Goal: Task Accomplishment & Management: Manage account settings

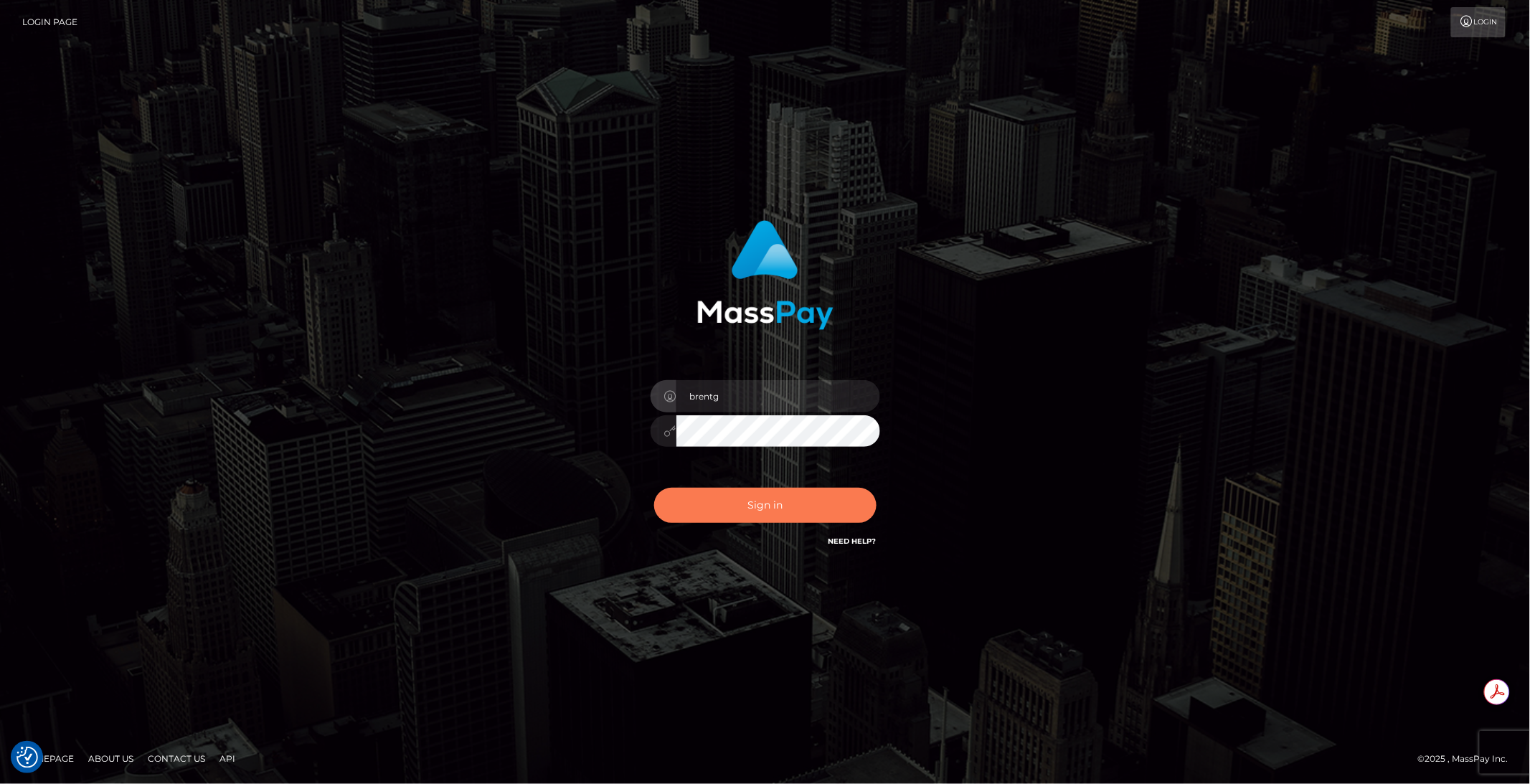
click at [730, 504] on button "Sign in" at bounding box center [765, 504] width 223 height 35
click at [759, 519] on button "Sign in" at bounding box center [765, 504] width 223 height 35
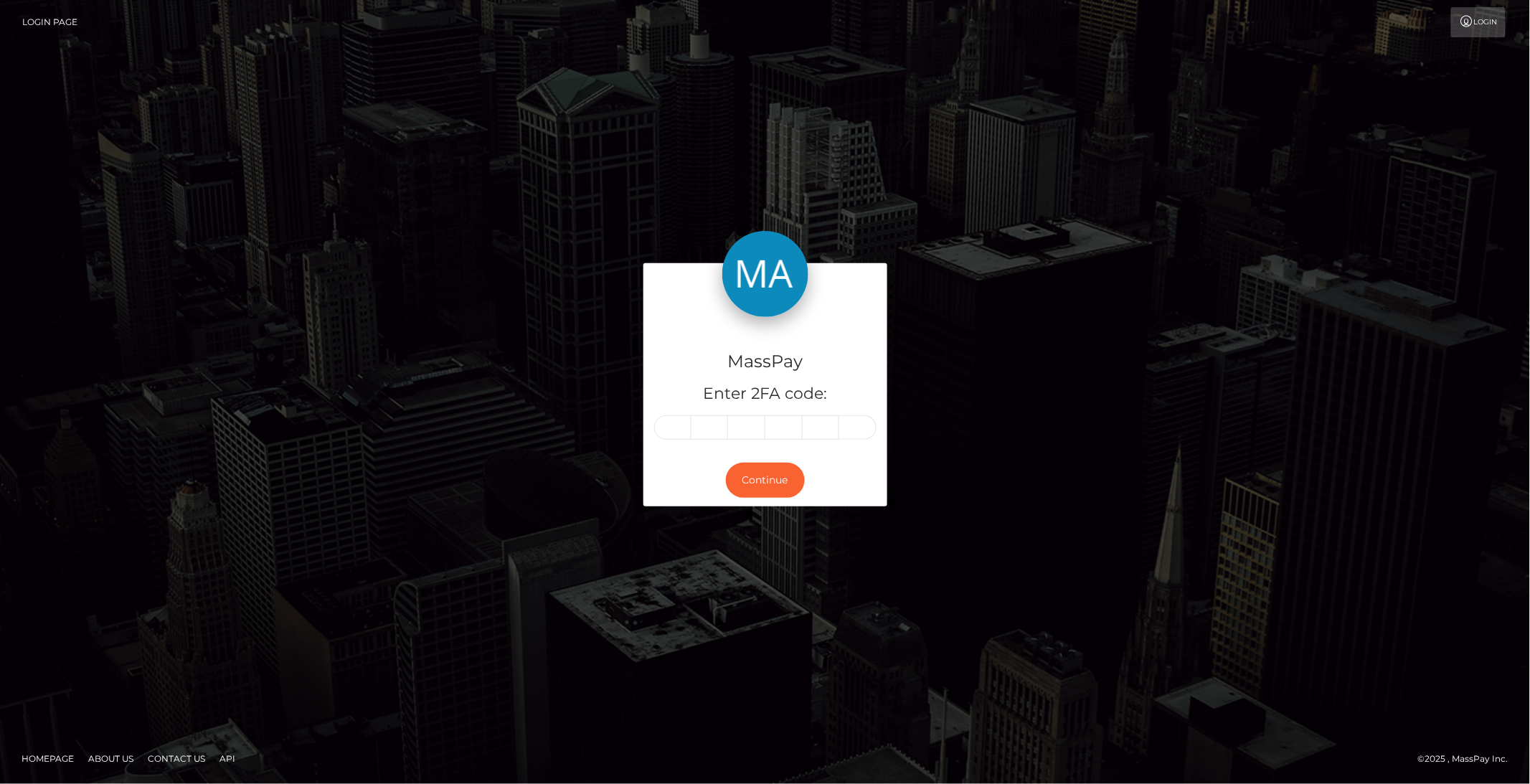
type input "7"
type input "1"
type input "6"
type input "1"
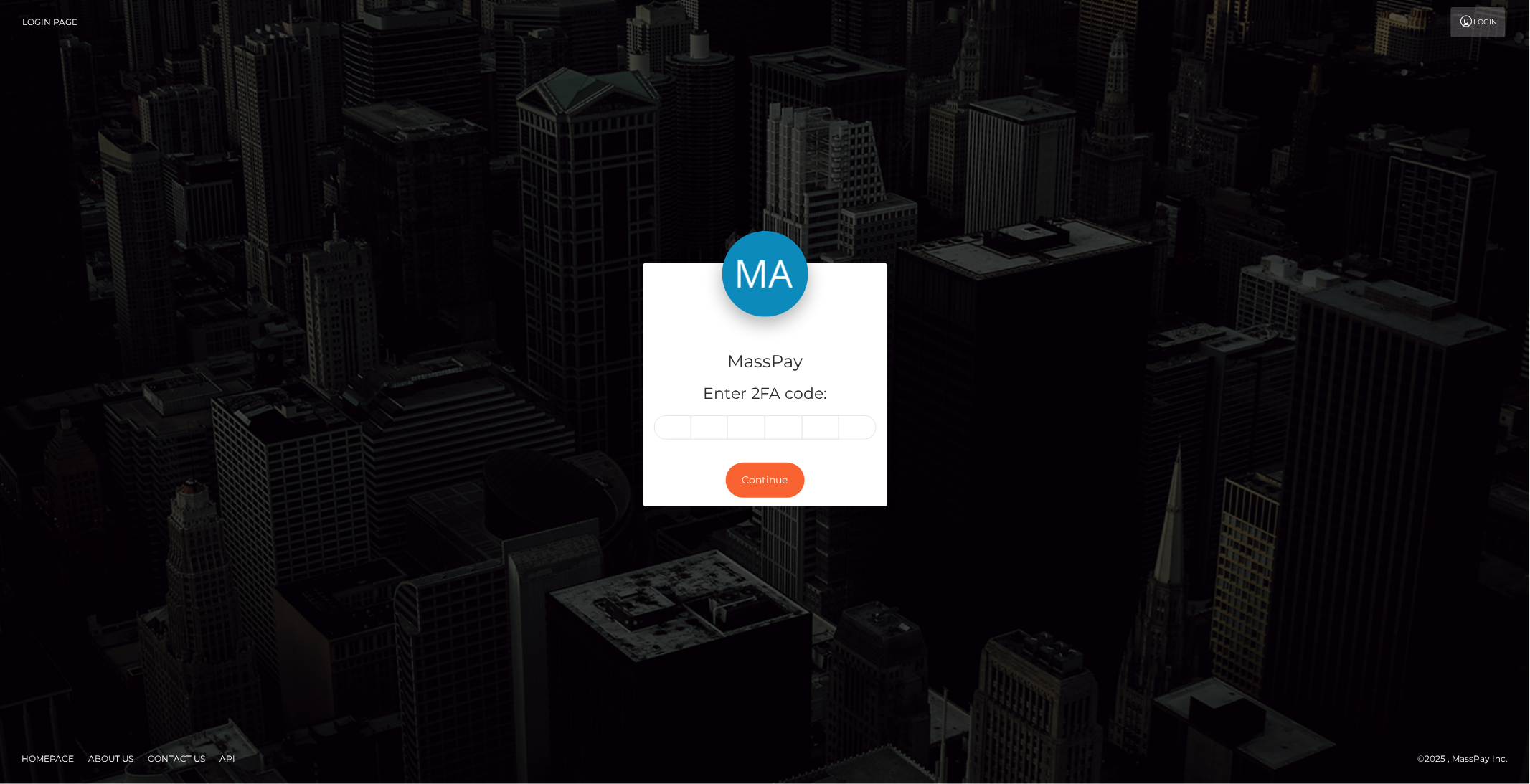
type input "7"
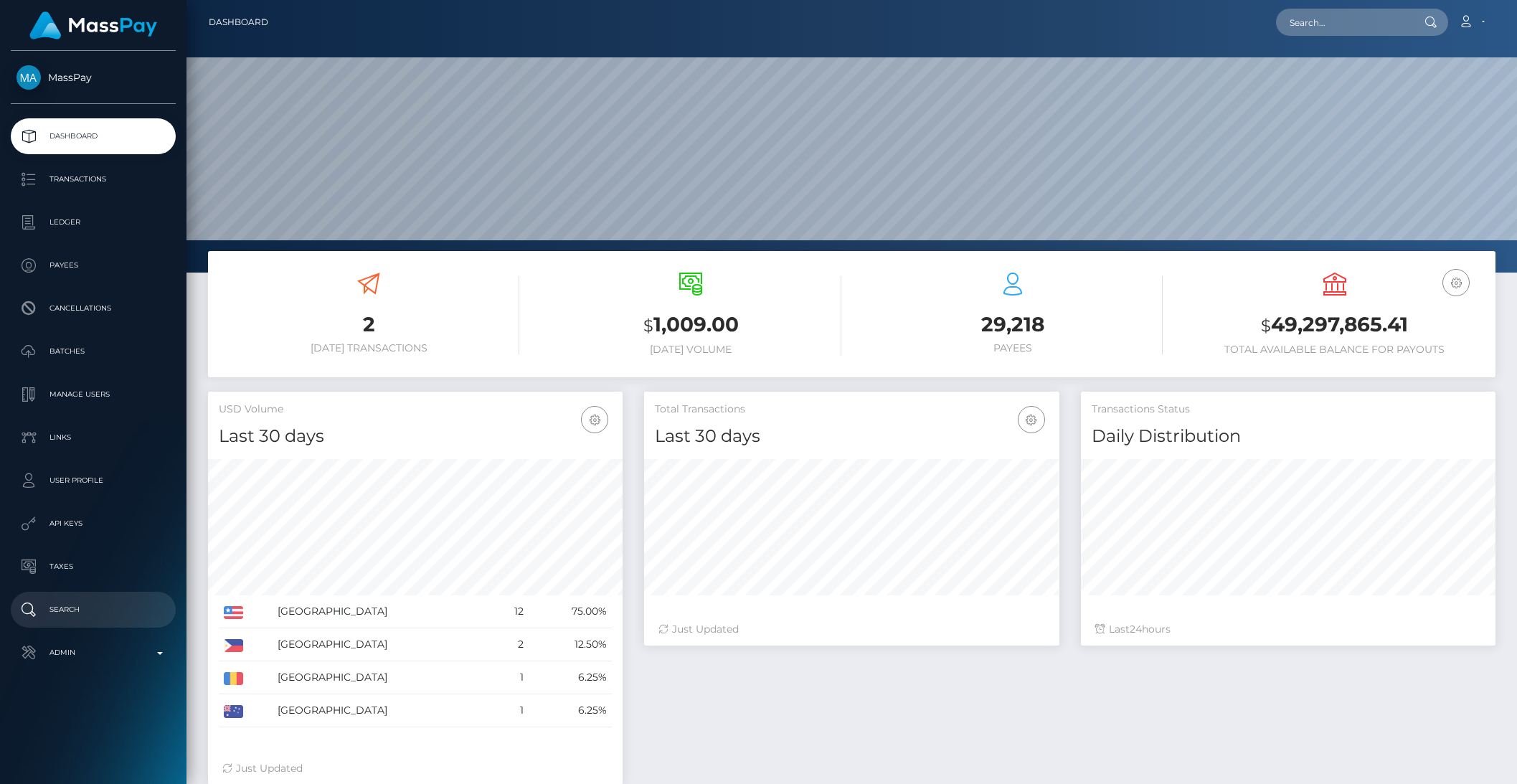
scroll to position [253, 414]
drag, startPoint x: 131, startPoint y: 636, endPoint x: 124, endPoint y: 649, distance: 14.8
click at [131, 636] on link "Admin" at bounding box center [93, 653] width 165 height 36
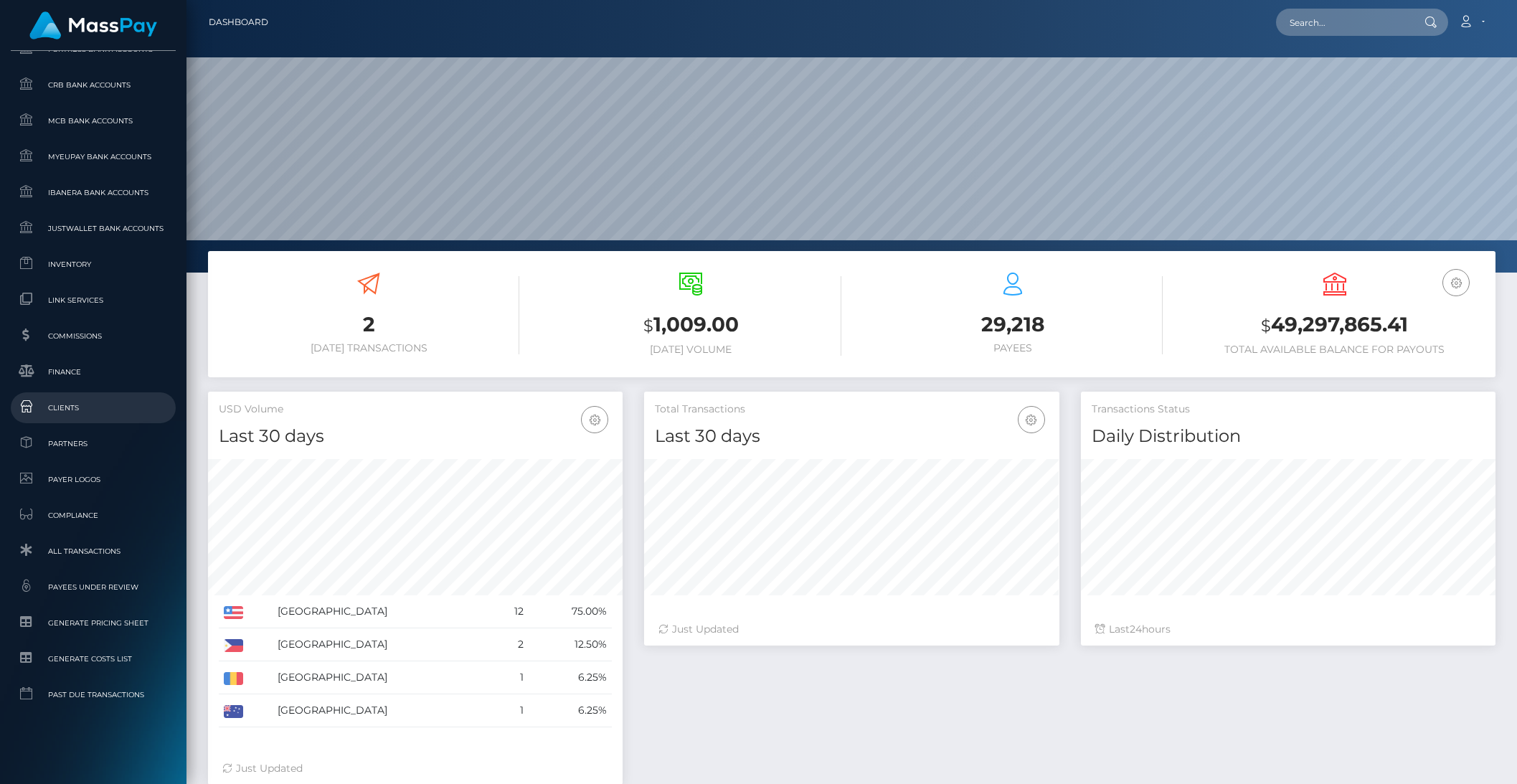
click at [60, 397] on link "Clients" at bounding box center [93, 407] width 165 height 30
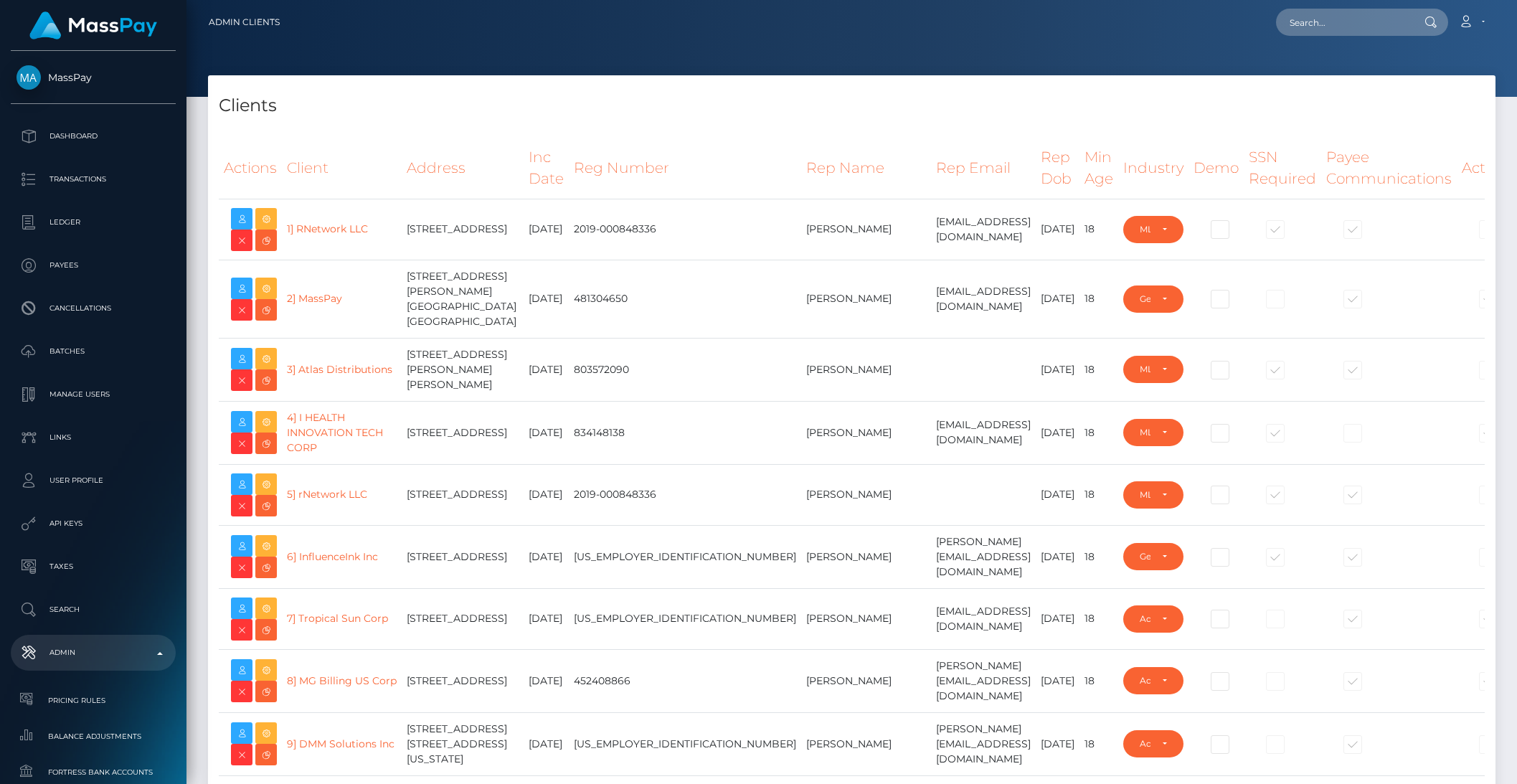
select select "223"
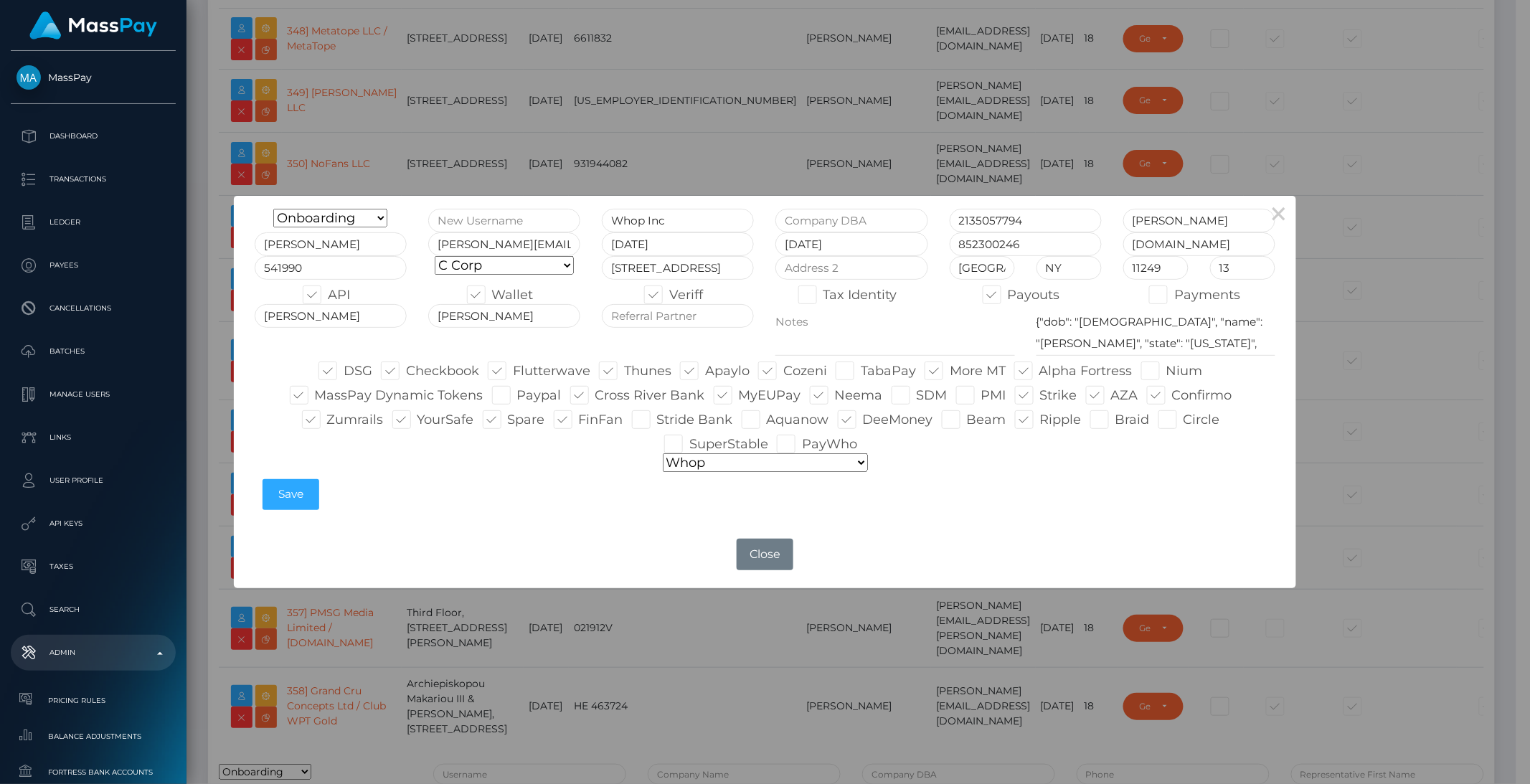
type input "brentg"
click at [767, 551] on button "Close" at bounding box center [765, 554] width 56 height 31
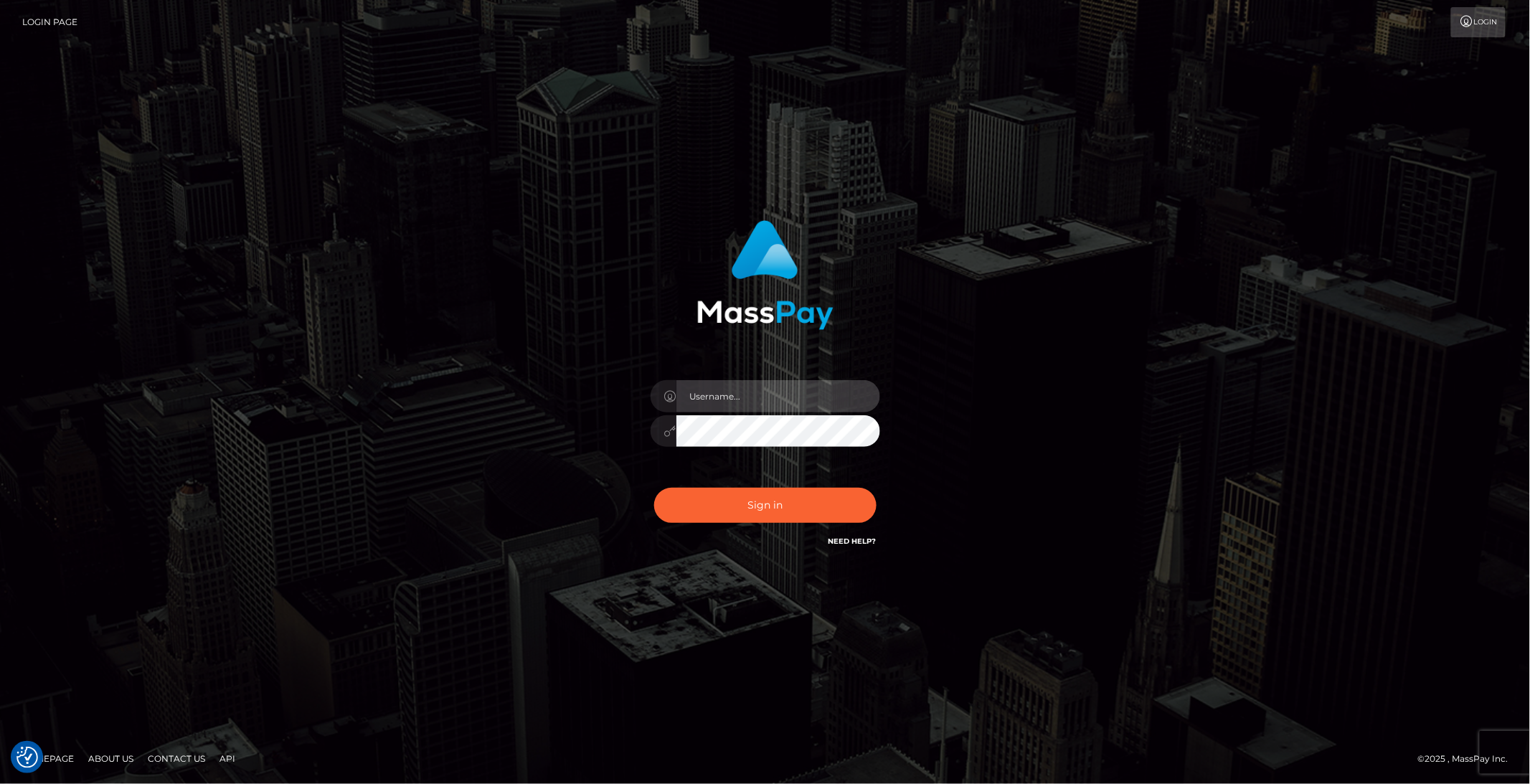
type input "brentg"
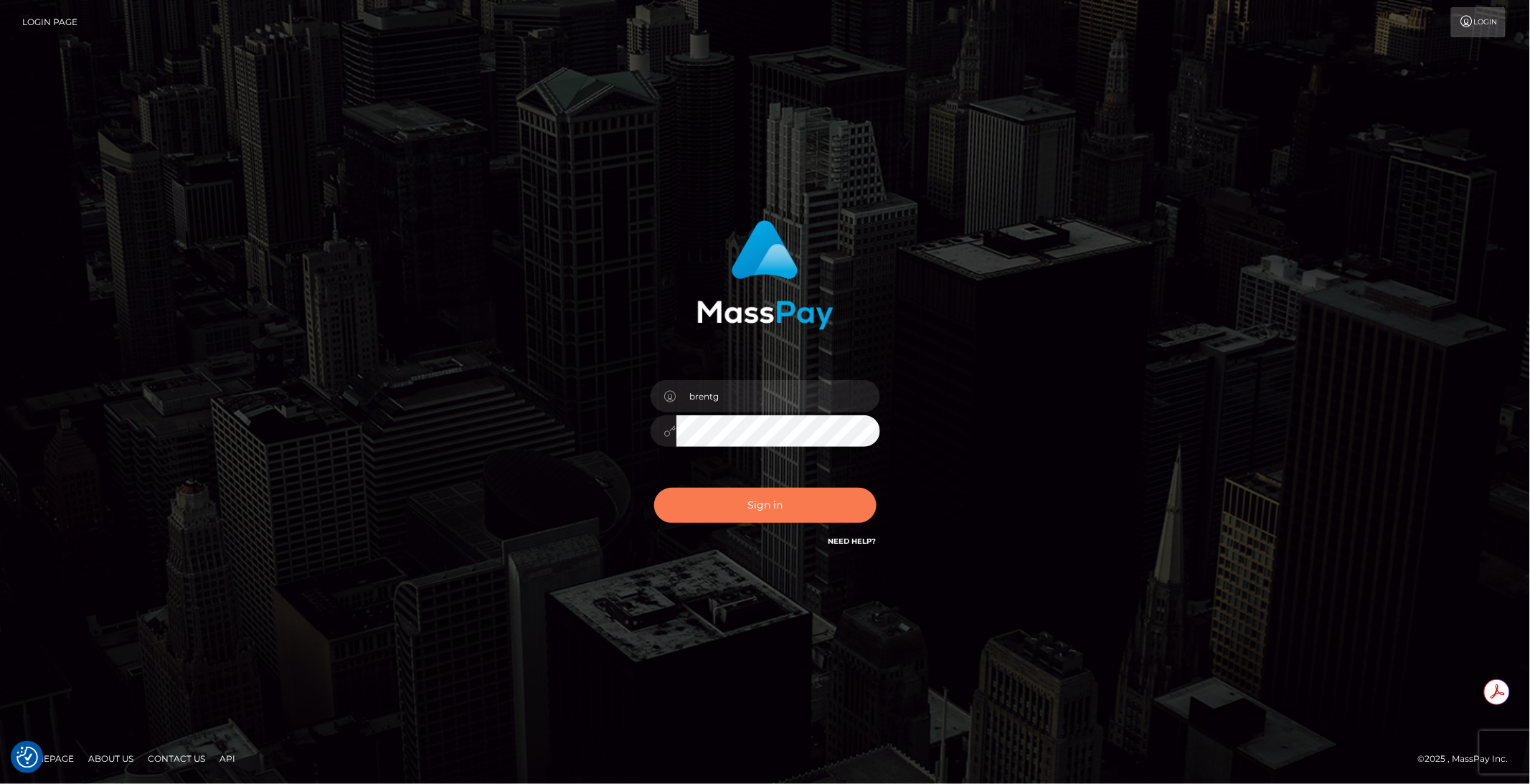
click at [769, 490] on button "Sign in" at bounding box center [765, 504] width 223 height 35
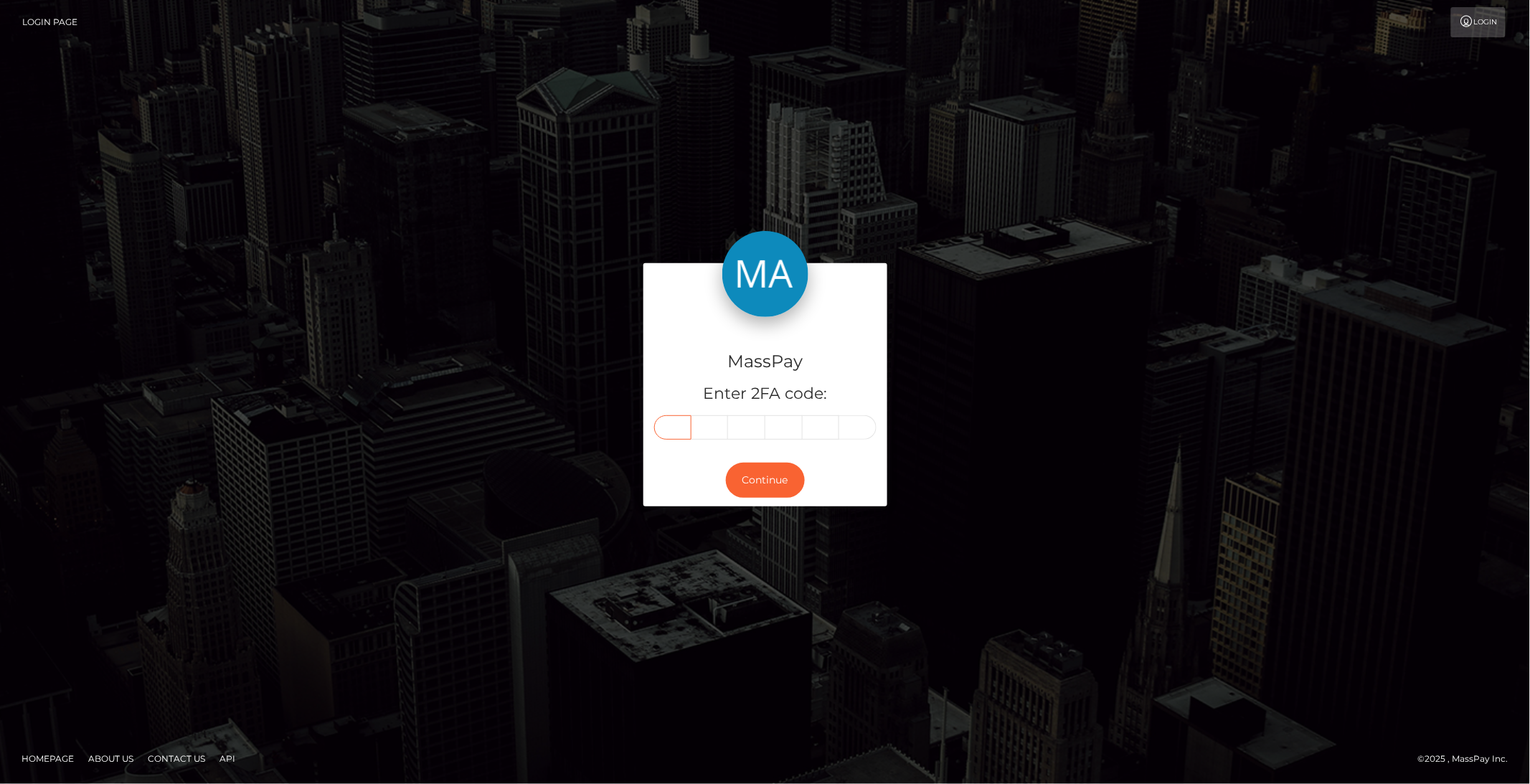
paste input "5"
type input "5"
type input "4"
type input "3"
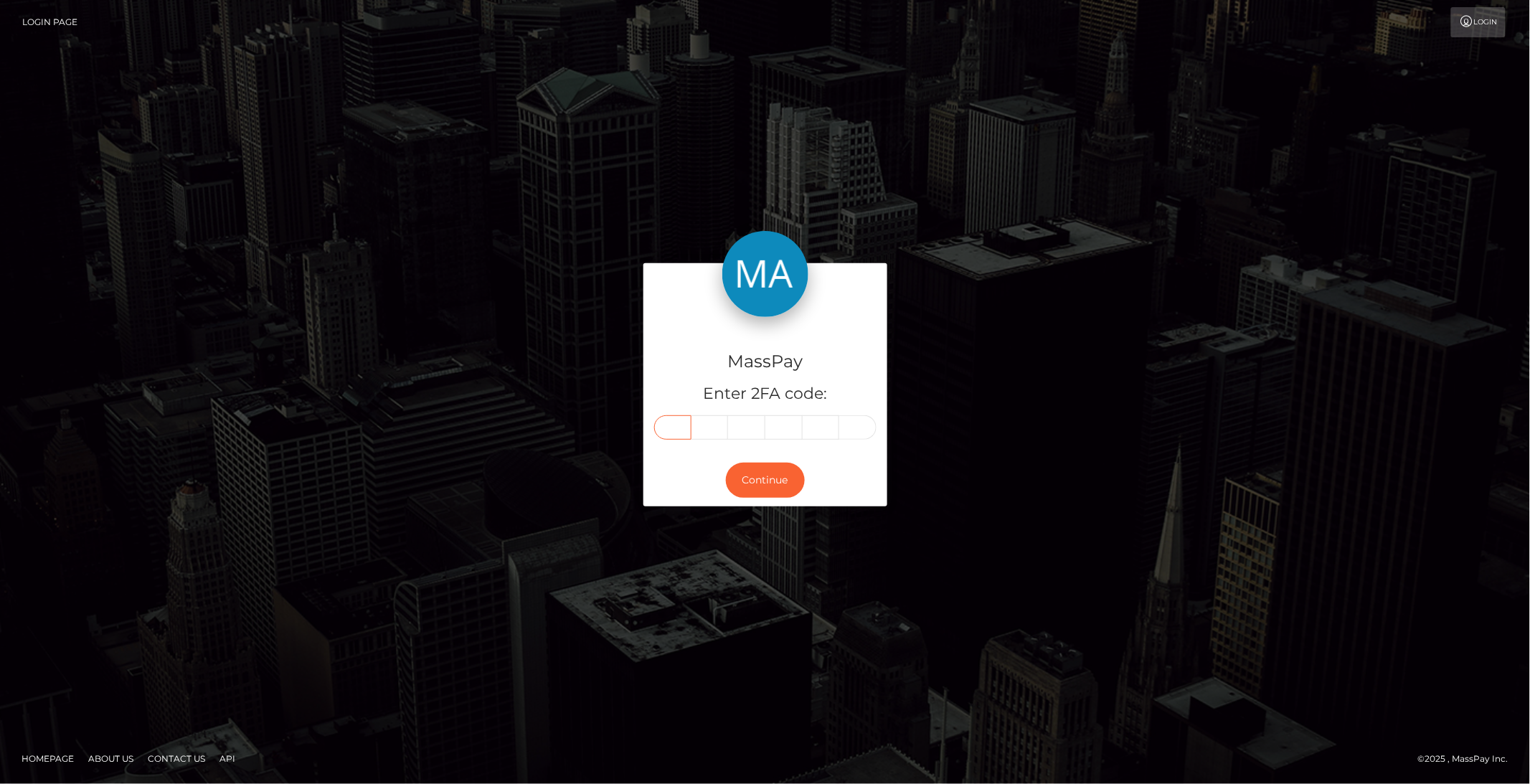
type input "9"
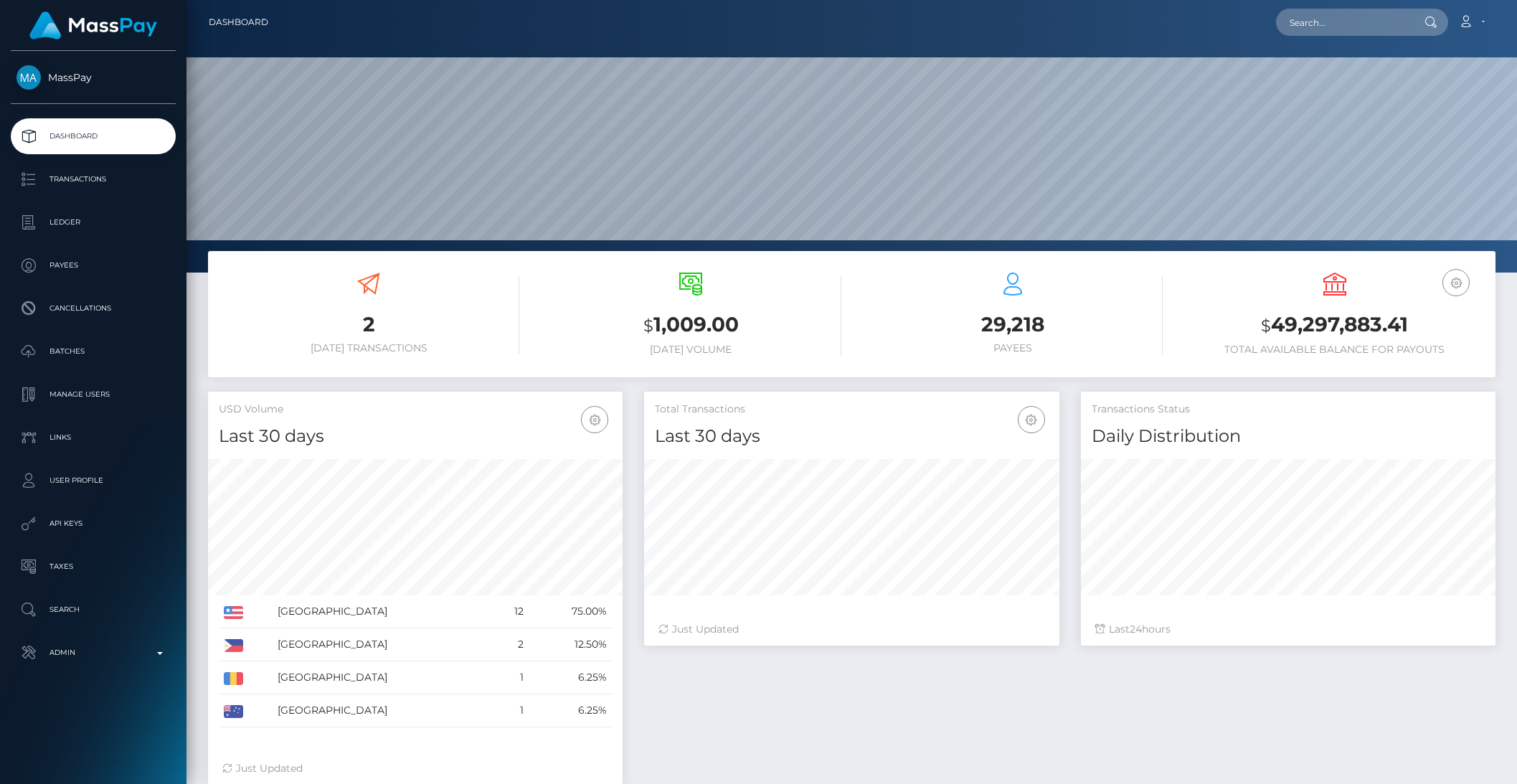
scroll to position [253, 414]
click at [70, 561] on p "Taxes" at bounding box center [93, 567] width 154 height 22
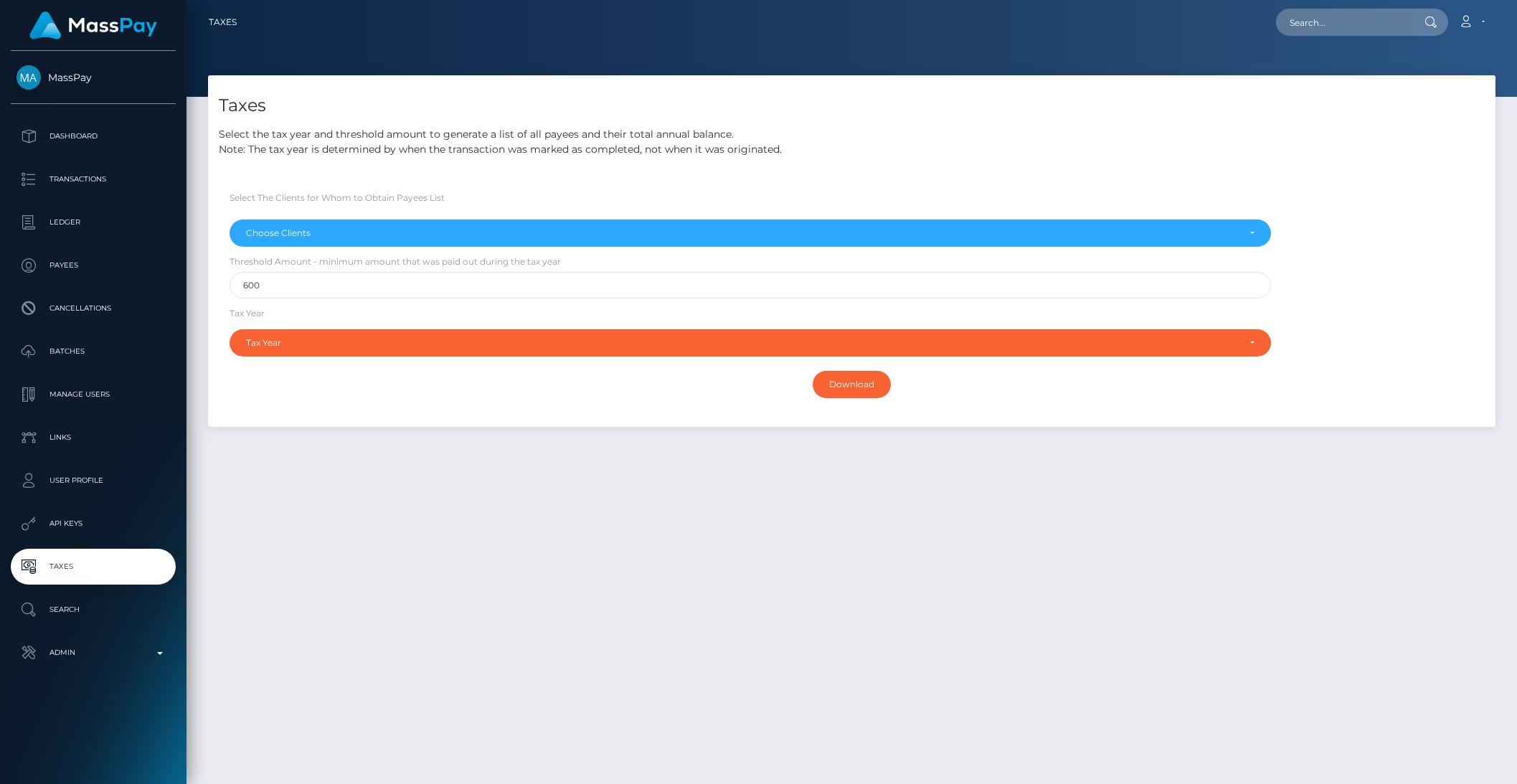
select select
click at [132, 654] on p "Admin" at bounding box center [93, 653] width 154 height 22
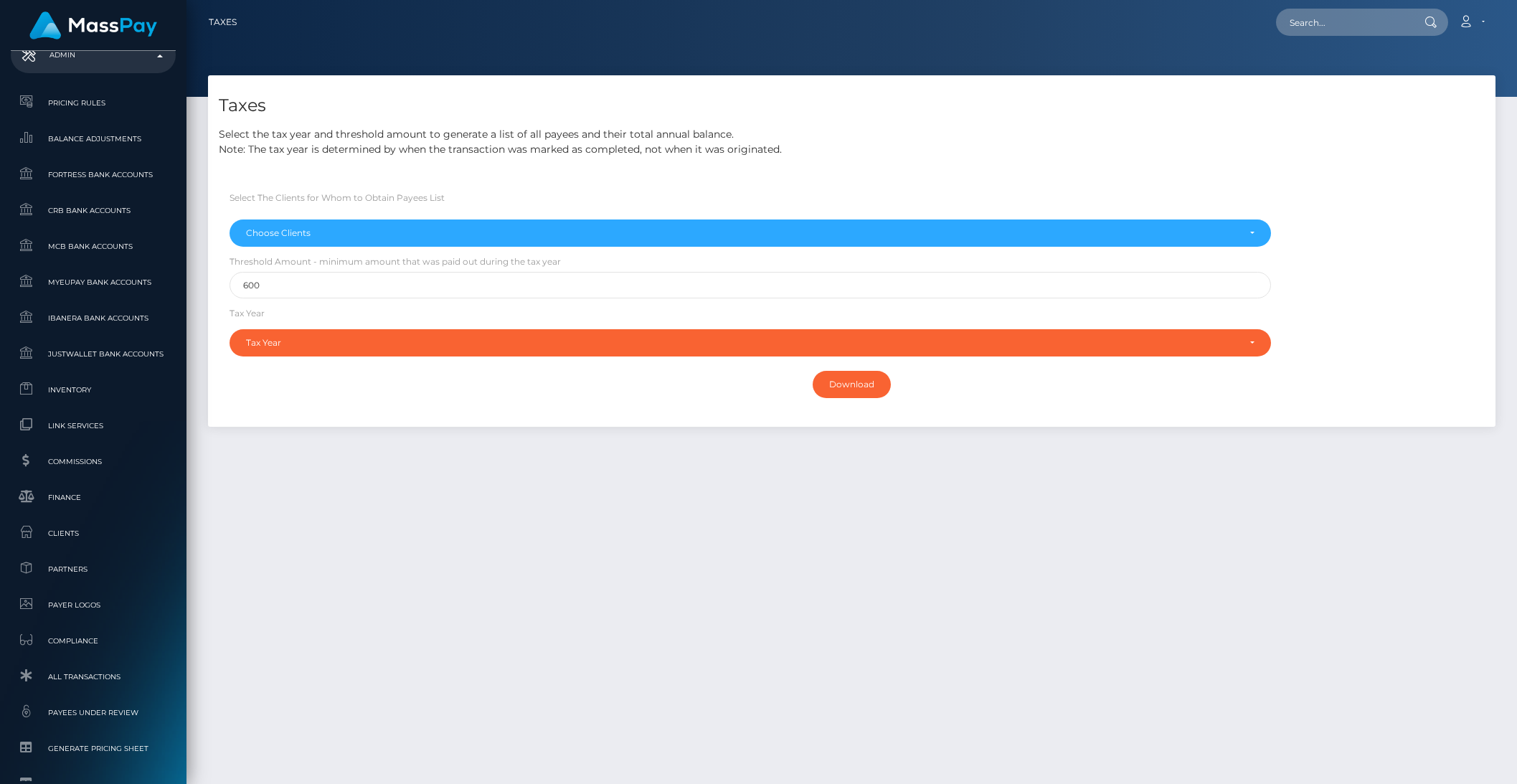
scroll to position [761, 0]
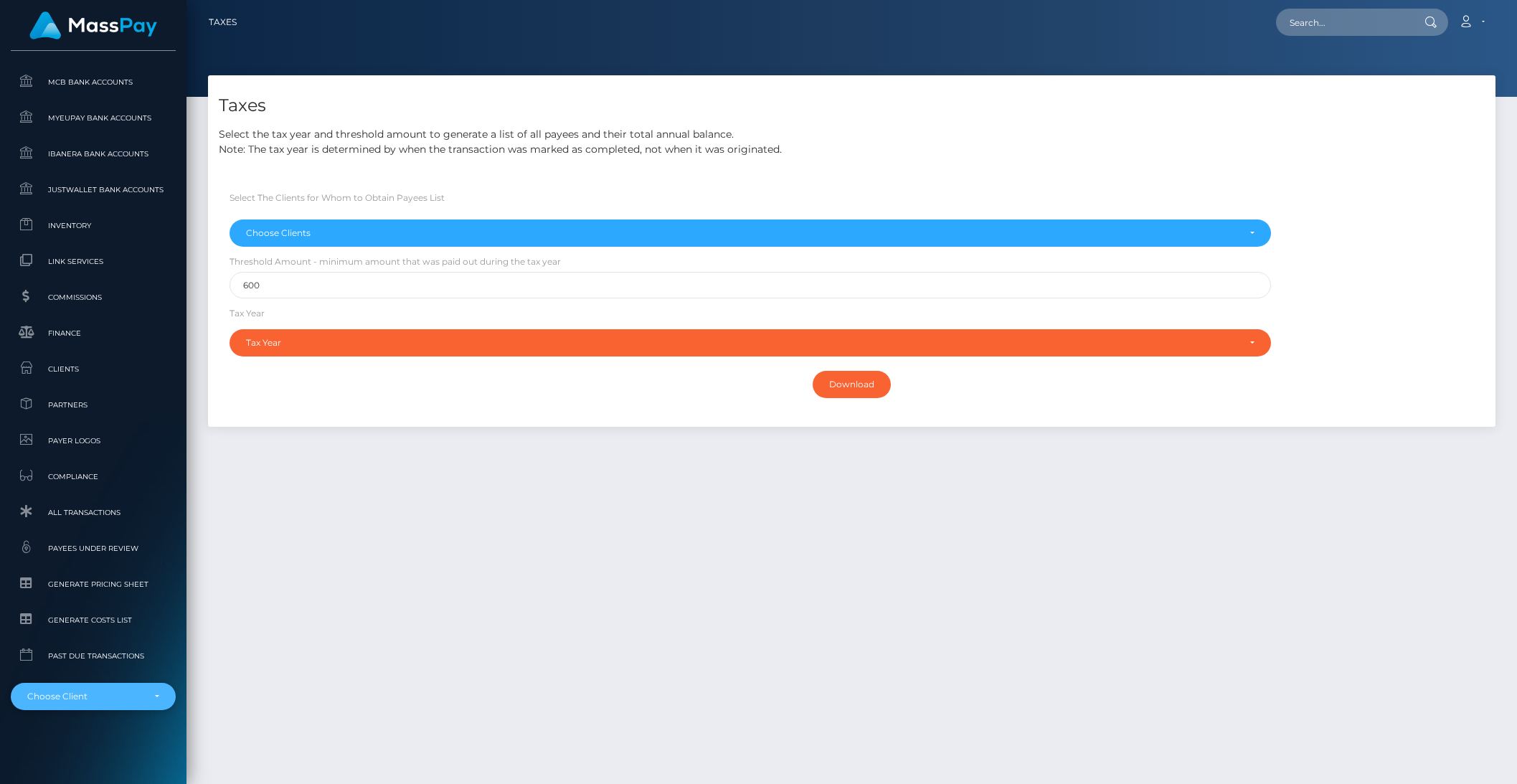
click at [130, 698] on div "Choose Client" at bounding box center [93, 696] width 132 height 12
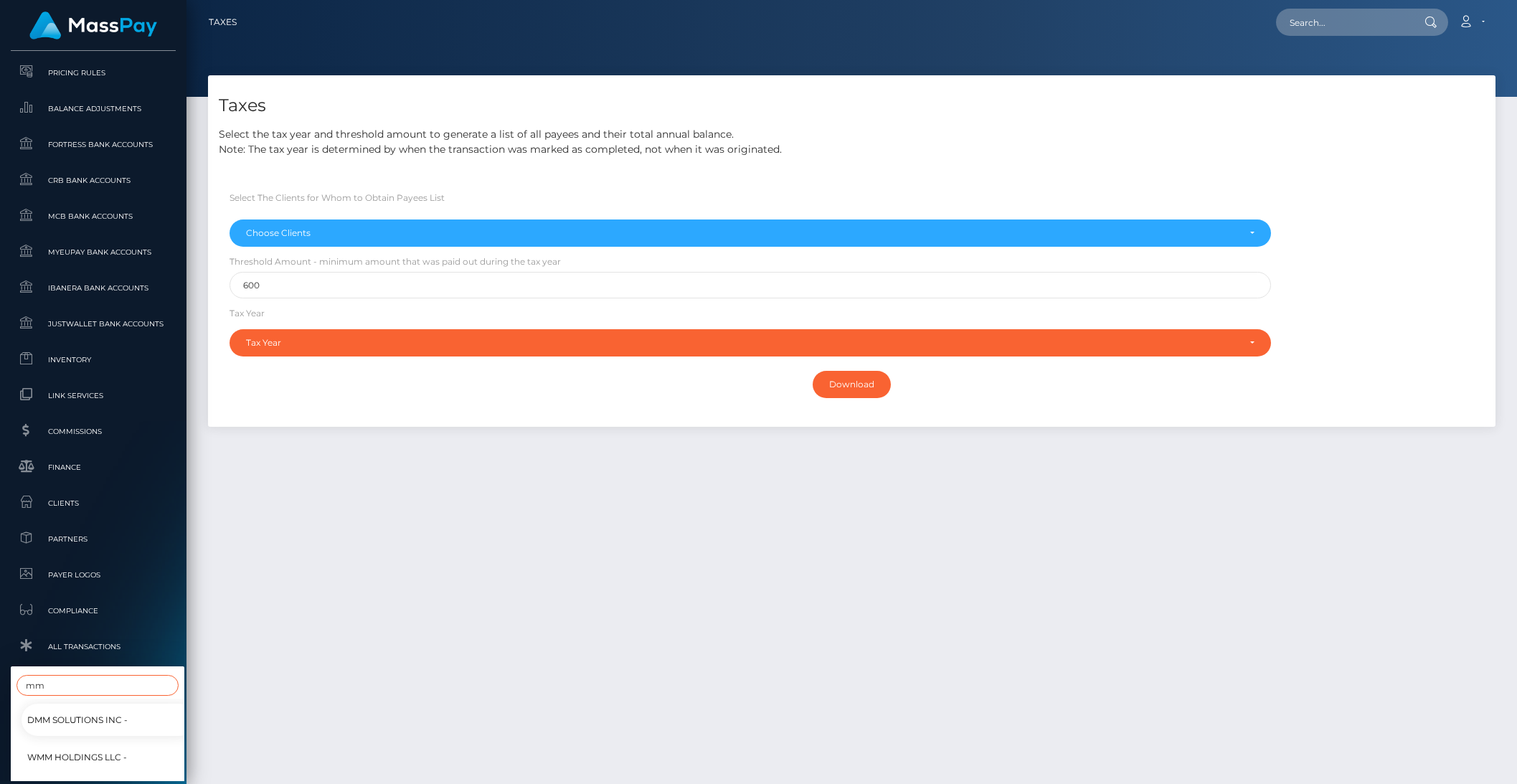
scroll to position [775, 9]
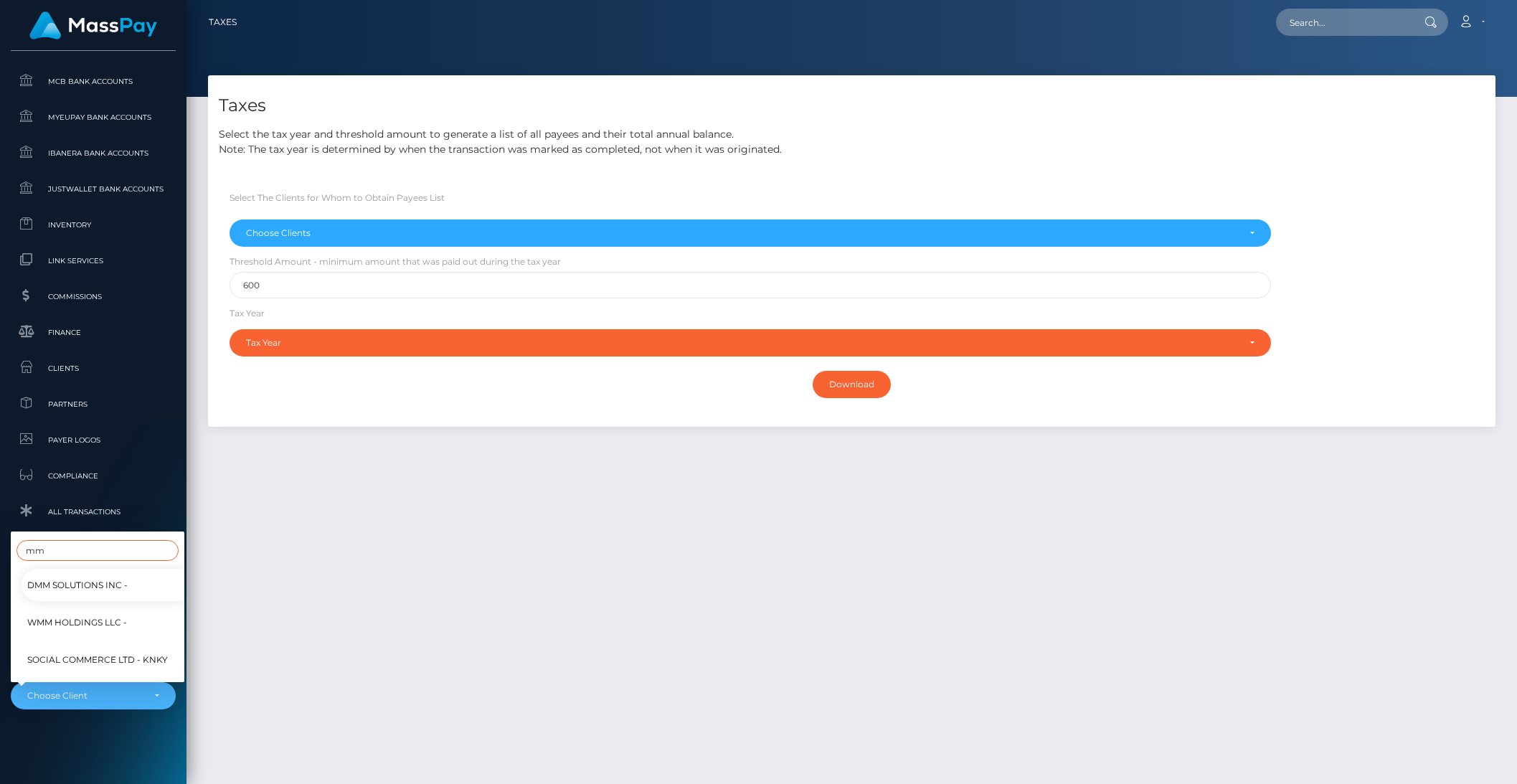
type input "mm"
click at [289, 640] on div "Taxes Select the tax year and threshold amount to generate a list of all payees…" at bounding box center [851, 422] width 1330 height 696
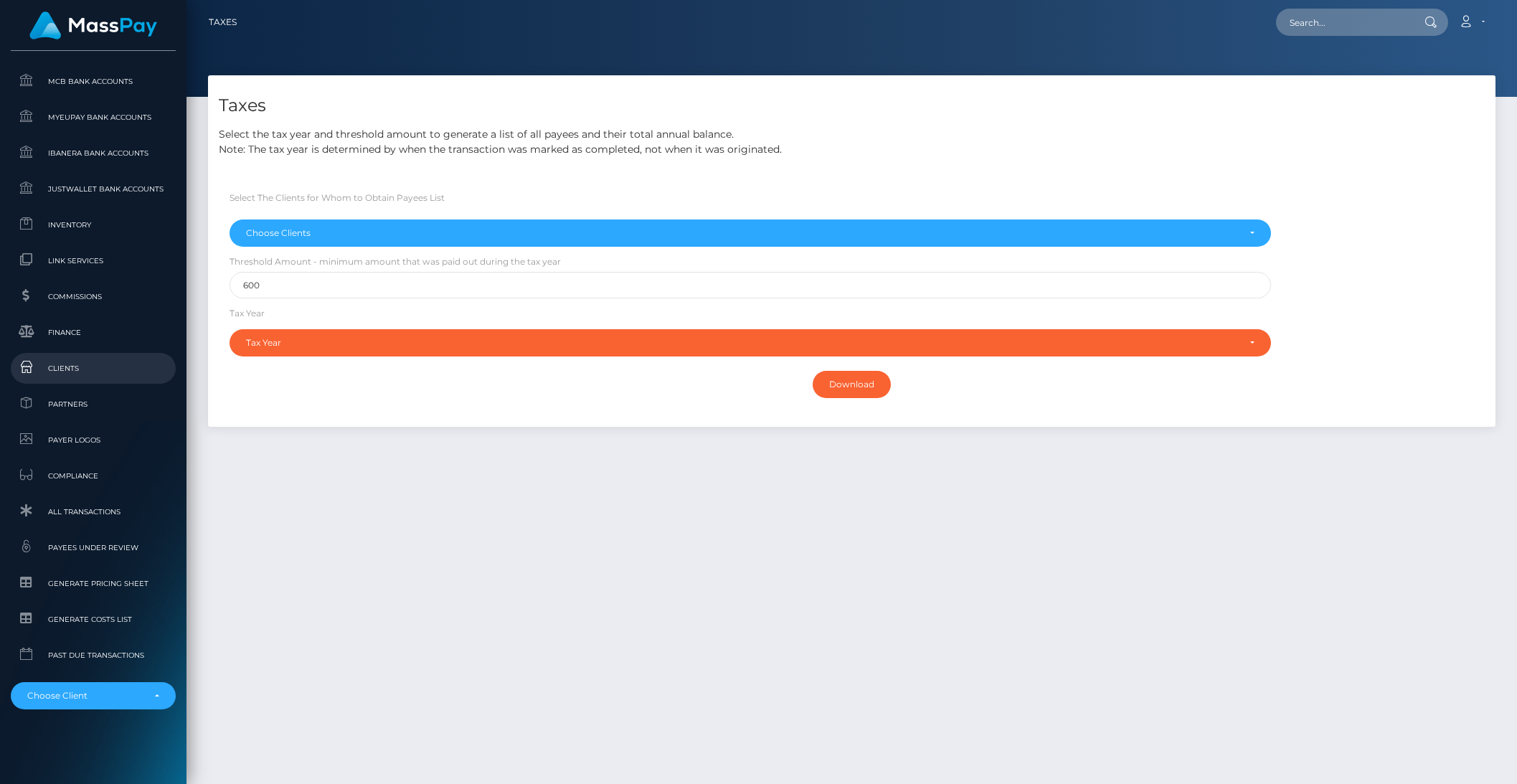
click at [62, 360] on span "Clients" at bounding box center [93, 368] width 154 height 16
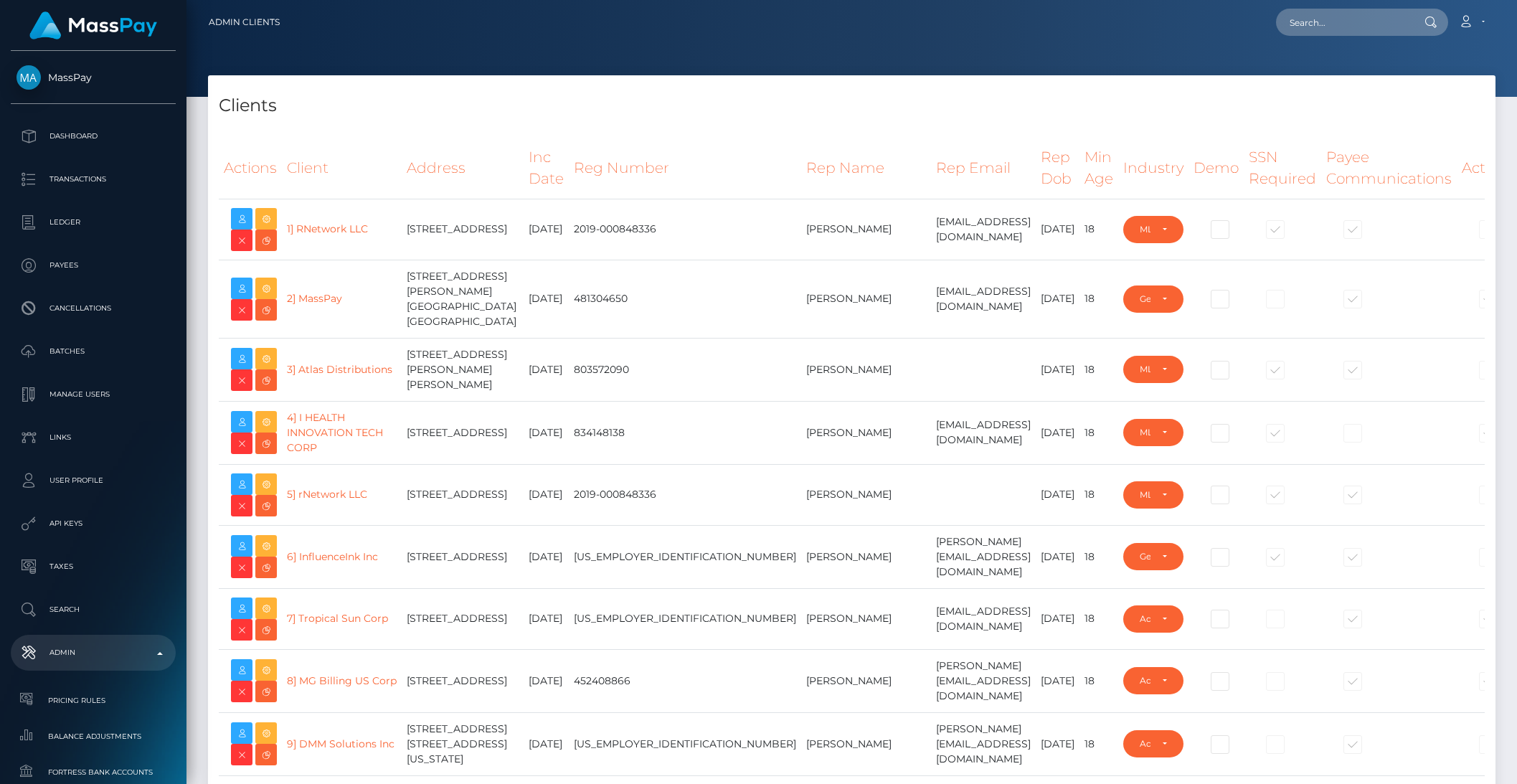
select select "223"
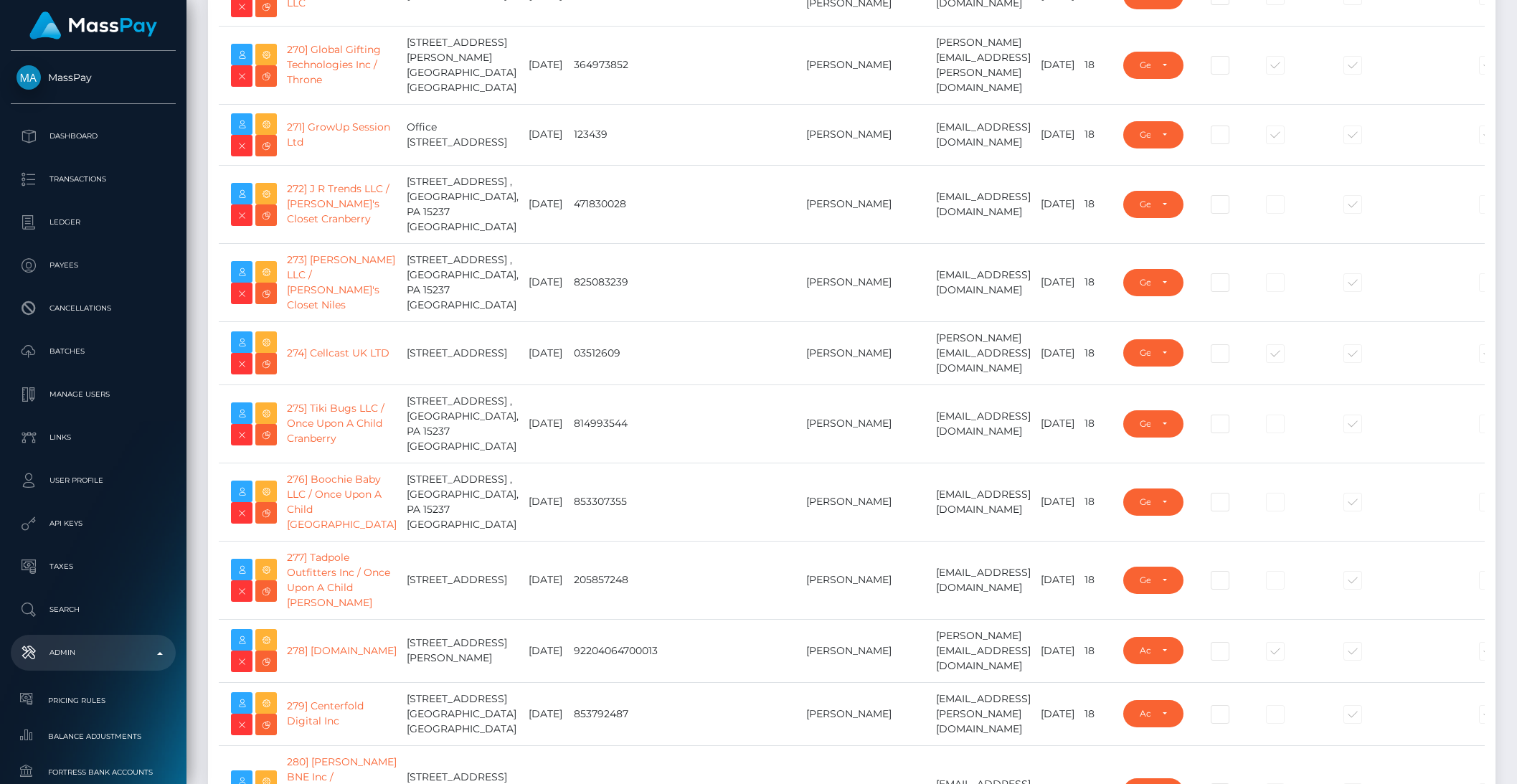
scroll to position [17787, 0]
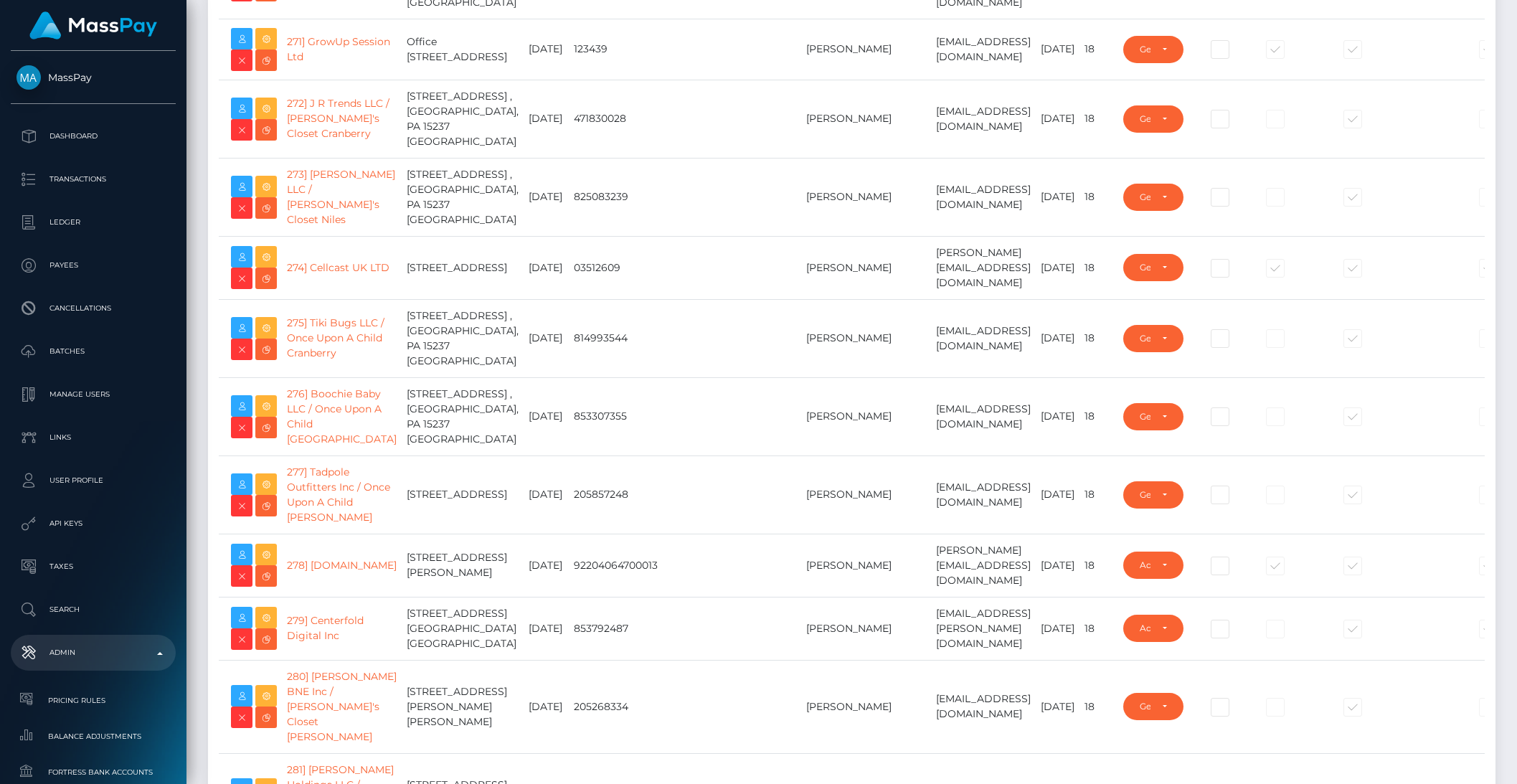
type input "brentg"
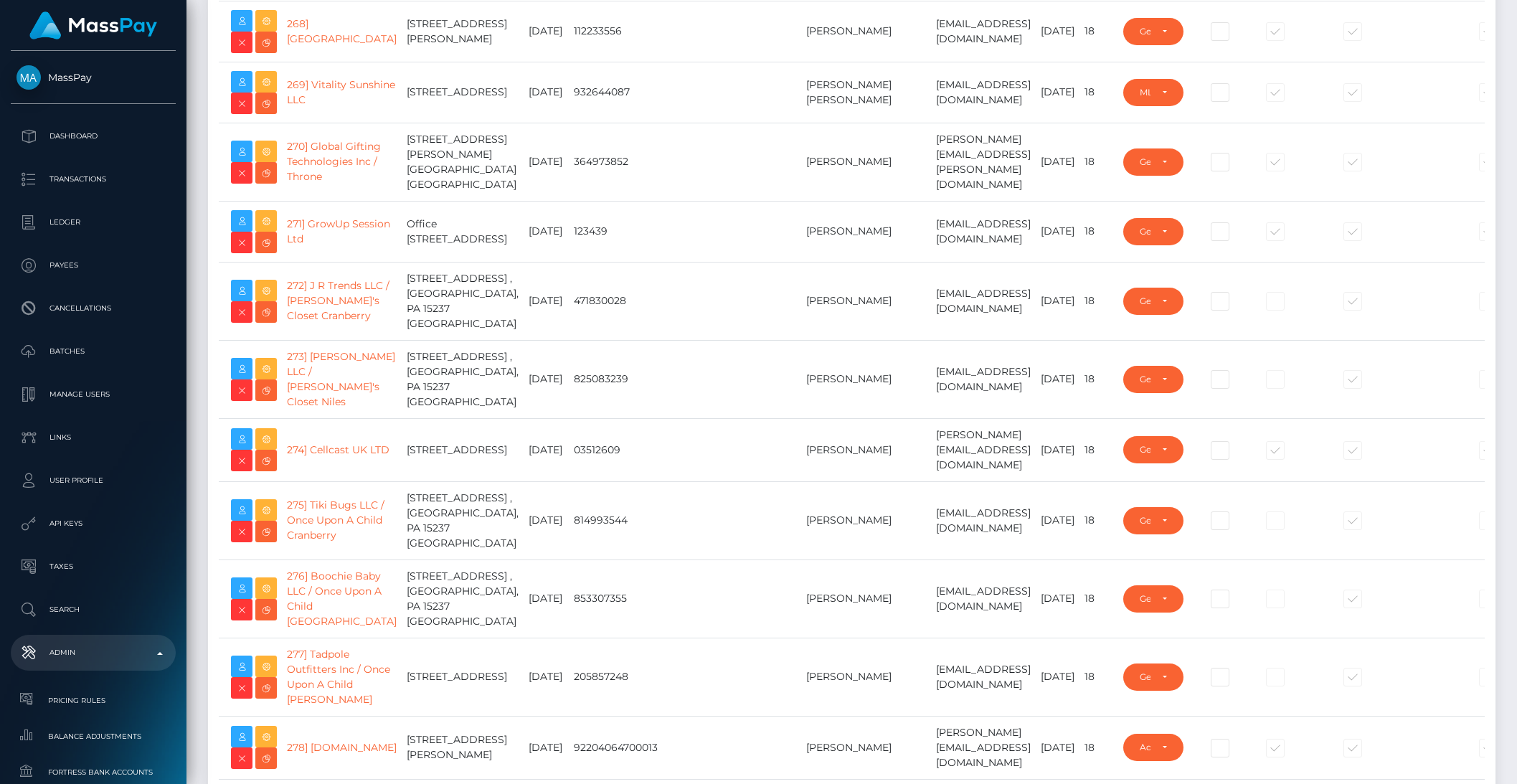
scroll to position [17701, 0]
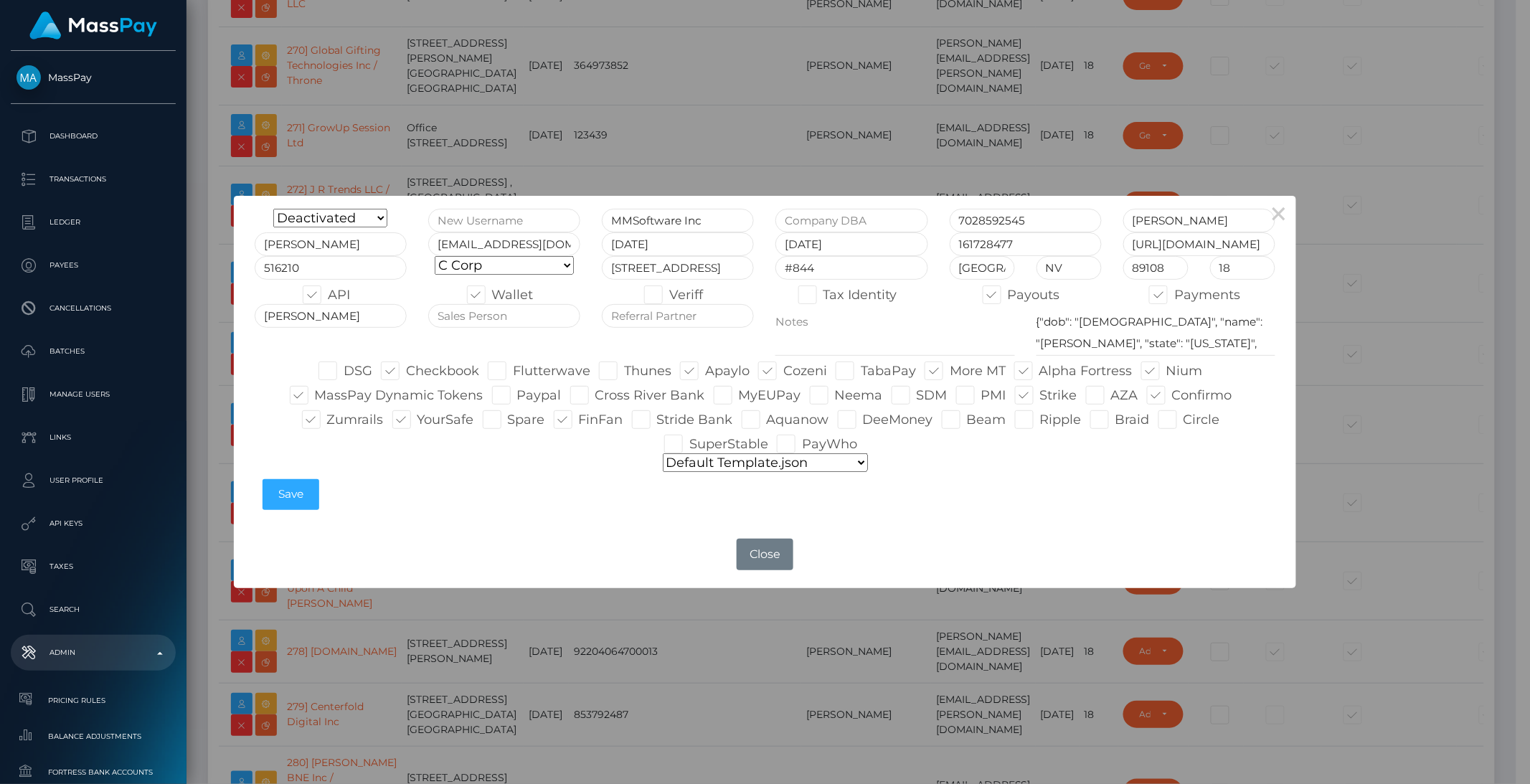
click at [1347, 302] on div "× Onboarding Live Design Partner Internal Deactivated Declined MMSoftware Inc 7…" at bounding box center [765, 392] width 1530 height 784
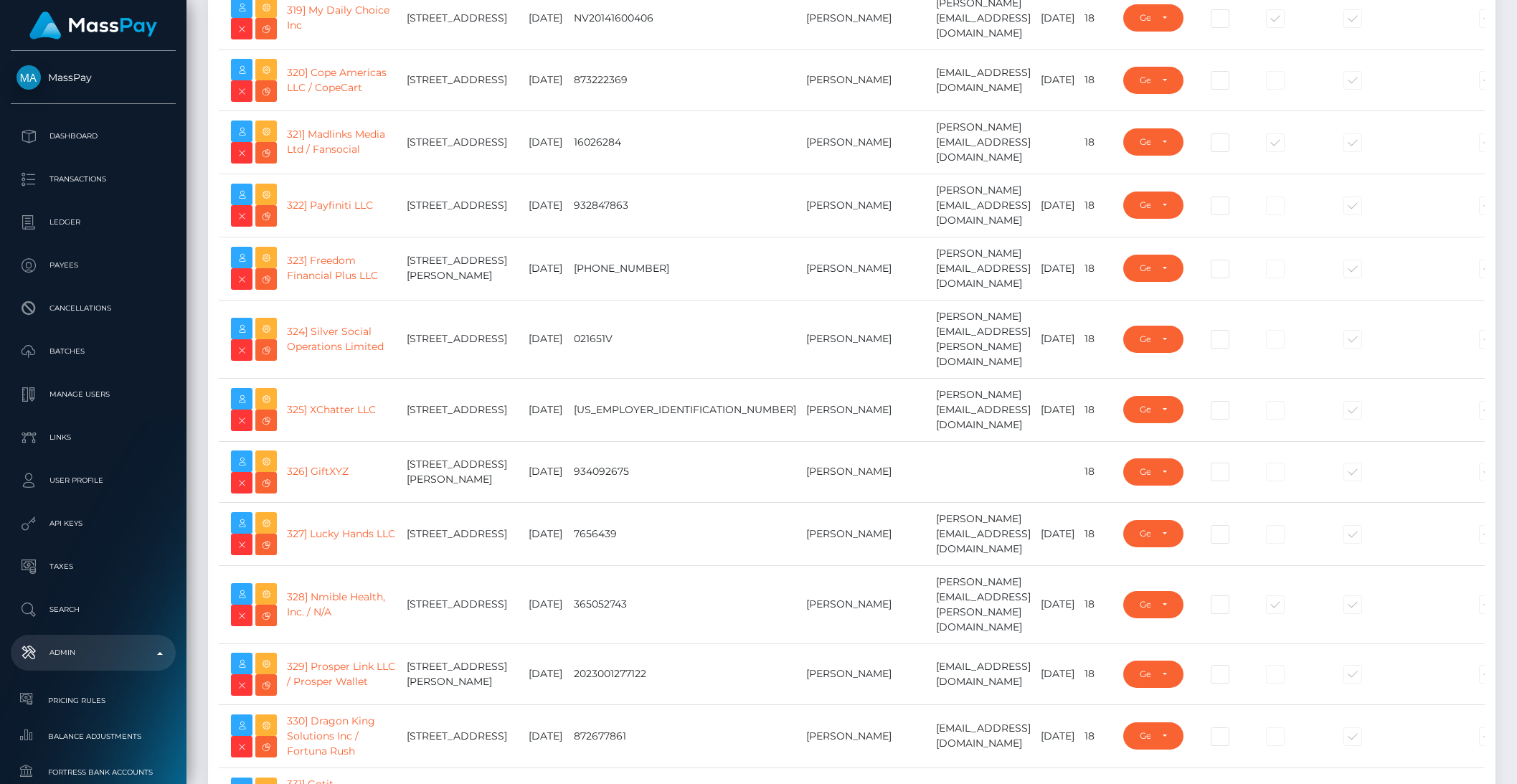
scroll to position [22386, 0]
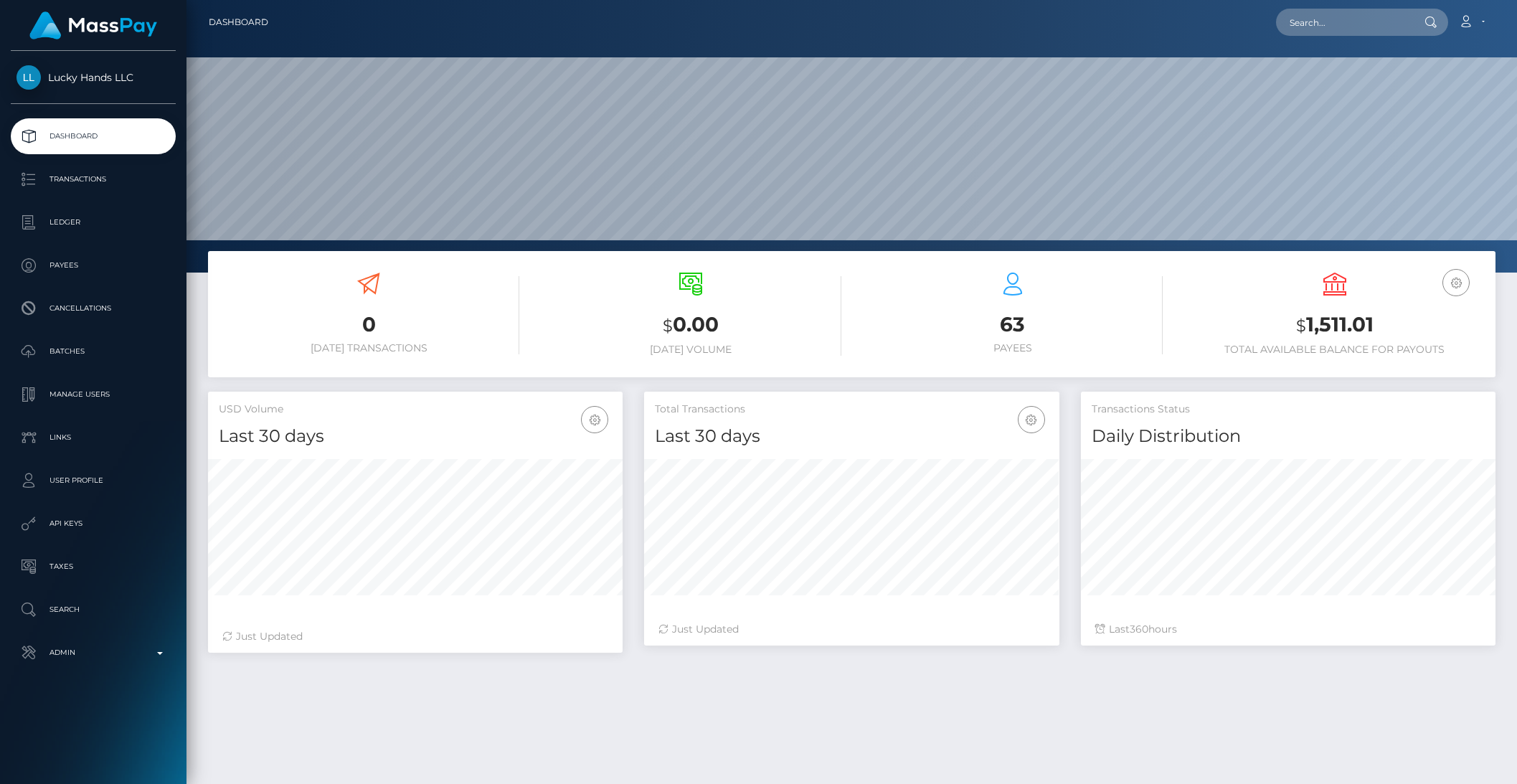
scroll to position [253, 414]
click at [89, 517] on p "API Keys" at bounding box center [93, 524] width 154 height 22
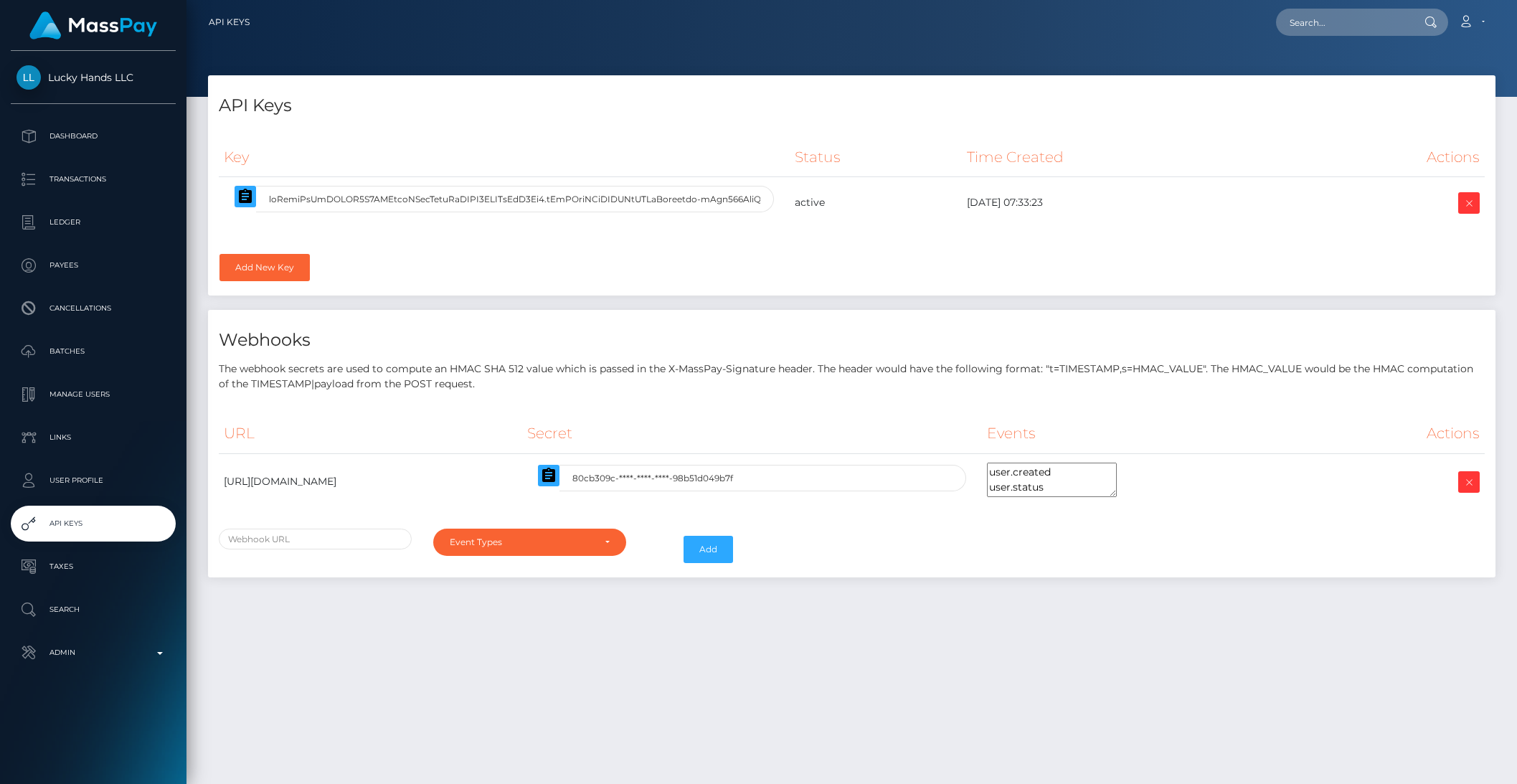
select select
click at [239, 203] on icon "button" at bounding box center [245, 197] width 17 height 17
click at [71, 260] on p "Payees" at bounding box center [93, 265] width 154 height 22
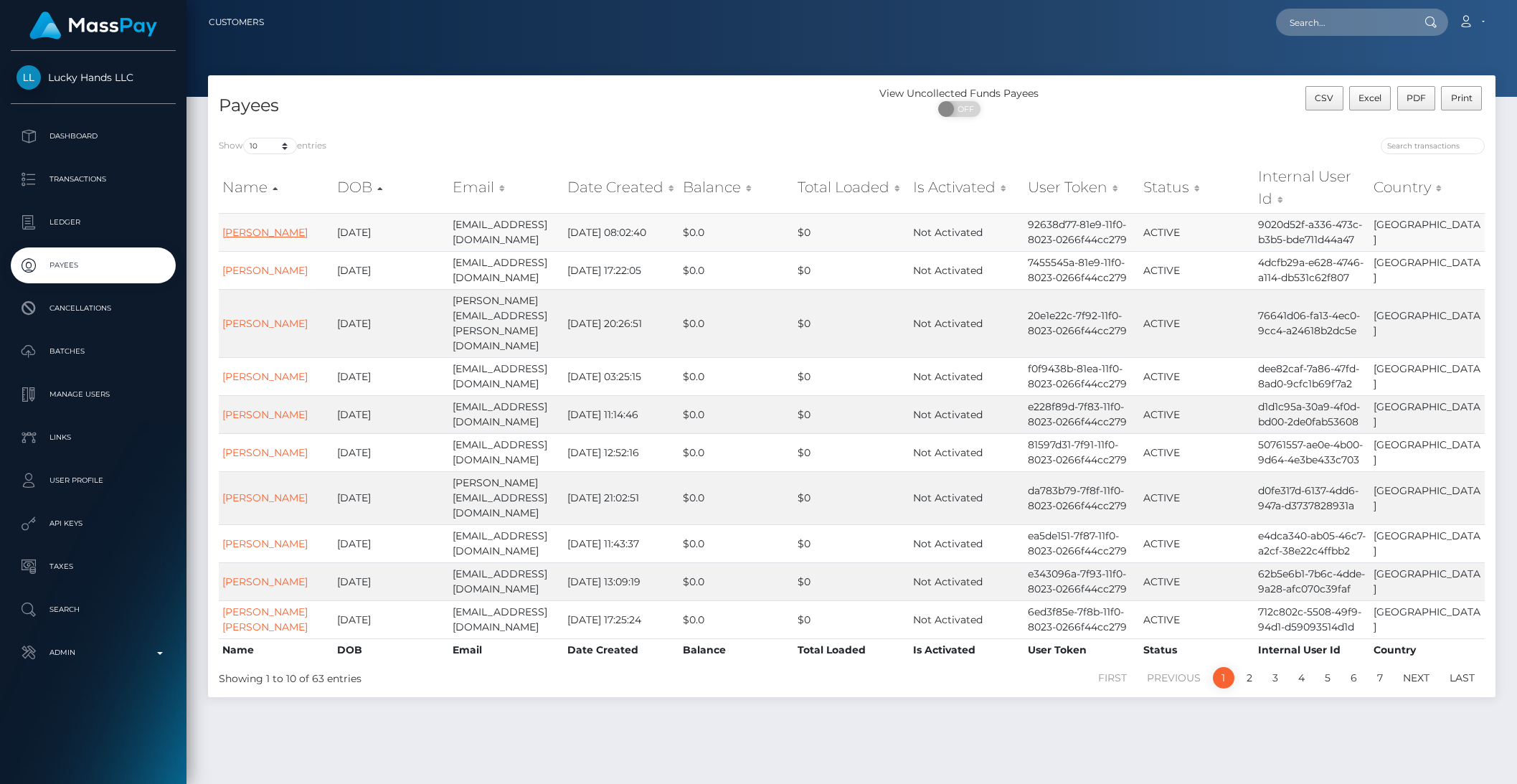
click at [250, 231] on link "CORY M BURGESS" at bounding box center [265, 232] width 85 height 13
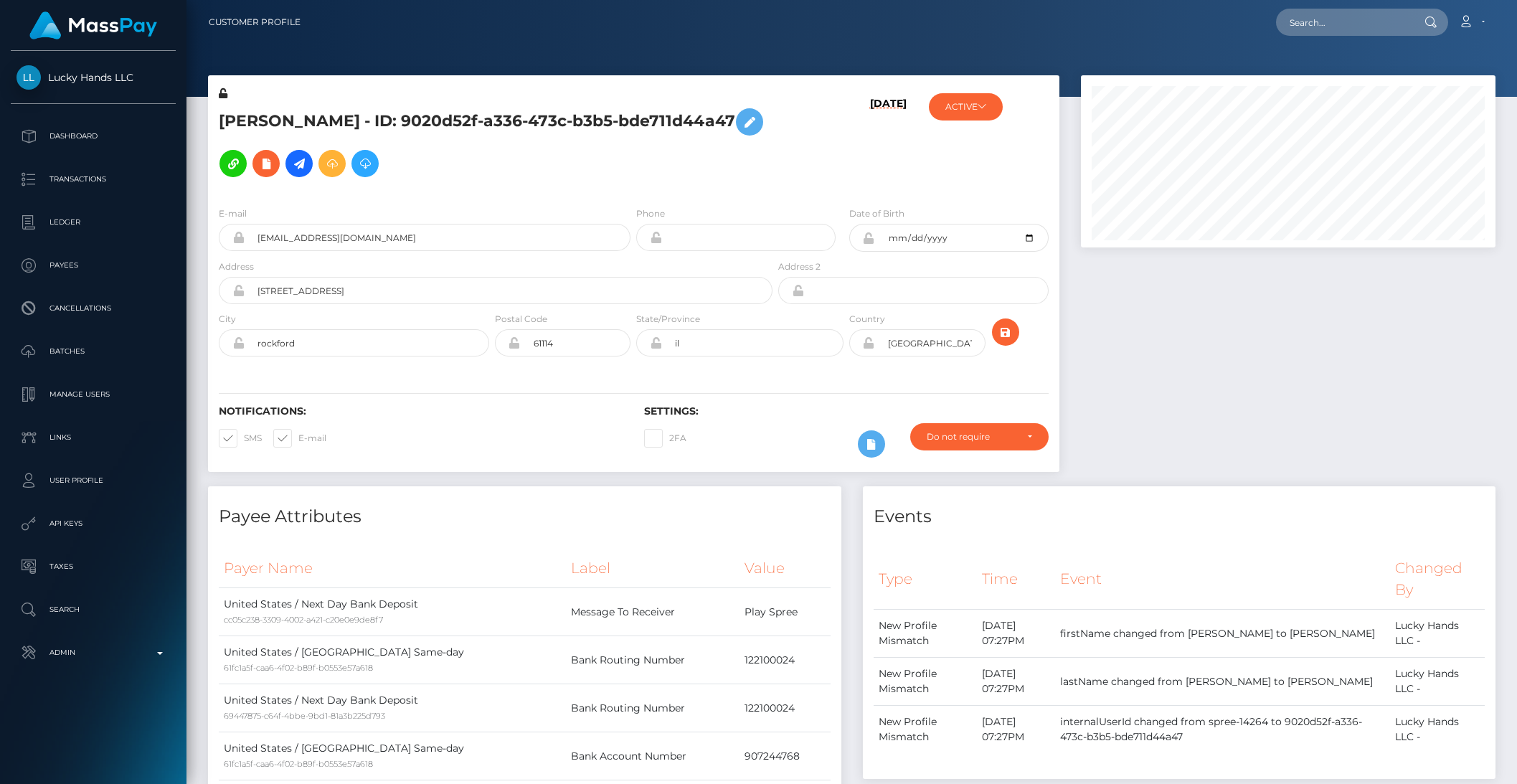
scroll to position [172, 414]
click at [1358, 18] on input "text" at bounding box center [1344, 22] width 135 height 27
paste input "usr_2705243f-5db1-11f0-b1fb-02a8c2768cb9"
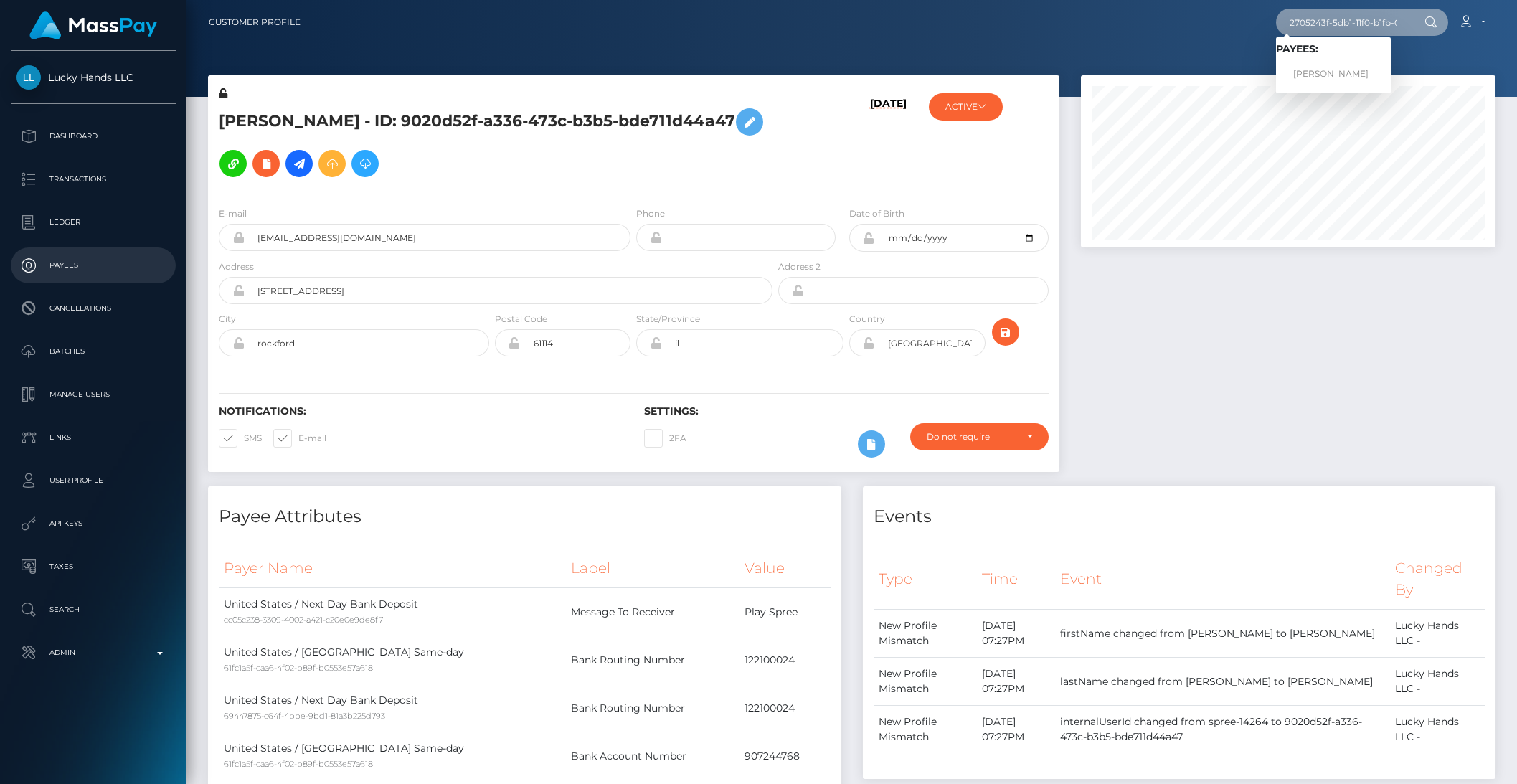
type input "2705243f-5db1-11f0-b1fb-02a8c2768cb9"
click at [1352, 76] on link "[PERSON_NAME]" at bounding box center [1333, 74] width 115 height 27
click at [1352, 76] on div at bounding box center [1288, 161] width 415 height 172
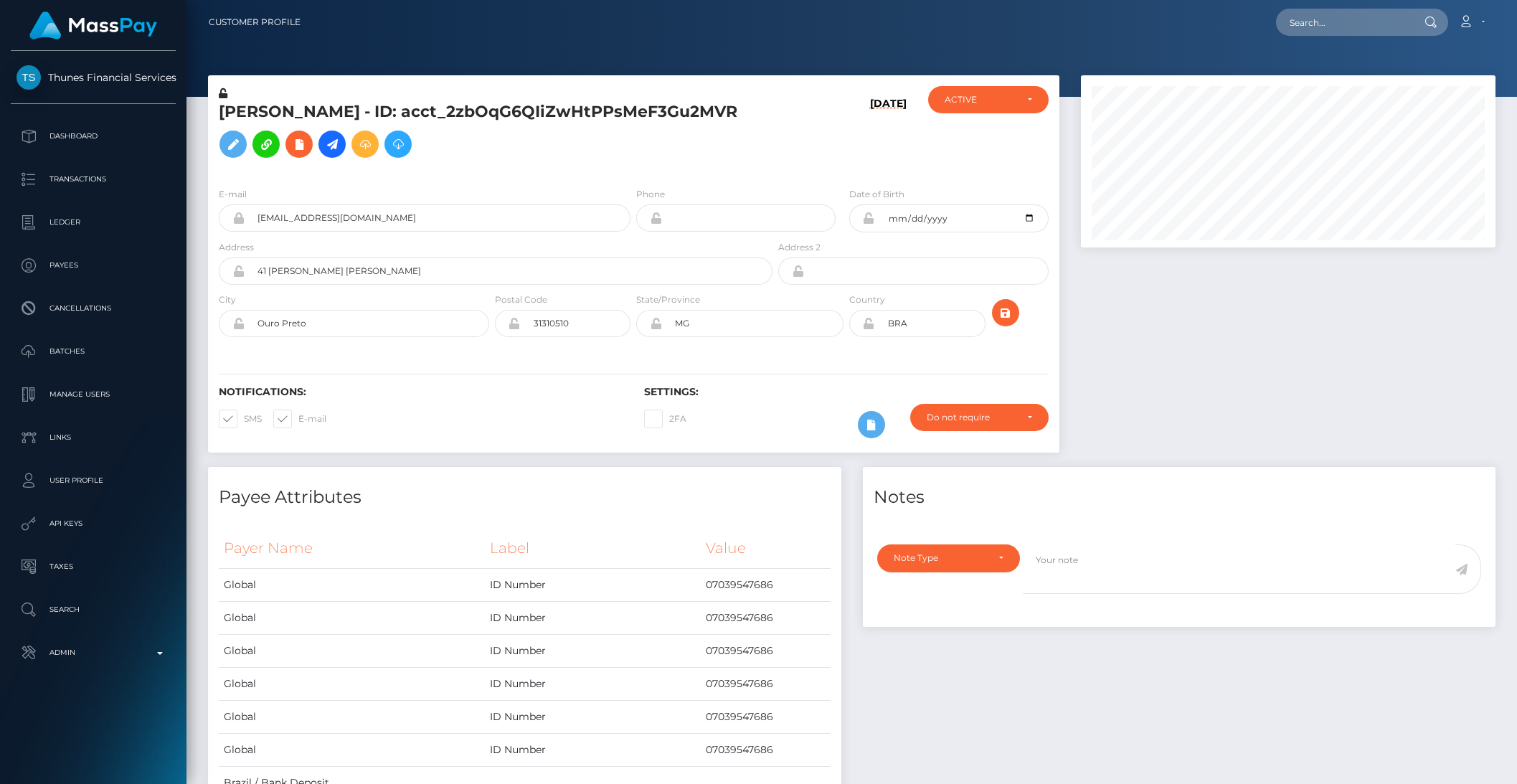
scroll to position [172, 414]
click at [1305, 330] on div at bounding box center [1288, 270] width 436 height 391
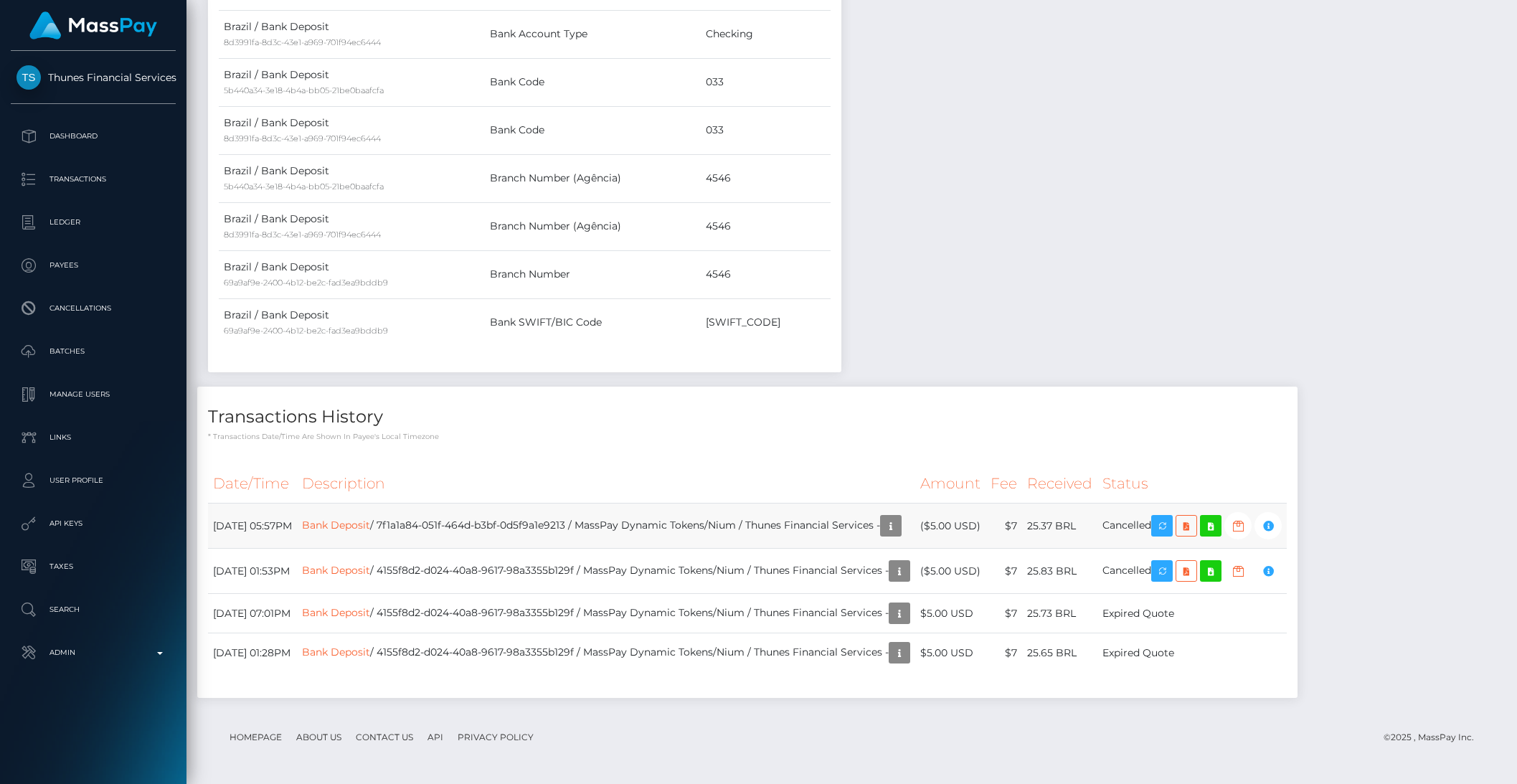
click at [464, 527] on td "Bank Deposit / 7f1a1a84-051f-464d-b3bf-0d5f9a1e9213 / MassPay Dynamic Tokens/Ni…" at bounding box center [606, 526] width 619 height 45
click at [515, 520] on td "Bank Deposit / 7f1a1a84-051f-464d-b3bf-0d5f9a1e9213 / MassPay Dynamic Tokens/Ni…" at bounding box center [606, 526] width 619 height 45
drag, startPoint x: 446, startPoint y: 525, endPoint x: 634, endPoint y: 533, distance: 188.2
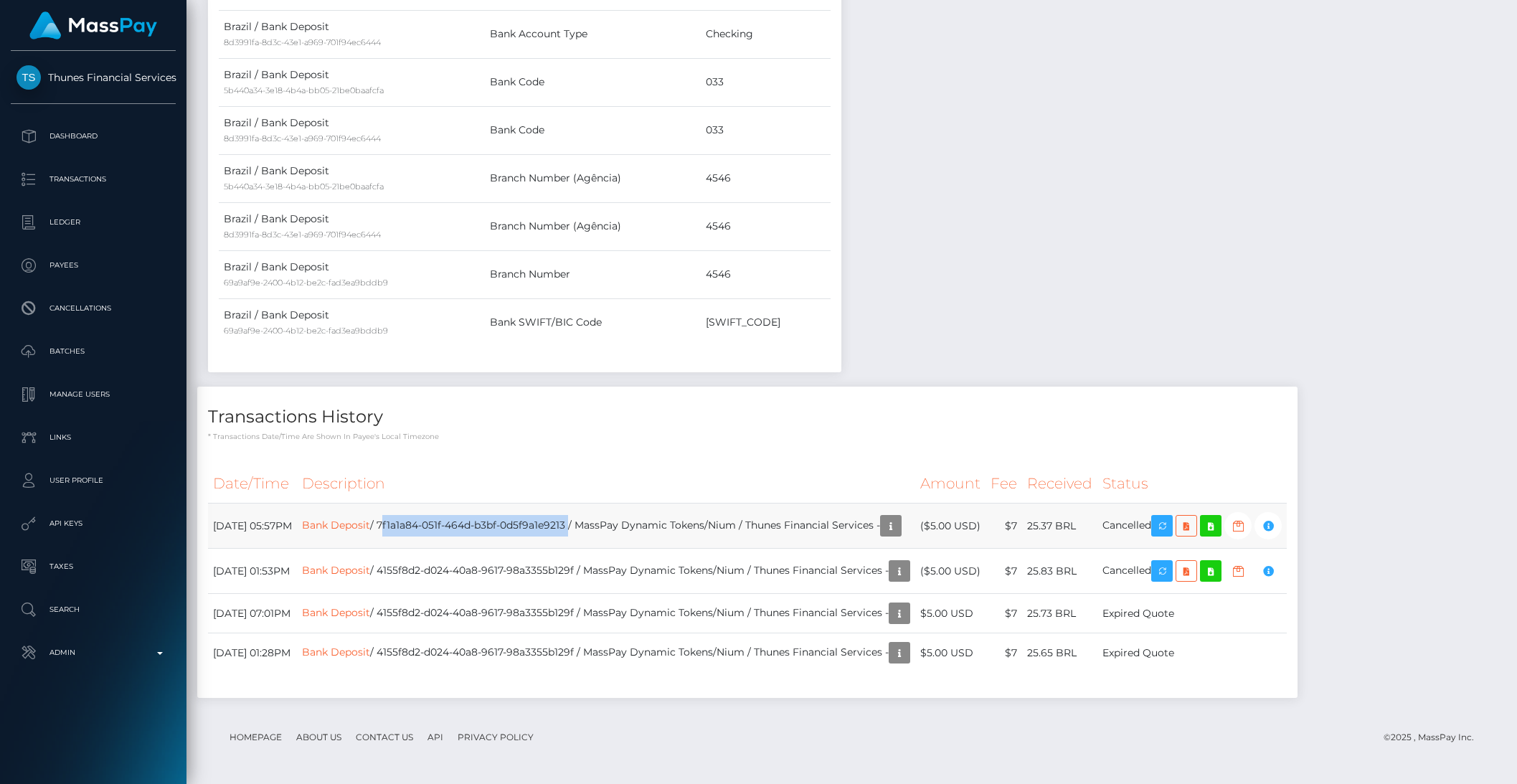
click at [634, 533] on td "Bank Deposit / 7f1a1a84-051f-464d-b3bf-0d5f9a1e9213 / MassPay Dynamic Tokens/Ni…" at bounding box center [606, 526] width 619 height 45
copy td "7f1a1a84-051f-464d-b3bf-0d5f9a1e9213"
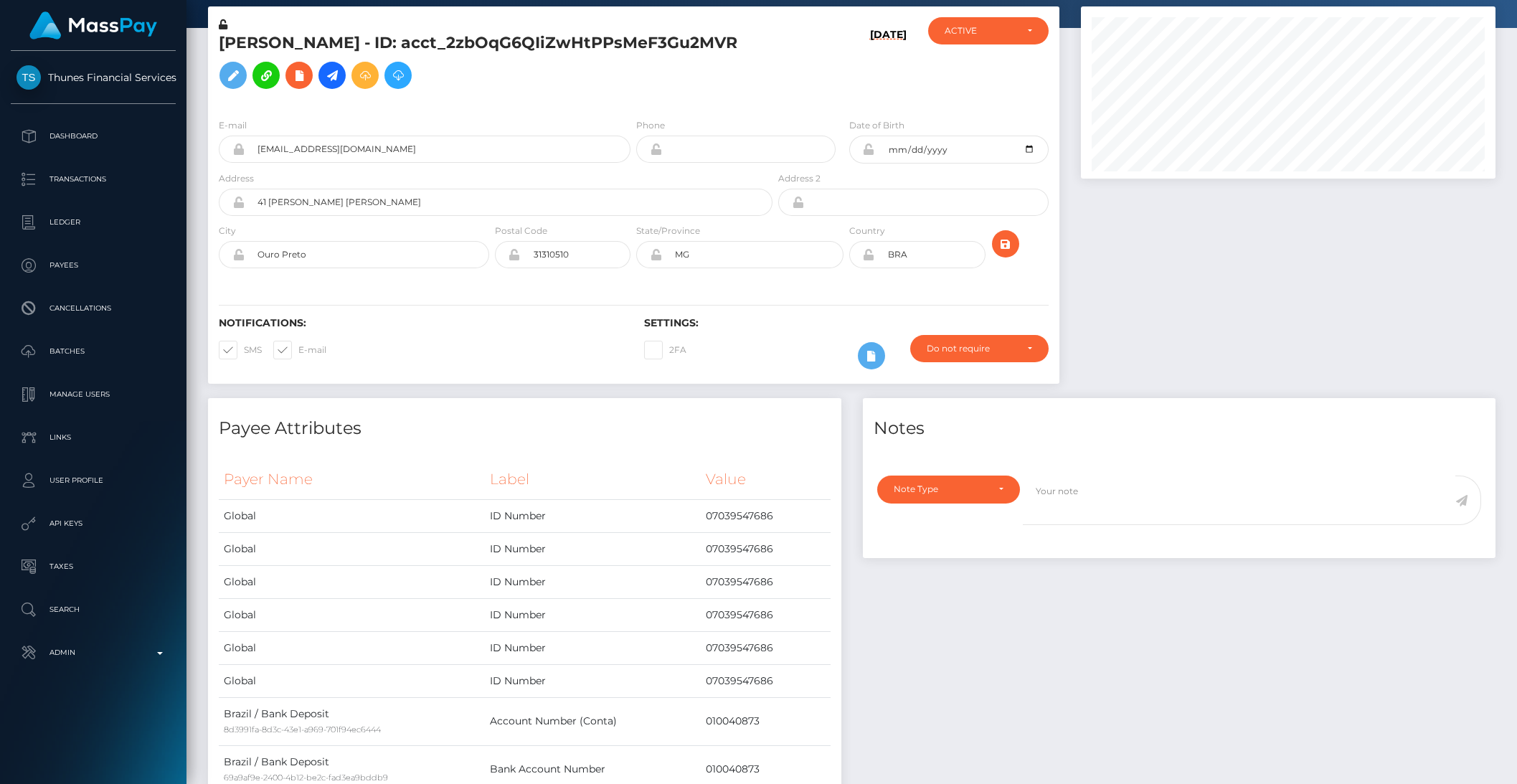
scroll to position [0, 0]
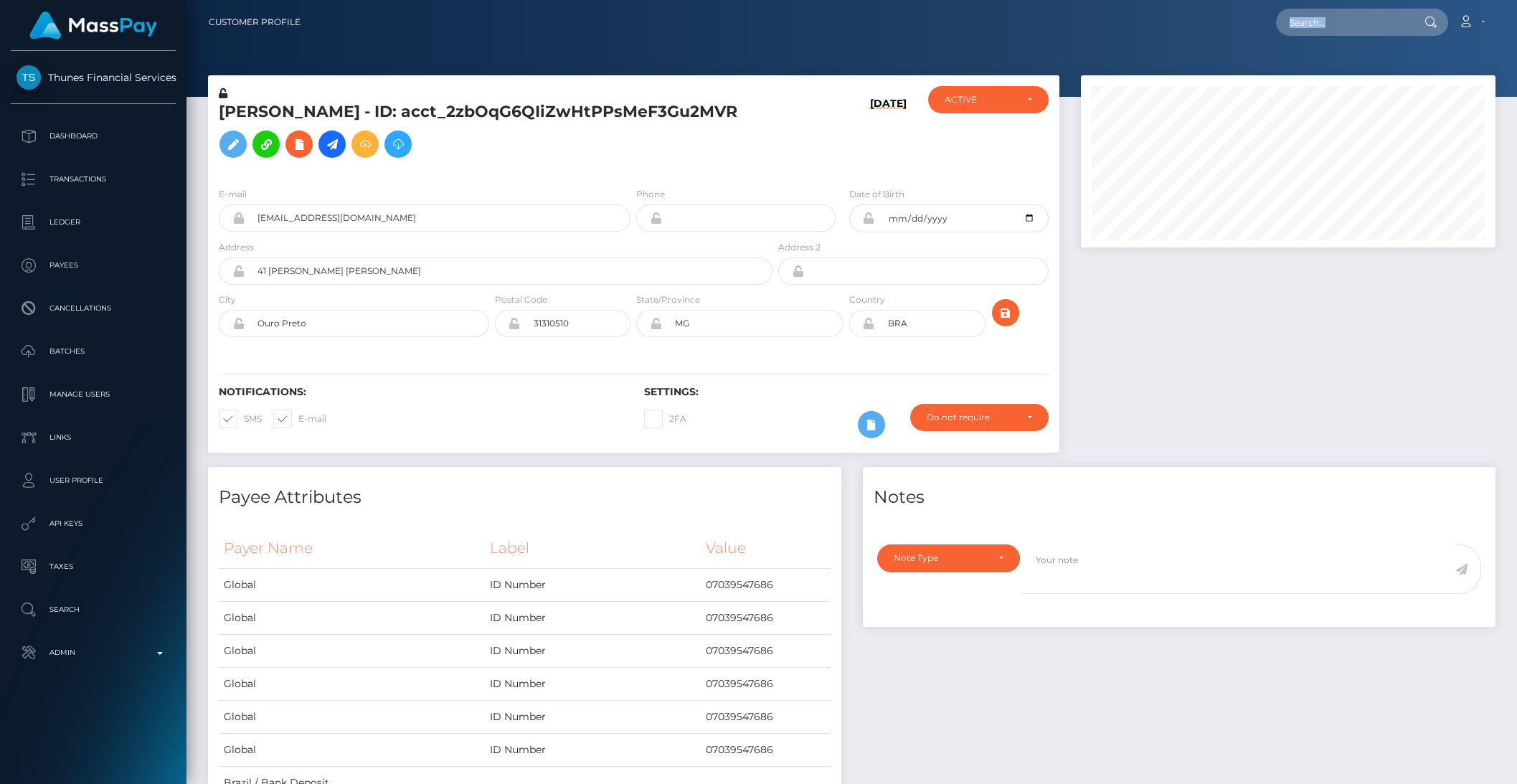
drag, startPoint x: 1365, startPoint y: 36, endPoint x: 1374, endPoint y: 11, distance: 26.6
click at [1366, 30] on div "Loading... Loading... Account Edit Profile Logout" at bounding box center [903, 22] width 1183 height 30
click at [1374, 11] on input "text" at bounding box center [1344, 22] width 135 height 27
paste input "964b4a87-9e93-11f0-bd85-0694aced620b"
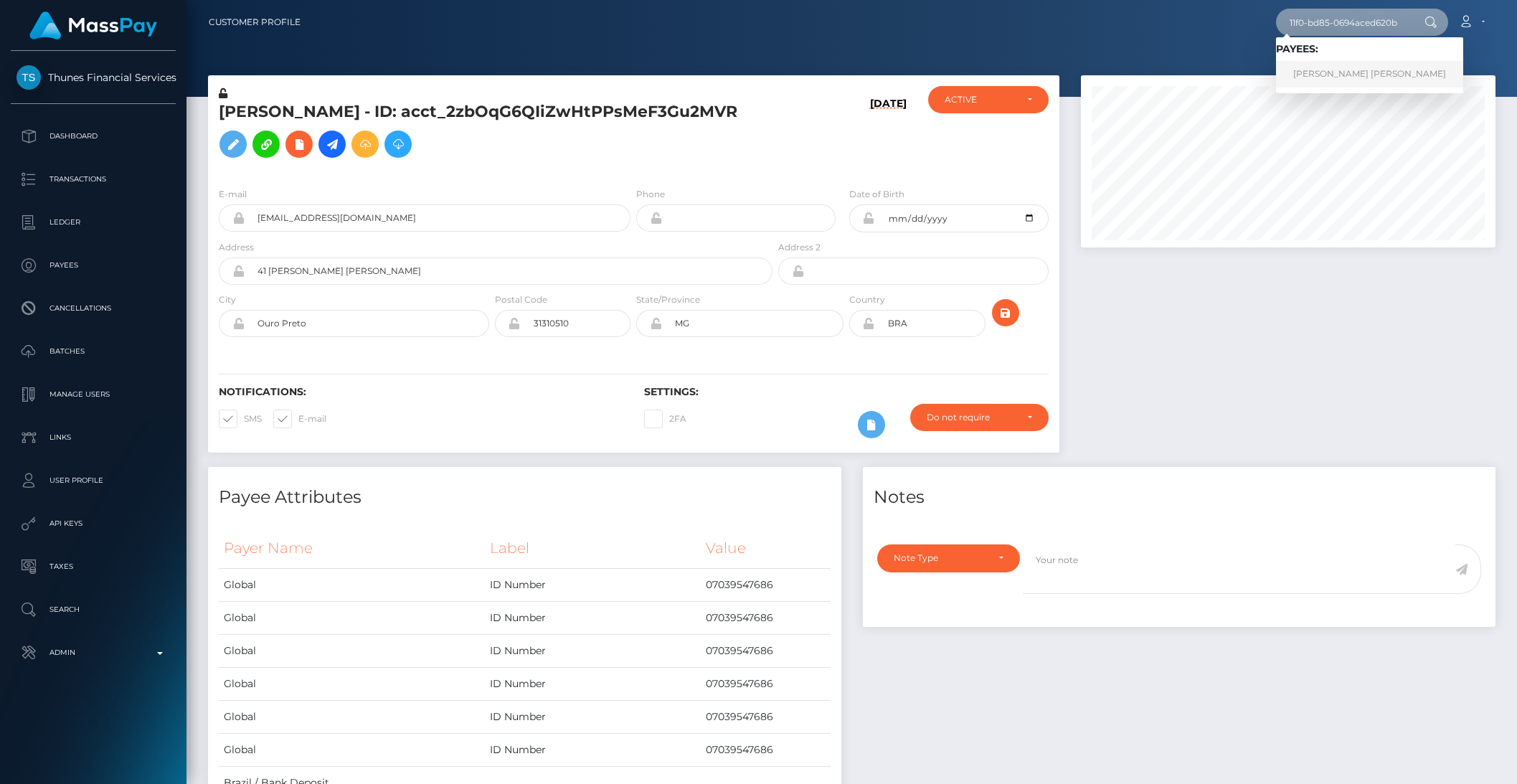
type input "964b4a87-9e93-11f0-bd85-0694aced620b"
click at [1330, 69] on link "Juan Carlos Martinez Paz" at bounding box center [1370, 74] width 187 height 27
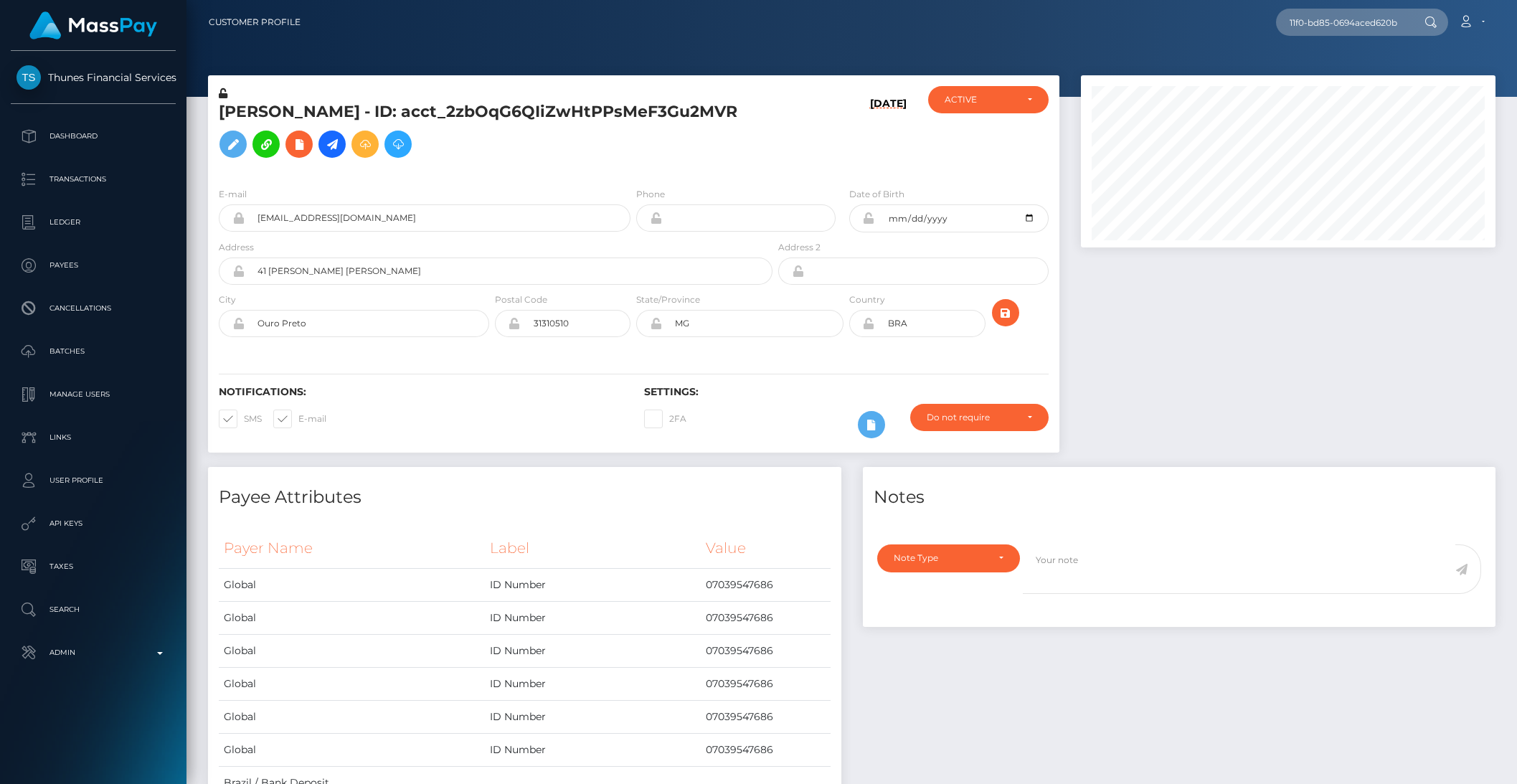
scroll to position [0, 0]
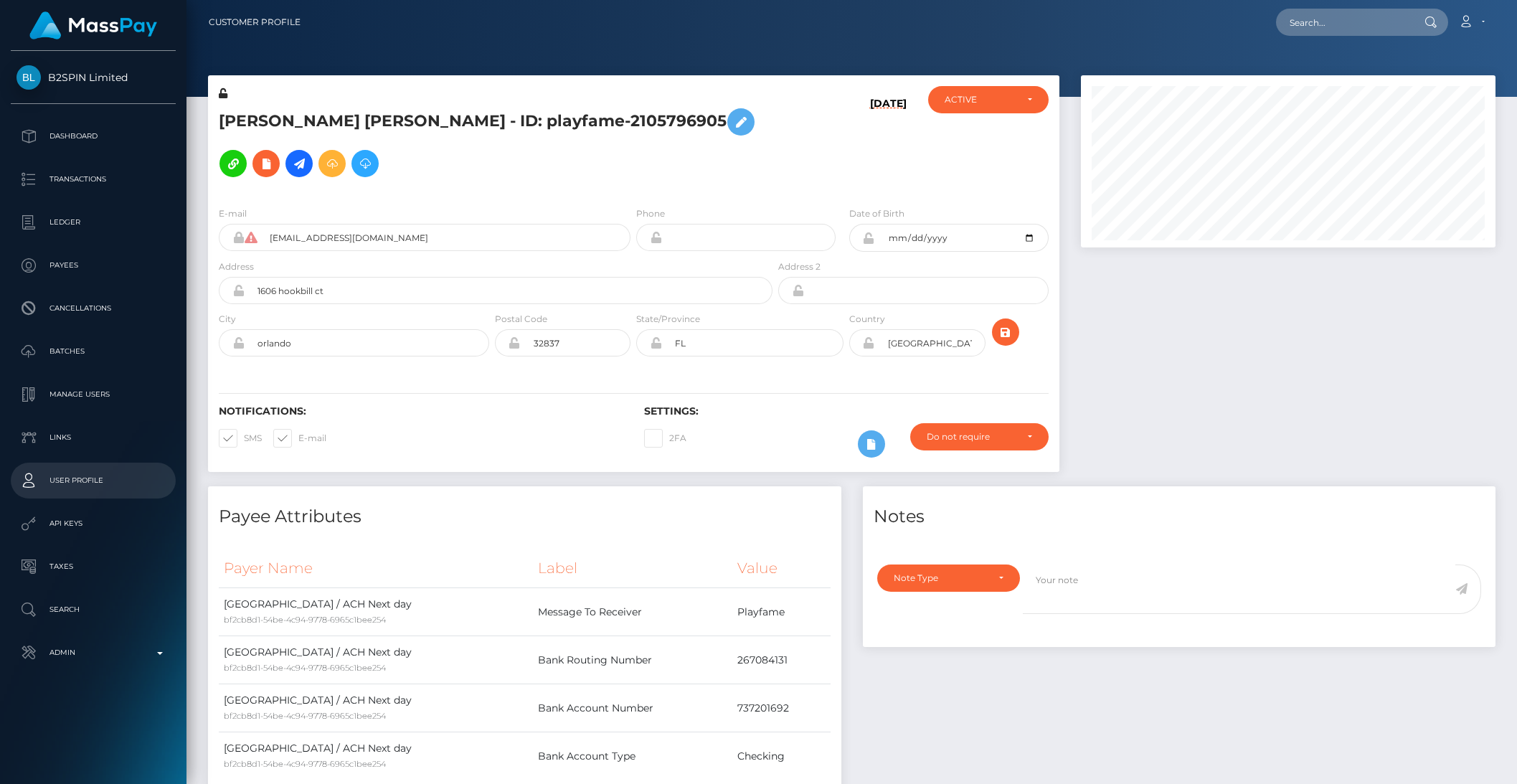
scroll to position [172, 414]
click at [71, 519] on p "API Keys" at bounding box center [93, 524] width 154 height 22
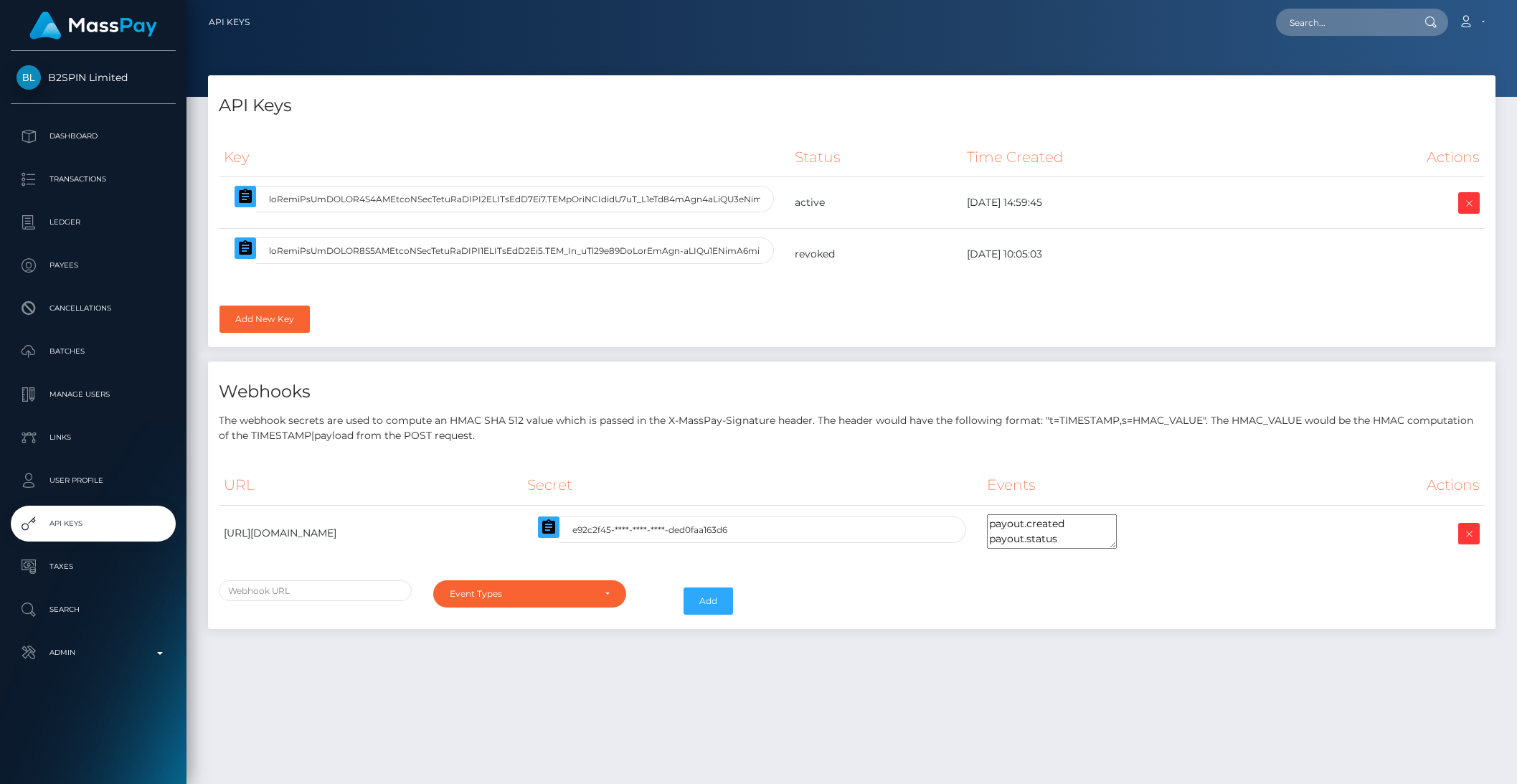
select select
click at [249, 198] on icon "button" at bounding box center [245, 196] width 13 height 14
drag, startPoint x: 243, startPoint y: 199, endPoint x: 214, endPoint y: 211, distance: 31.4
click at [243, 199] on icon "button" at bounding box center [245, 197] width 17 height 17
click at [247, 201] on icon "button" at bounding box center [245, 196] width 13 height 14
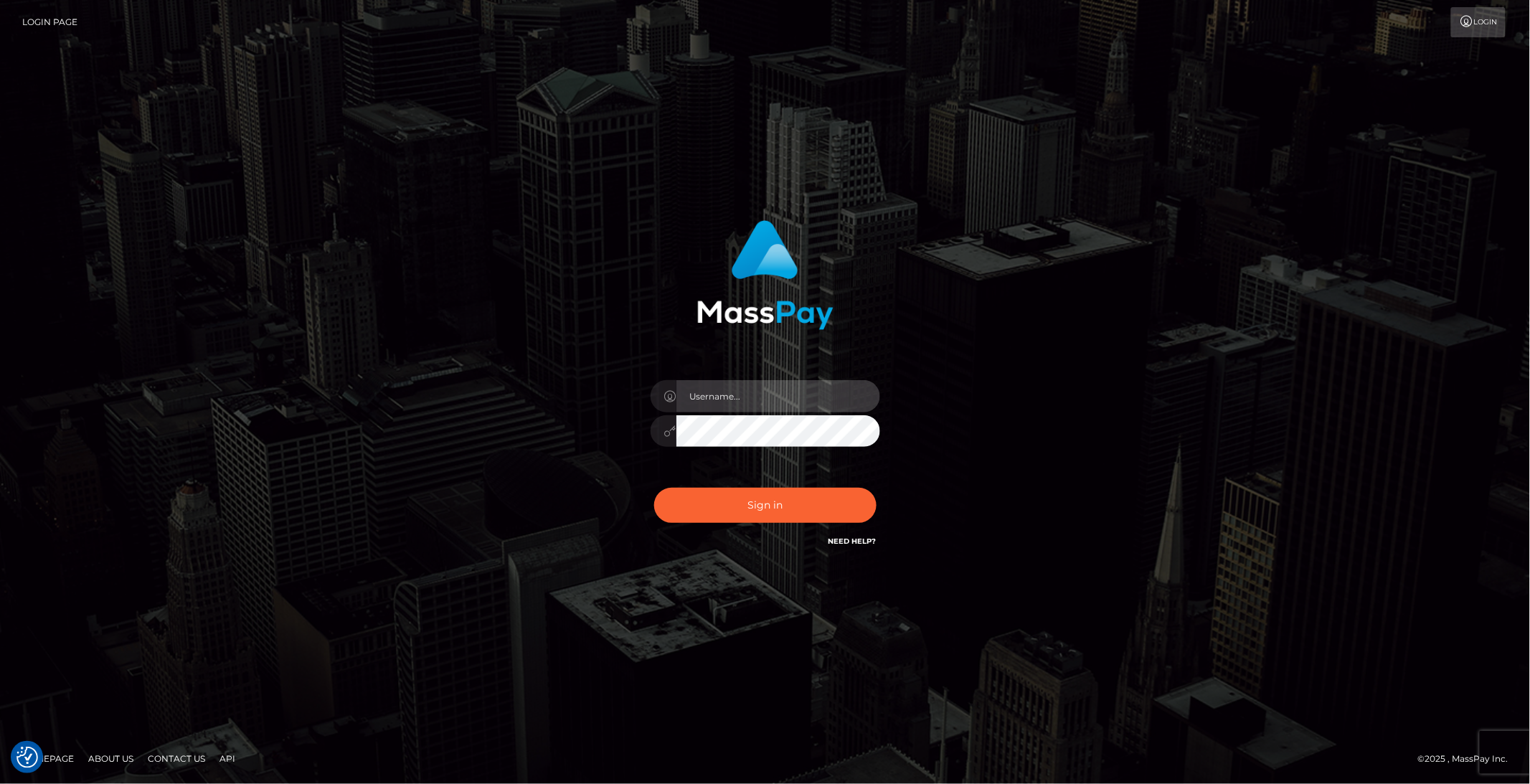
type input "brentg"
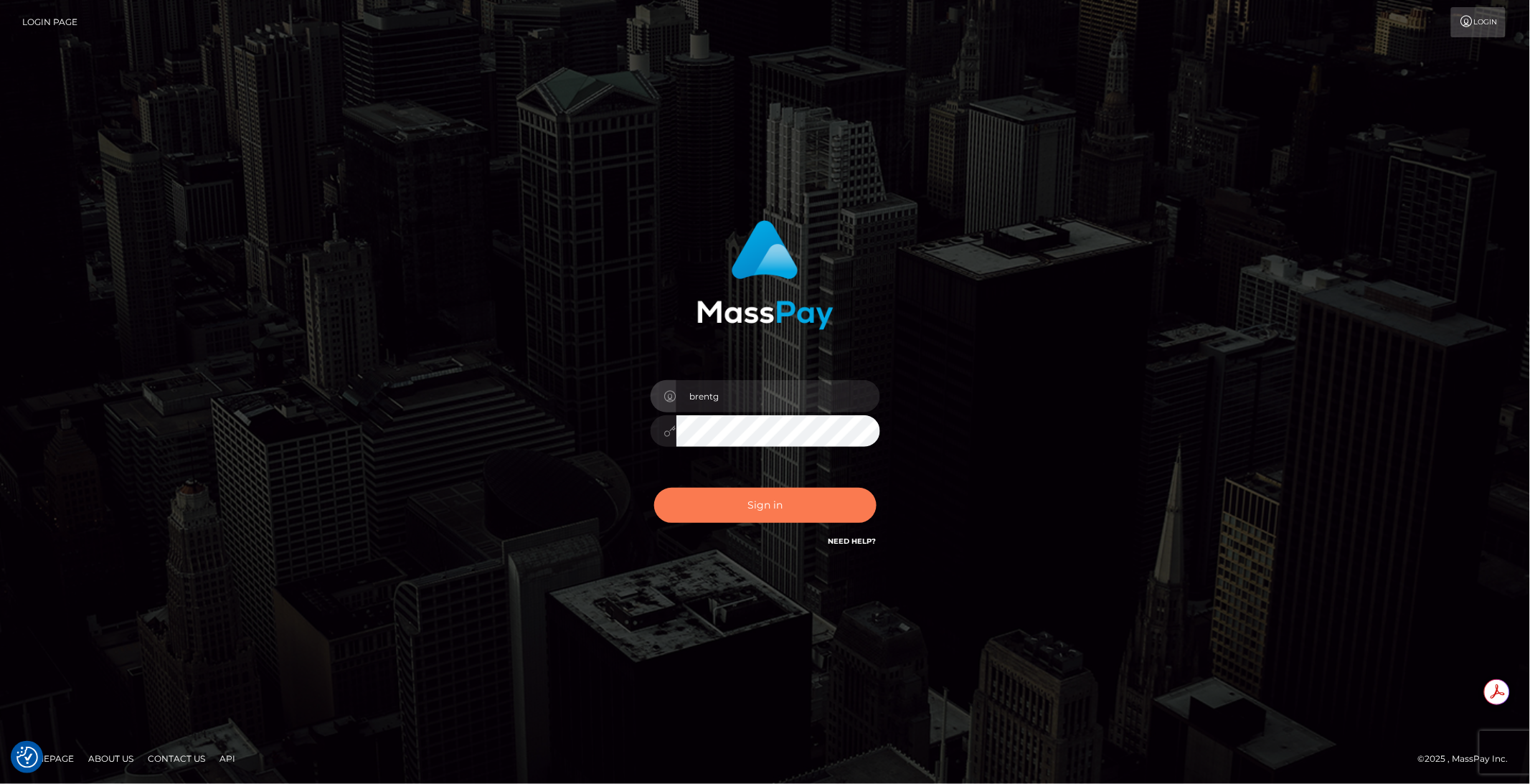
click at [765, 504] on button "Sign in" at bounding box center [765, 504] width 223 height 35
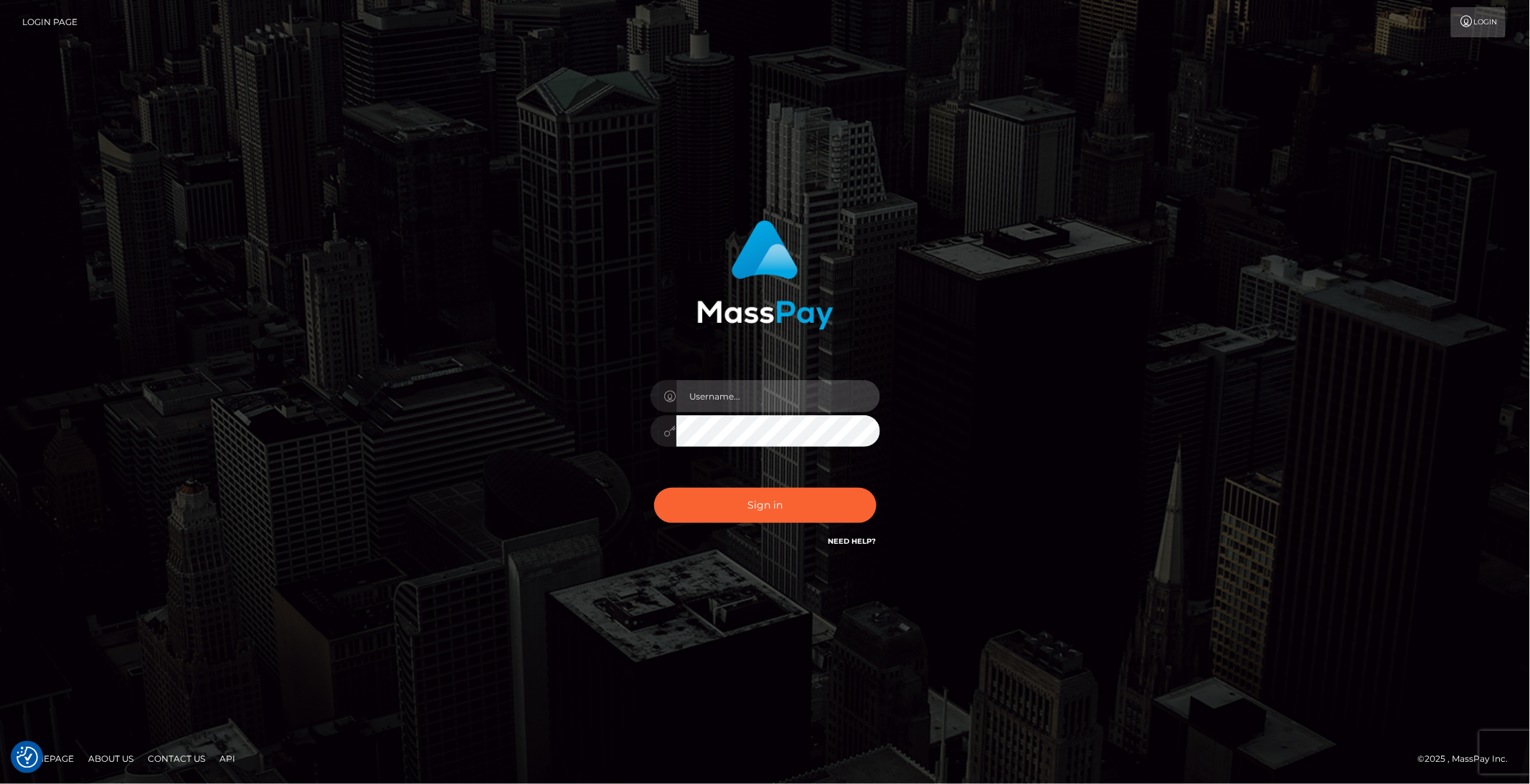
type input "brentg"
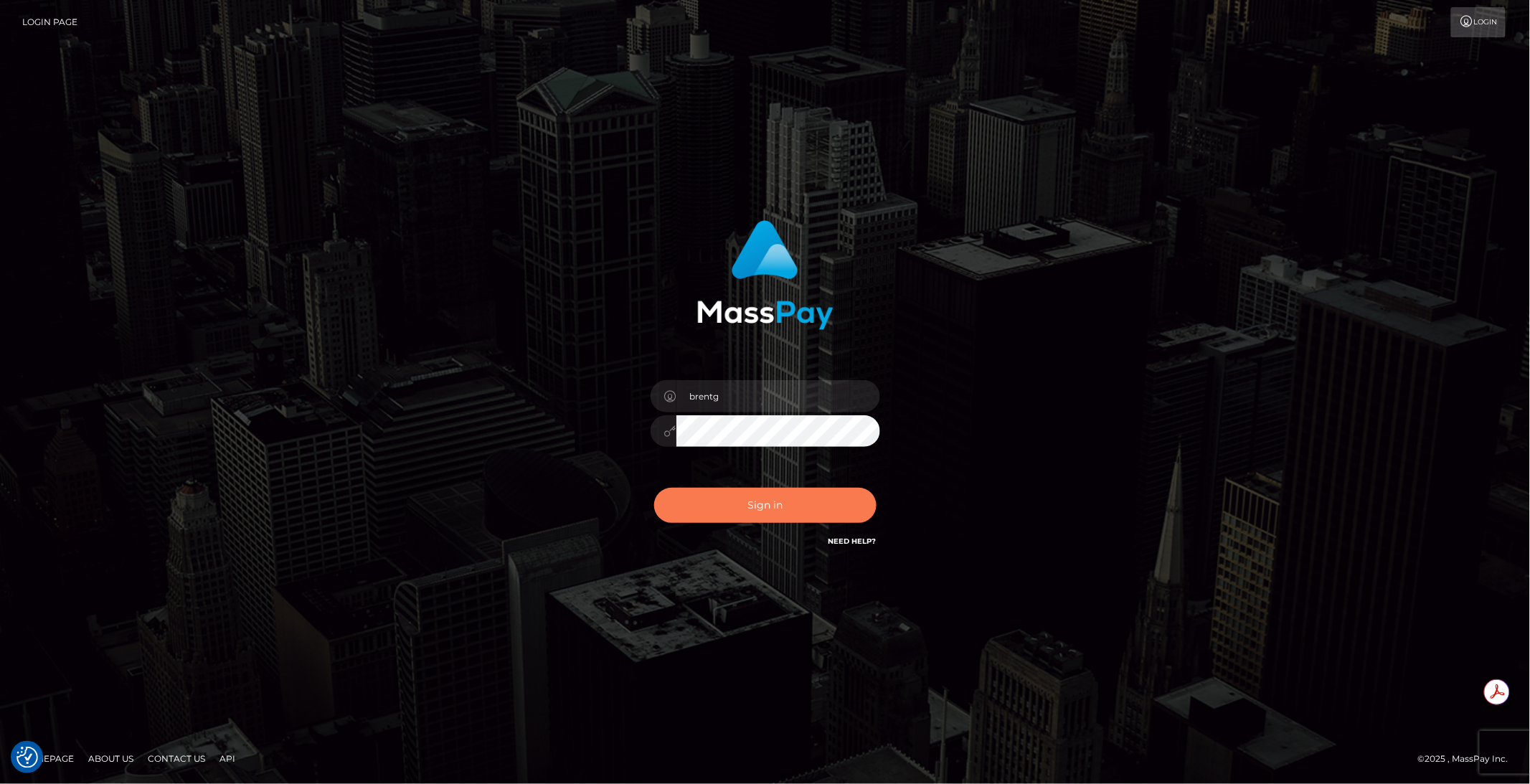
click at [804, 514] on button "Sign in" at bounding box center [765, 504] width 223 height 35
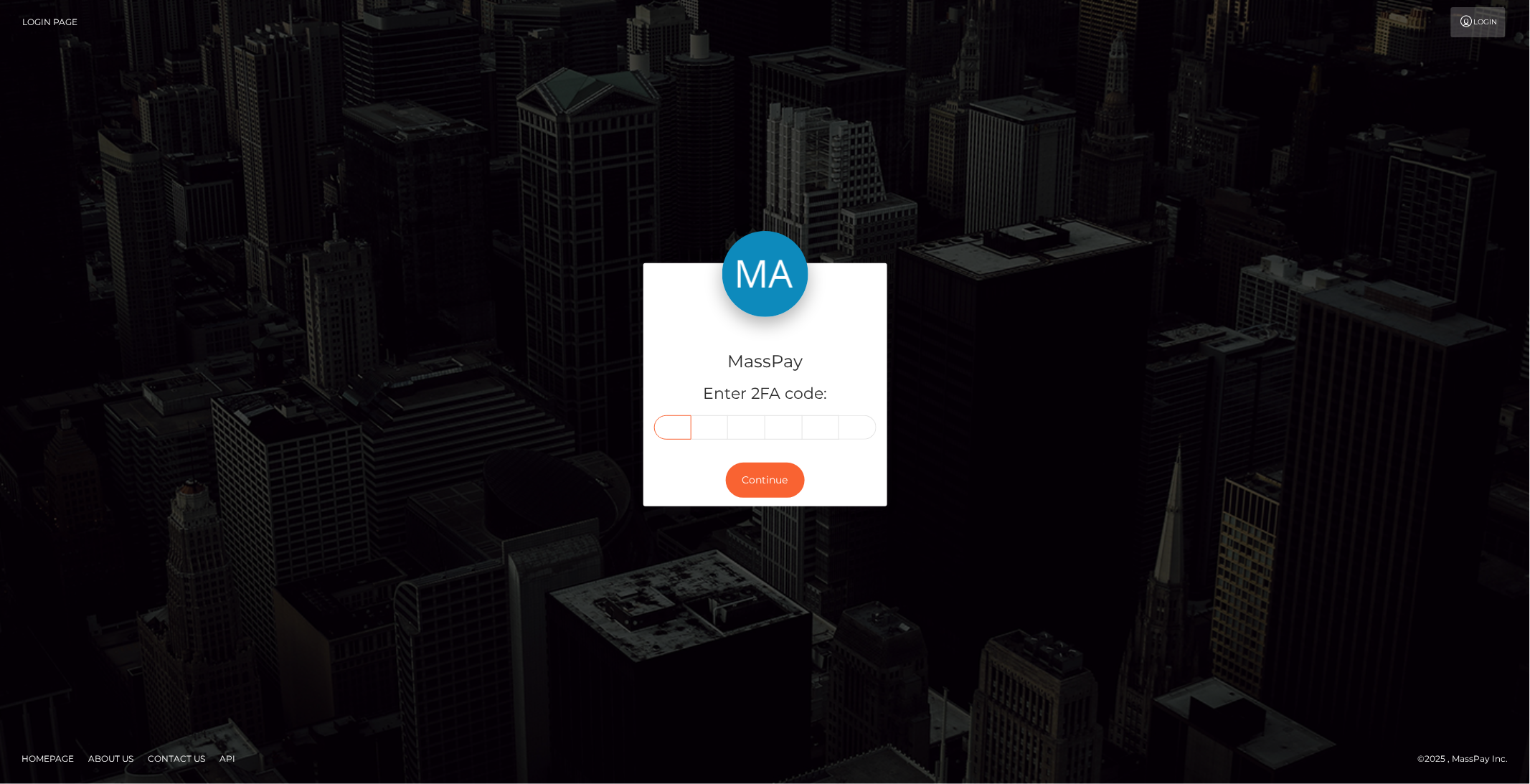
paste input "5"
type input "5"
type input "8"
type input "7"
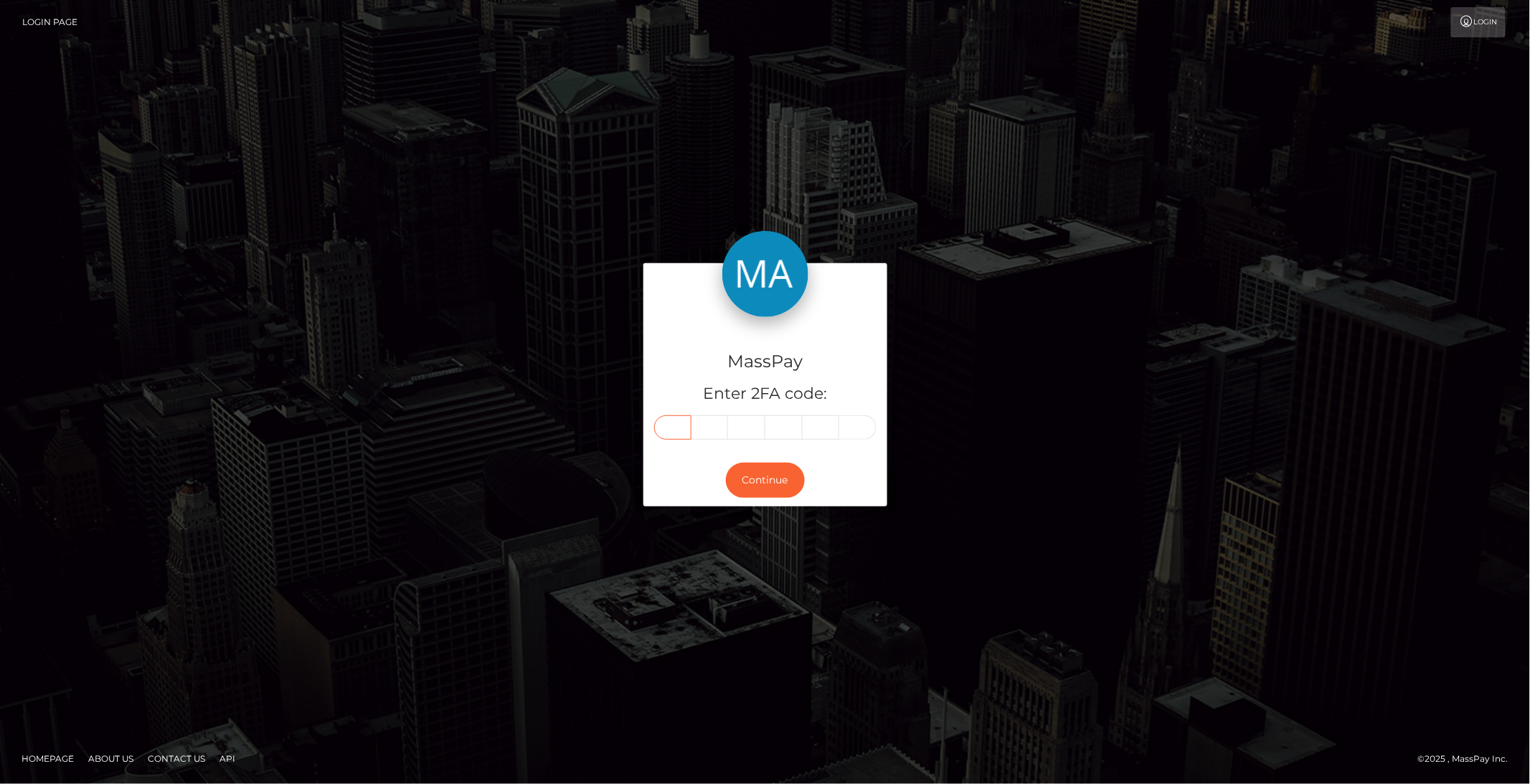
type input "5"
type input "3"
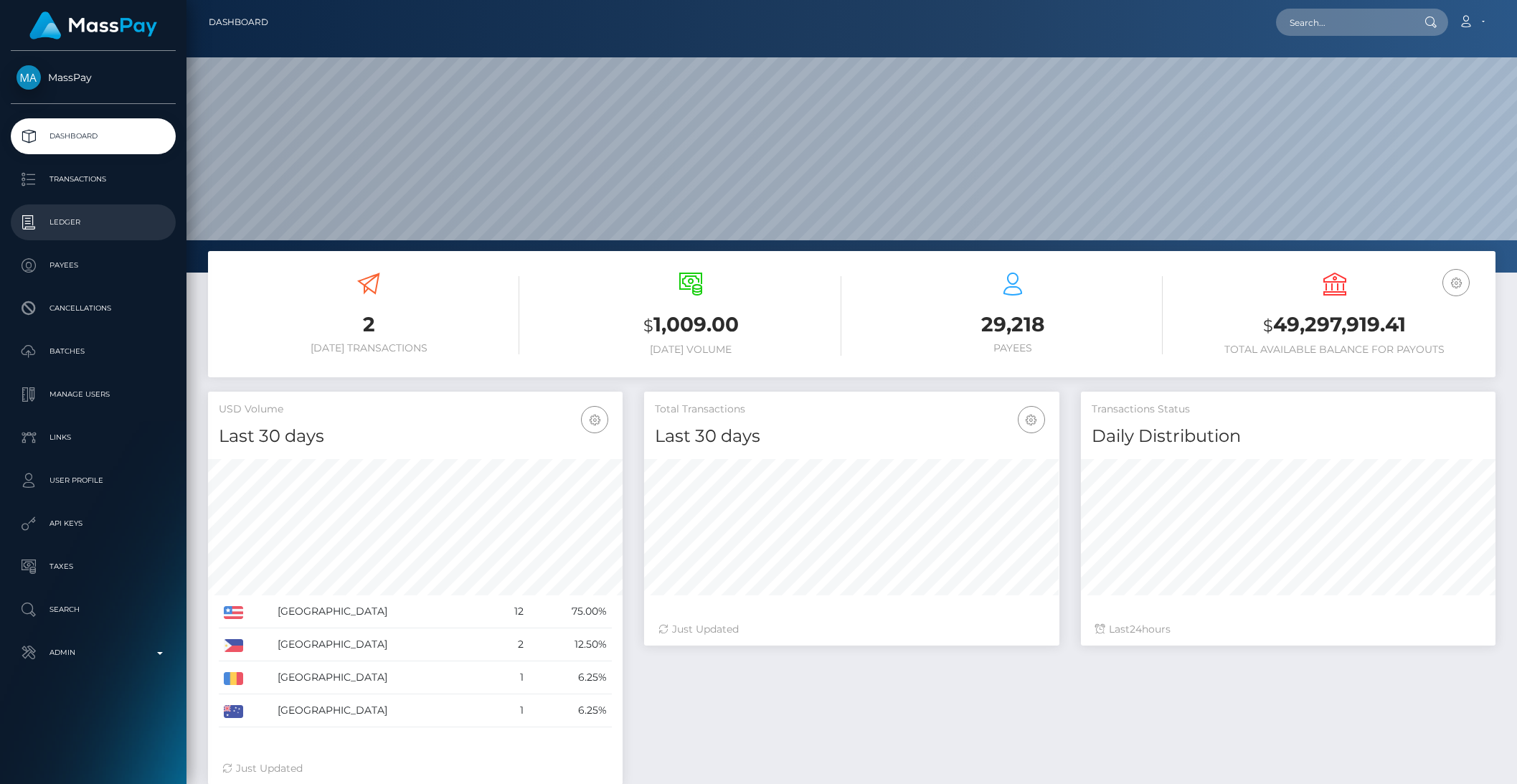
scroll to position [253, 414]
click at [144, 657] on p "Admin" at bounding box center [93, 653] width 154 height 22
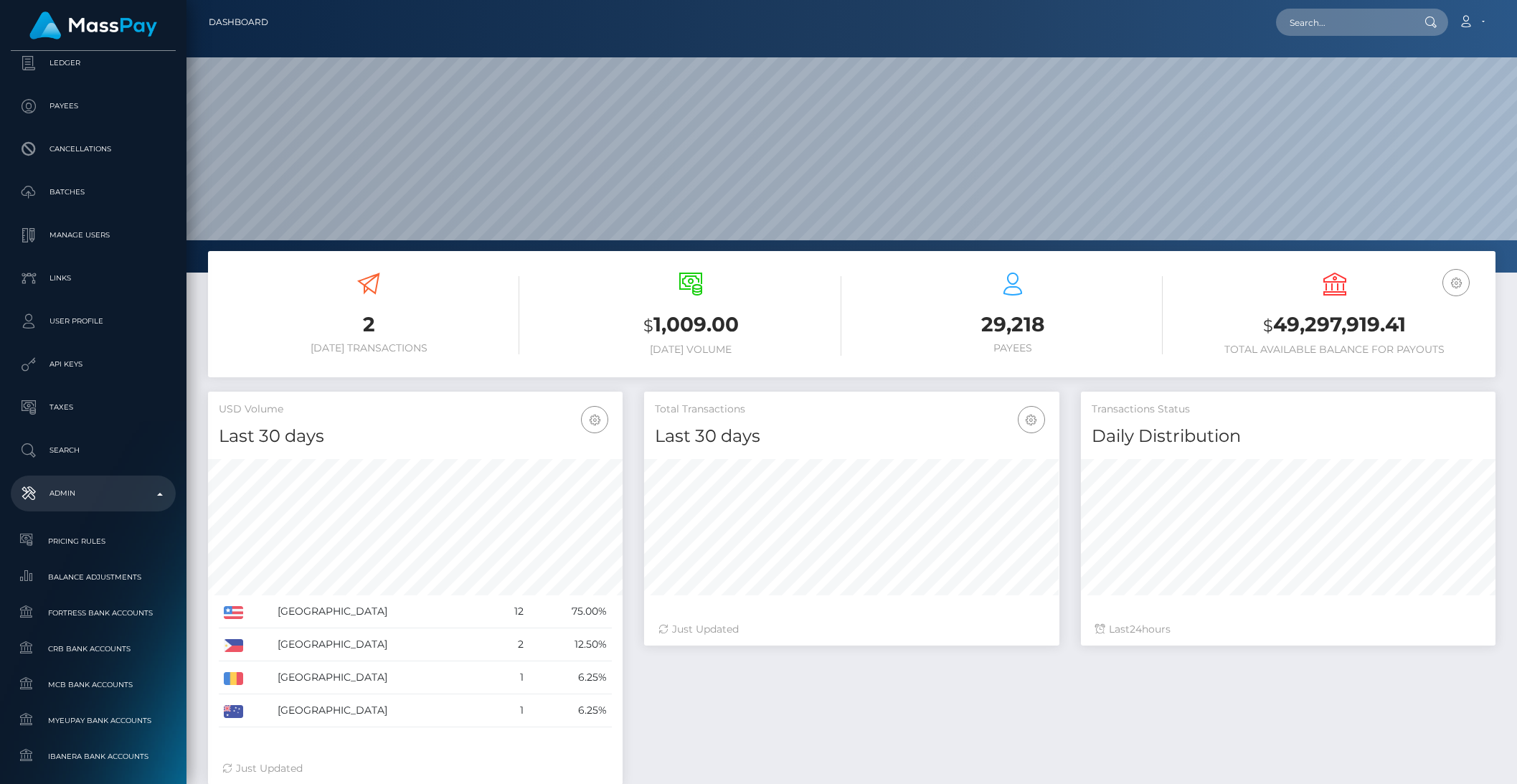
scroll to position [723, 0]
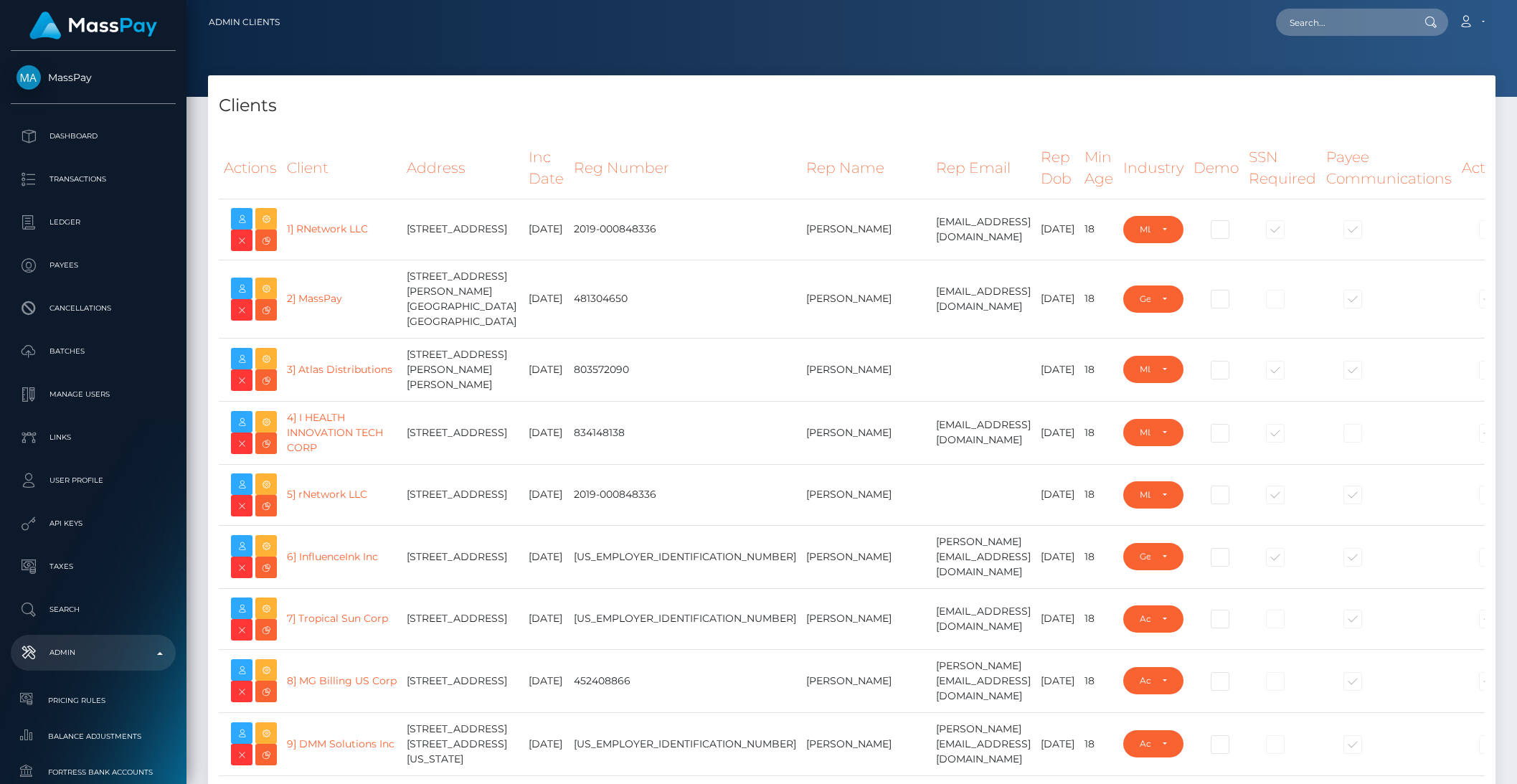
select select "223"
click at [801, 393] on td "Lindsay Scheel" at bounding box center [866, 369] width 130 height 63
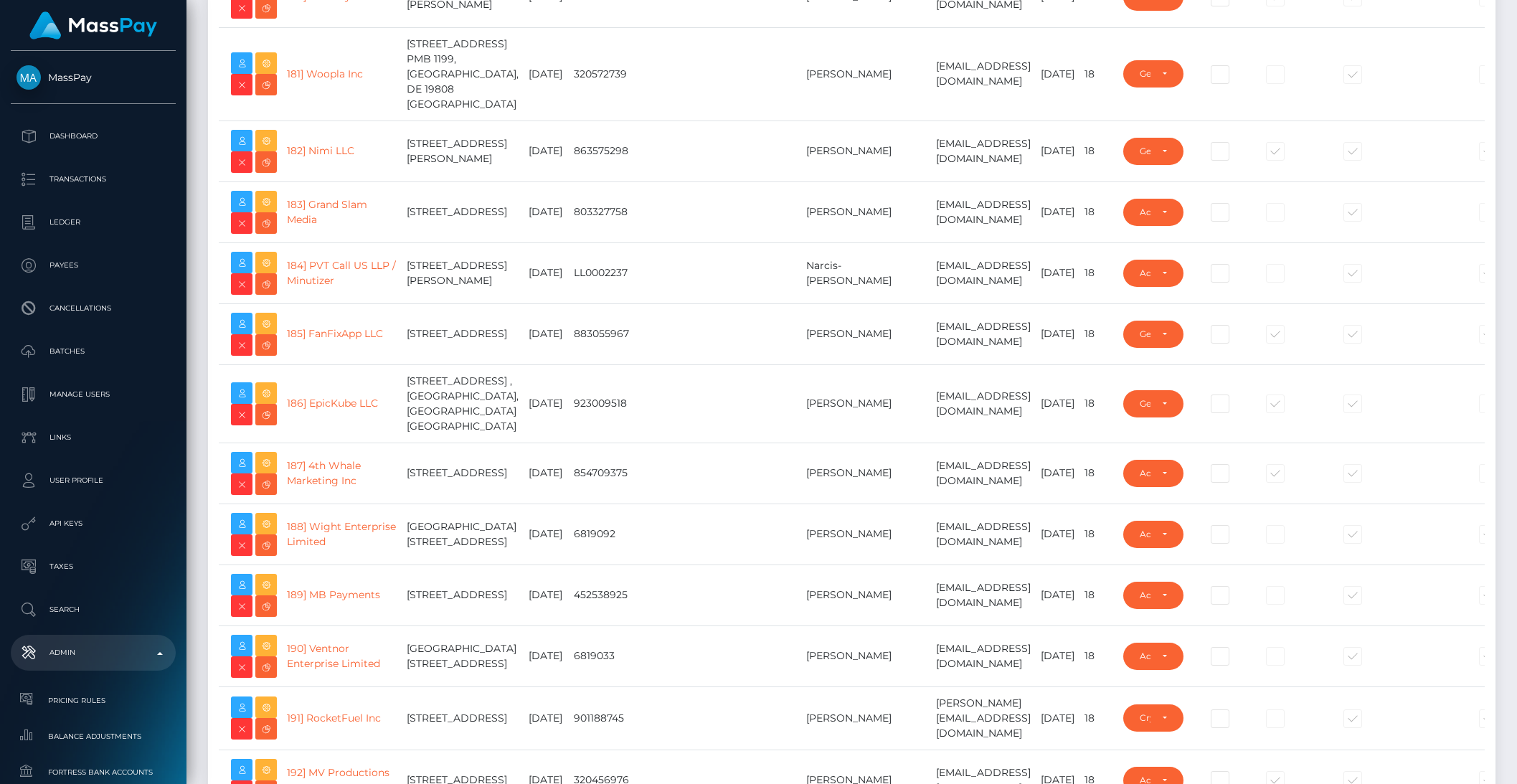
scroll to position [23210, 0]
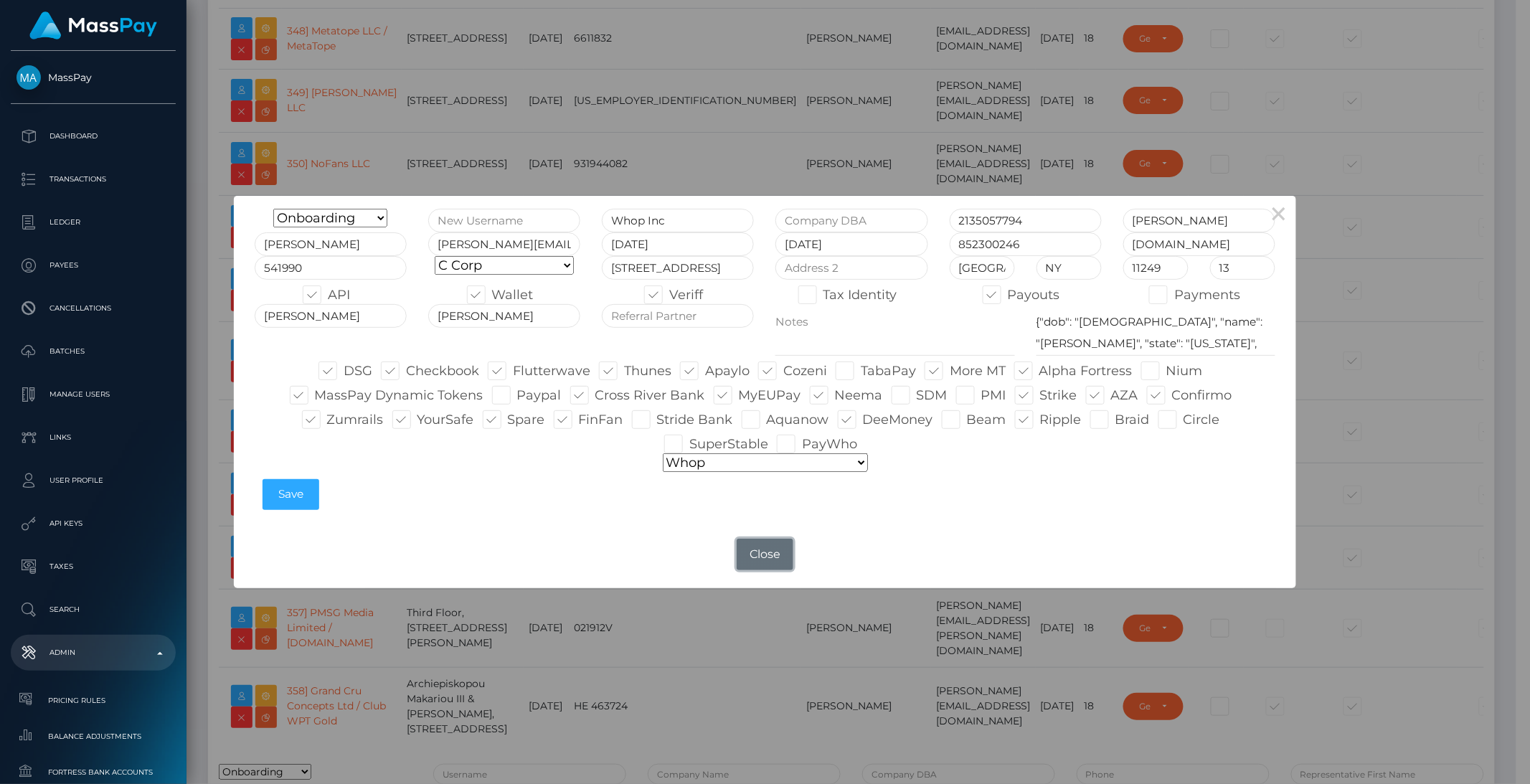
click at [775, 557] on button "Close" at bounding box center [765, 554] width 56 height 31
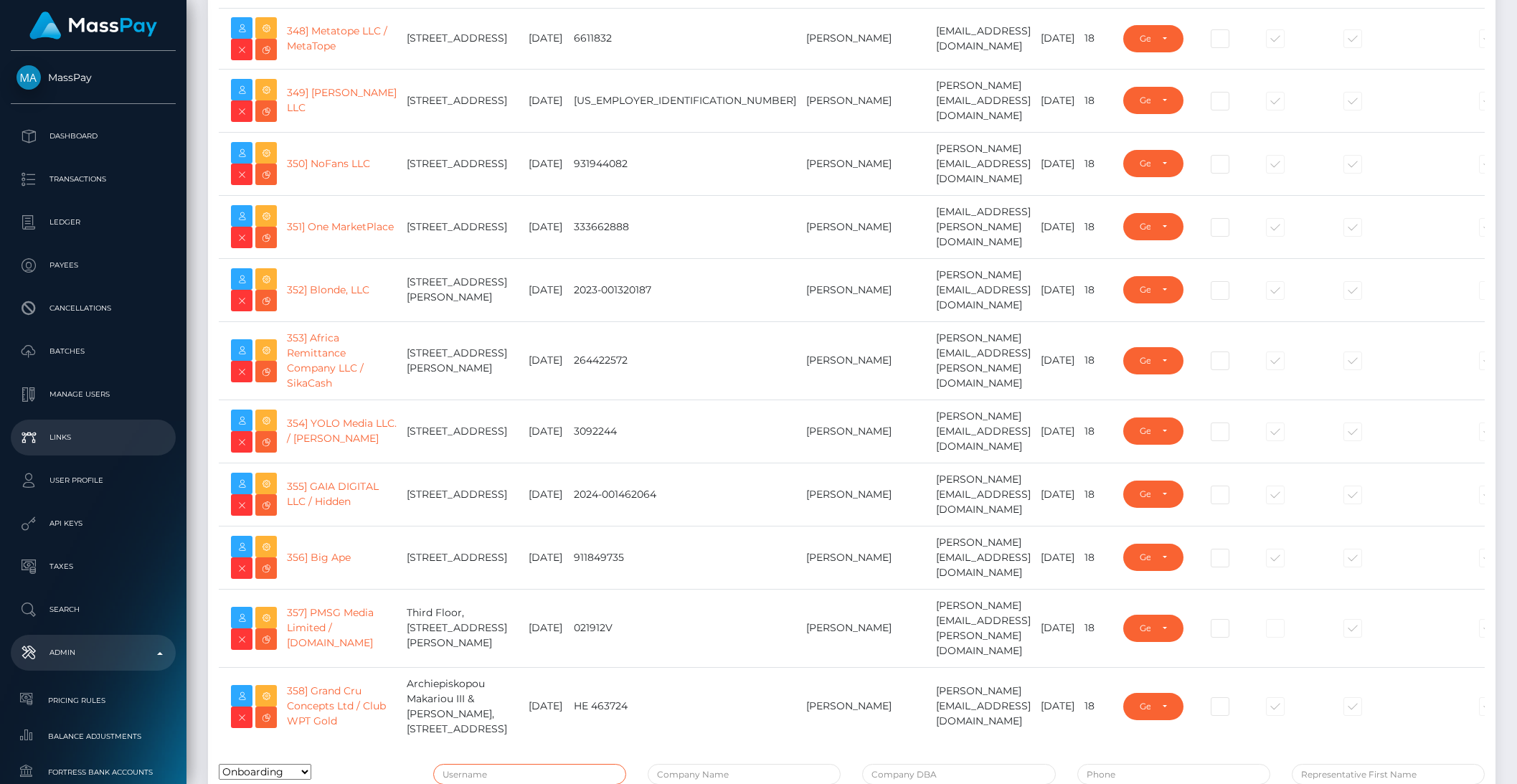
type input "brentg"
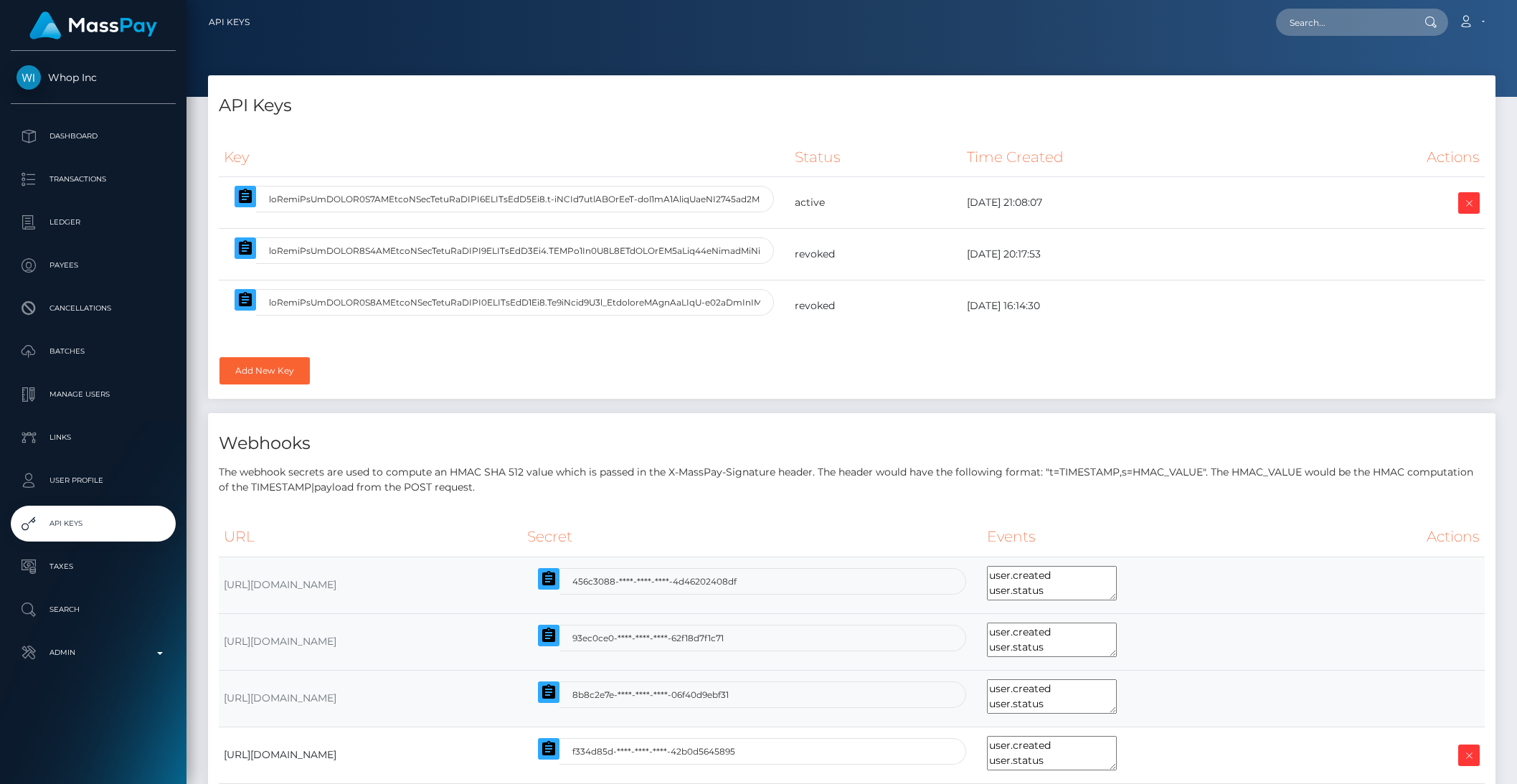
select select
click at [244, 201] on icon "button" at bounding box center [245, 196] width 13 height 14
click at [241, 200] on icon "button" at bounding box center [245, 197] width 17 height 17
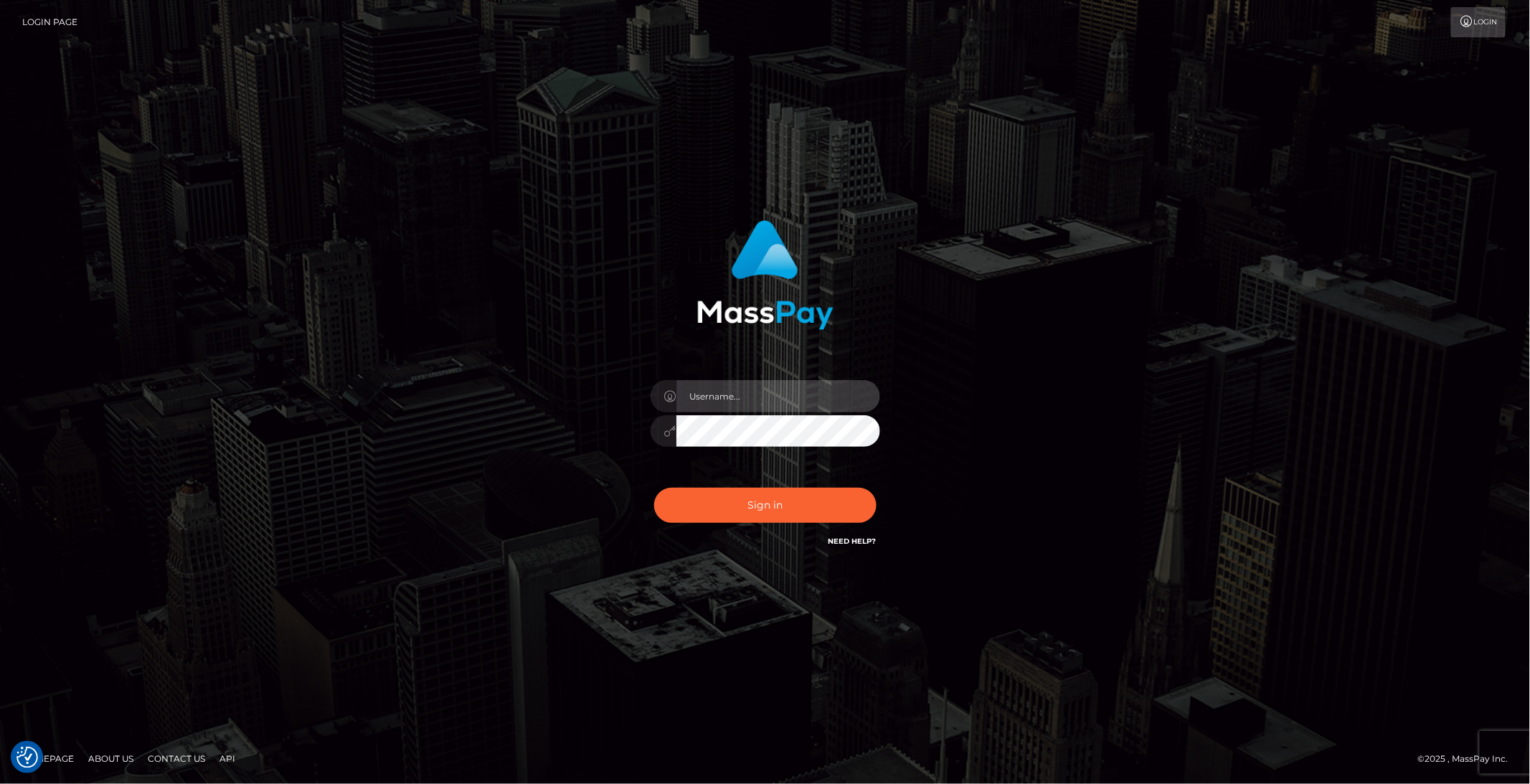
type input "brentg"
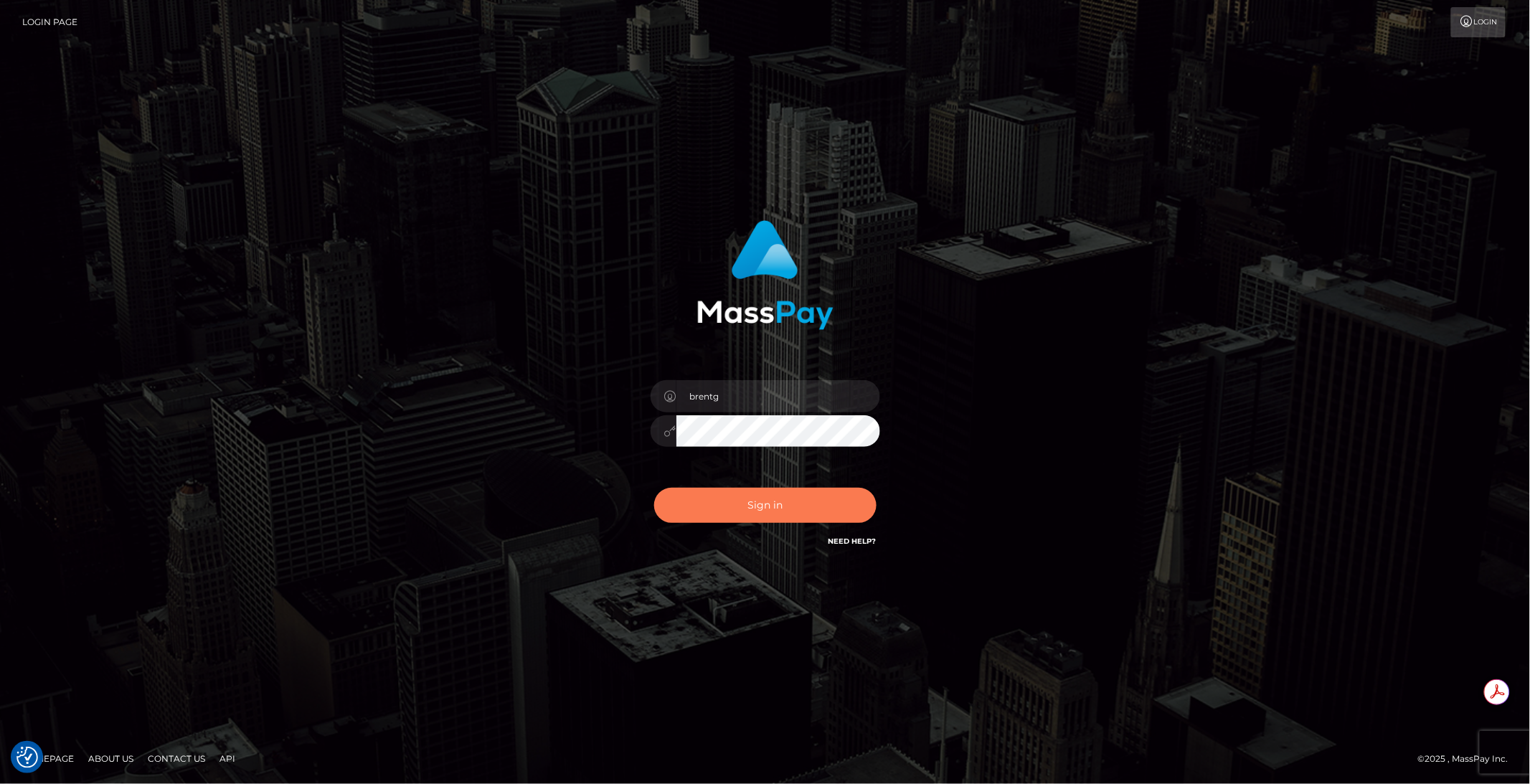
click at [747, 509] on button "Sign in" at bounding box center [765, 504] width 223 height 35
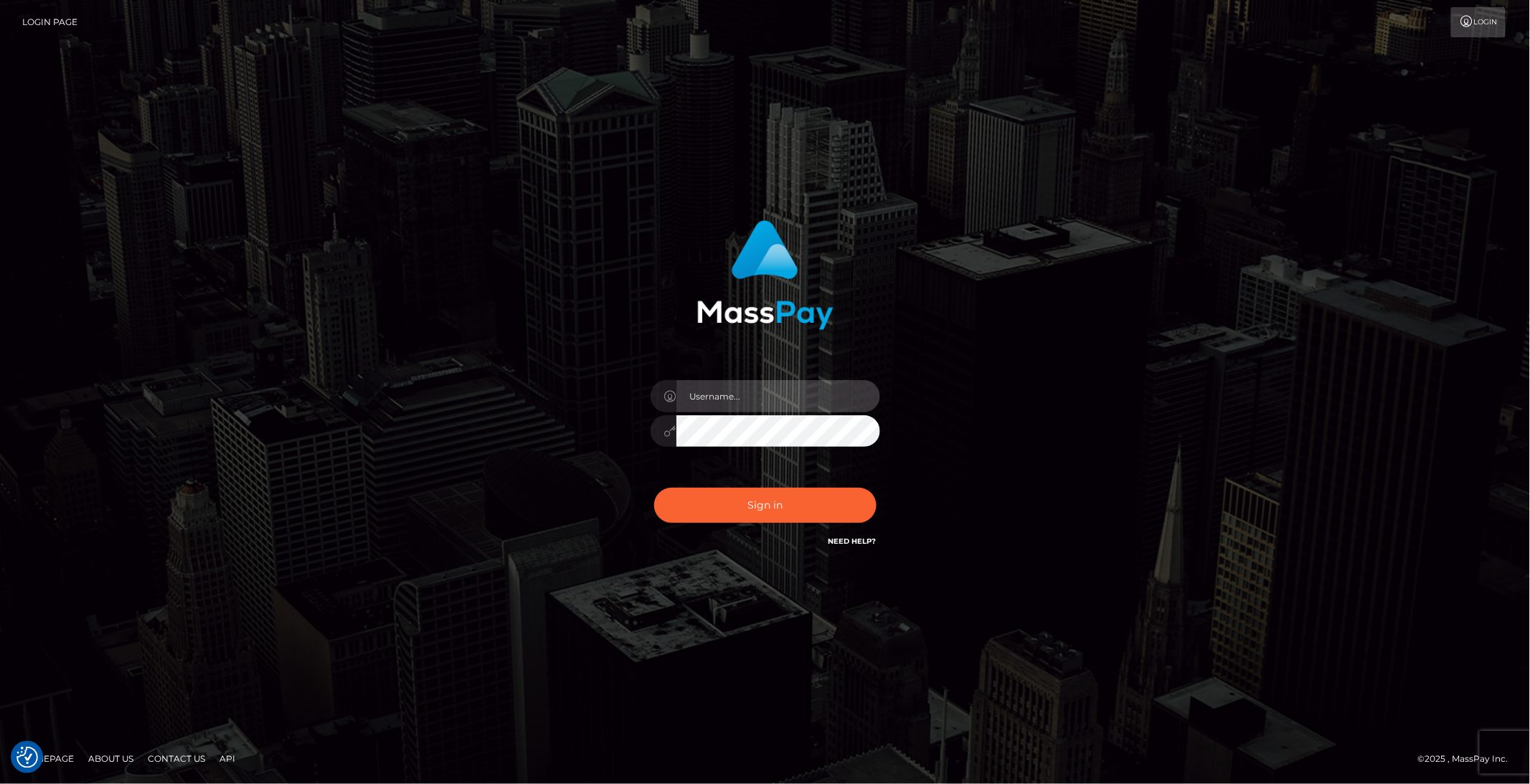
type input "brentg"
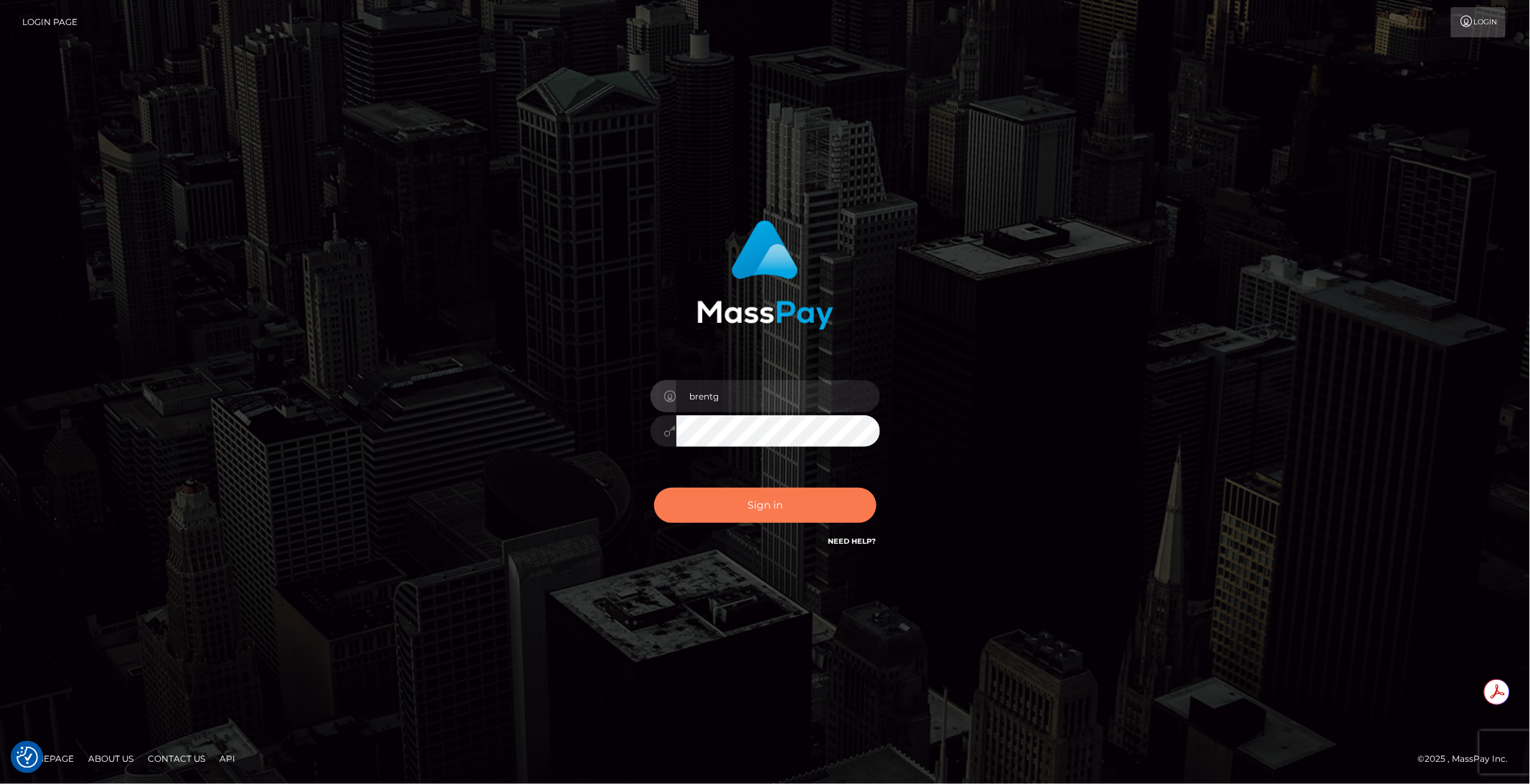
click at [736, 507] on button "Sign in" at bounding box center [765, 504] width 223 height 35
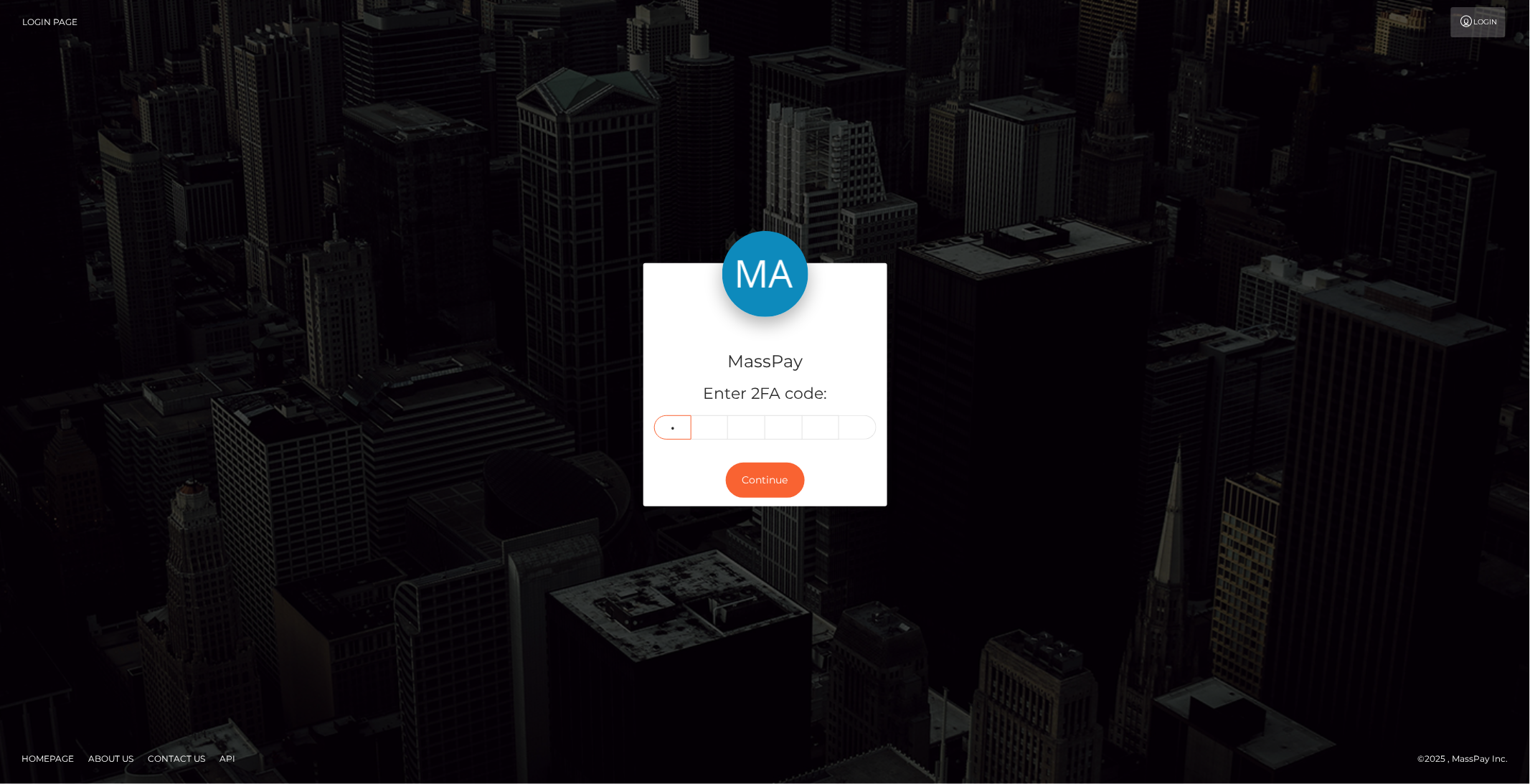
type input "8"
type input "6"
type input "2"
type input "7"
type input "6"
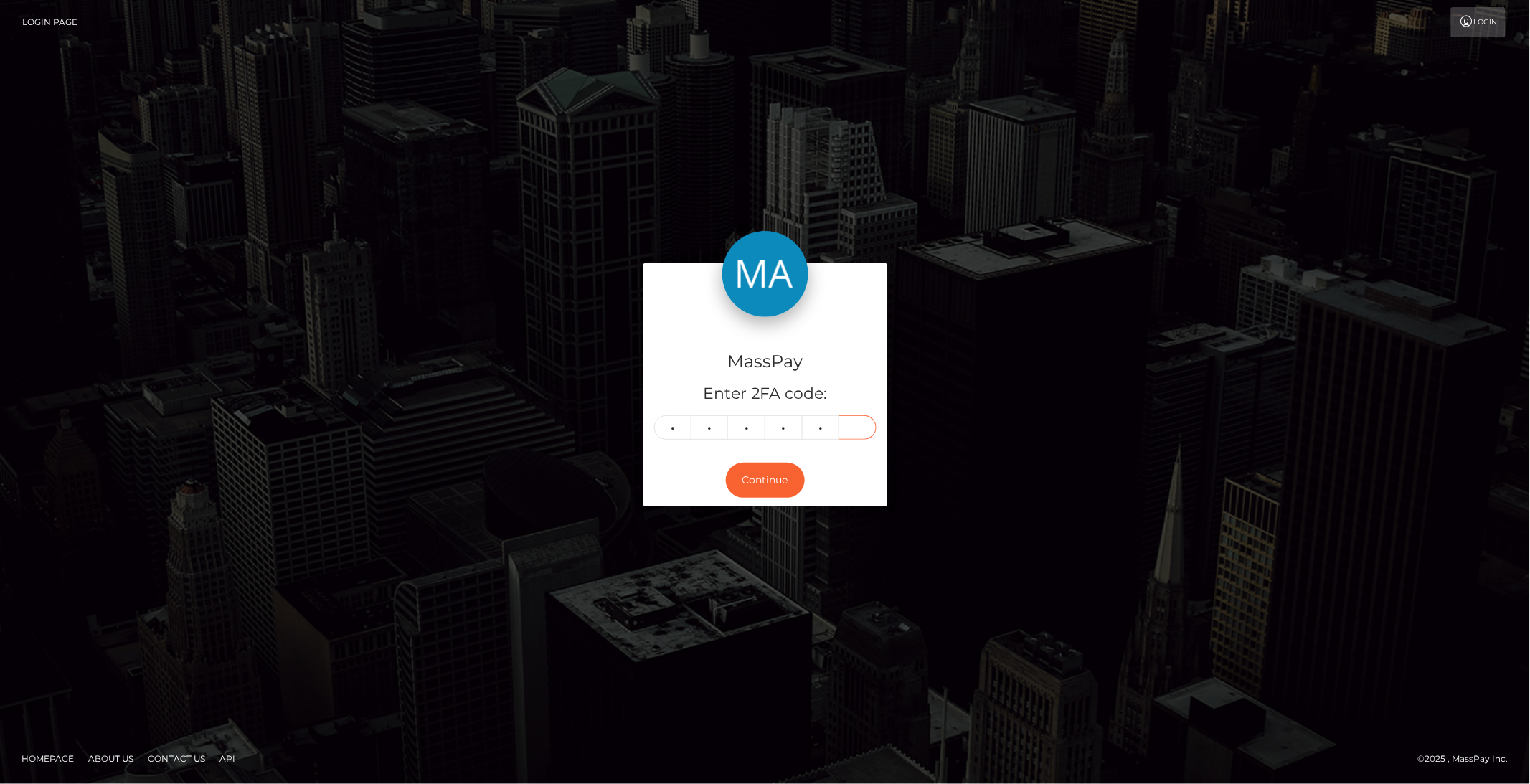
type input "5"
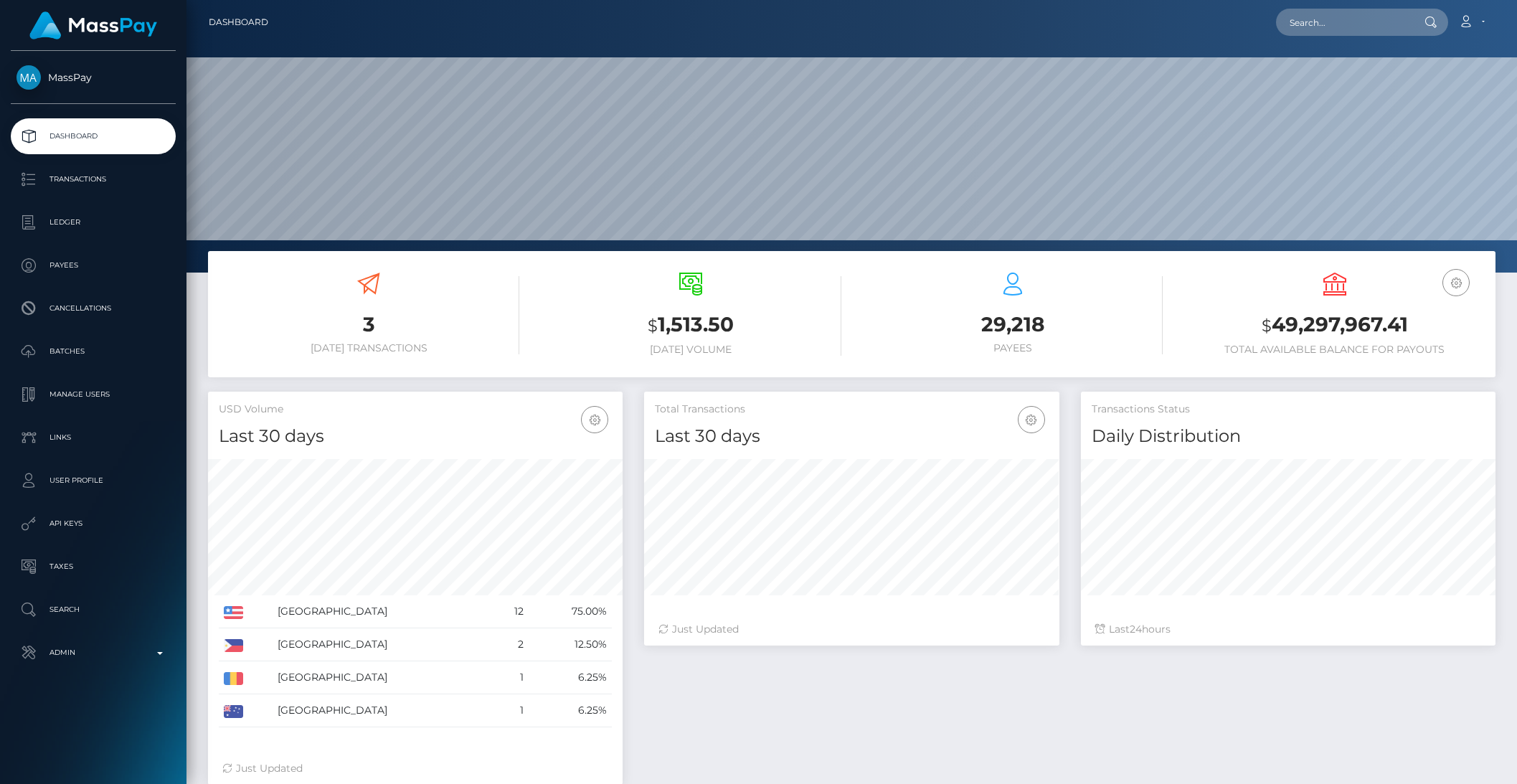
scroll to position [253, 414]
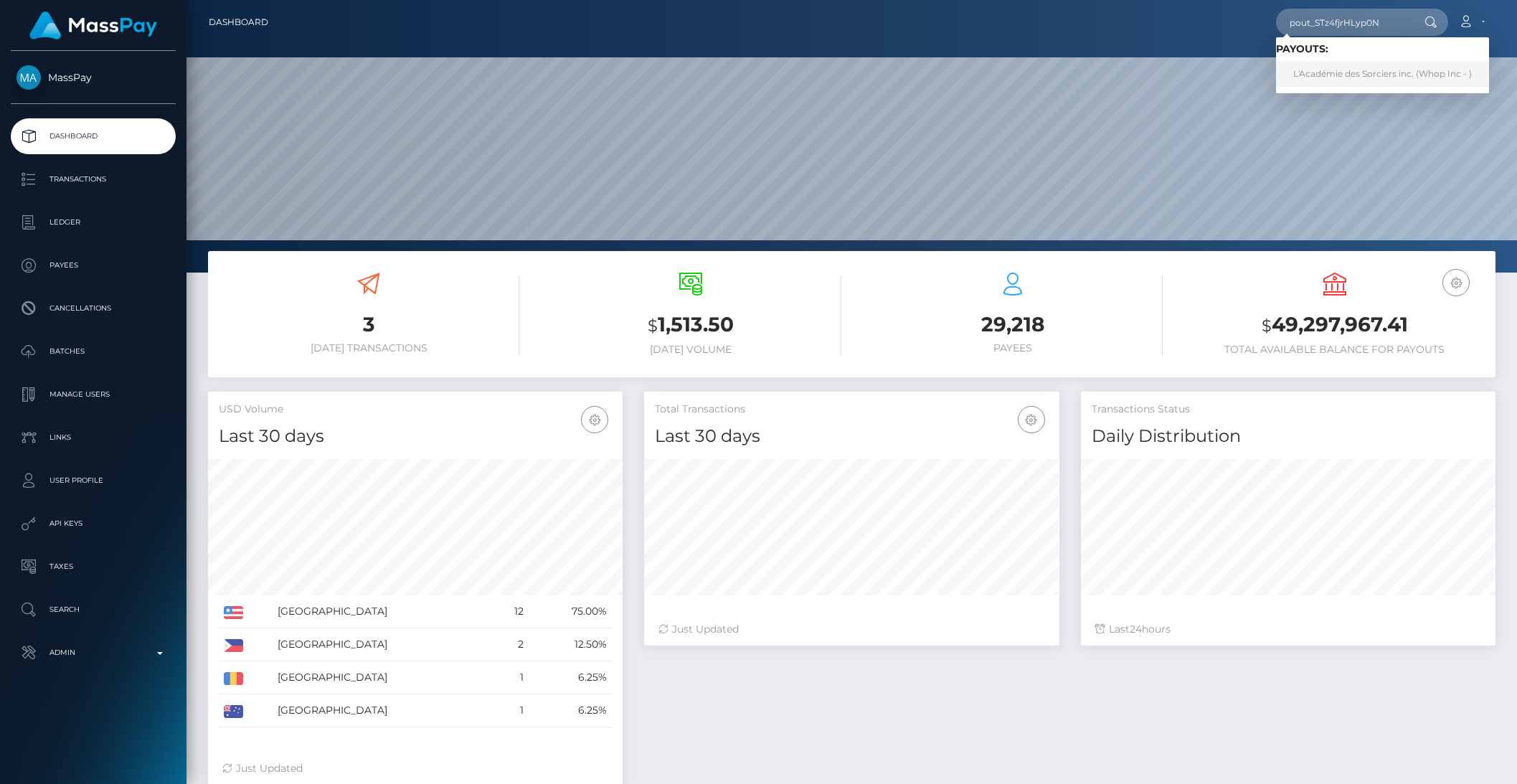
type input "pout_STz4fjrHLyp0N"
click at [1362, 75] on link "L'Académie des Sorciers inc. (Whop Inc - )" at bounding box center [1383, 74] width 213 height 27
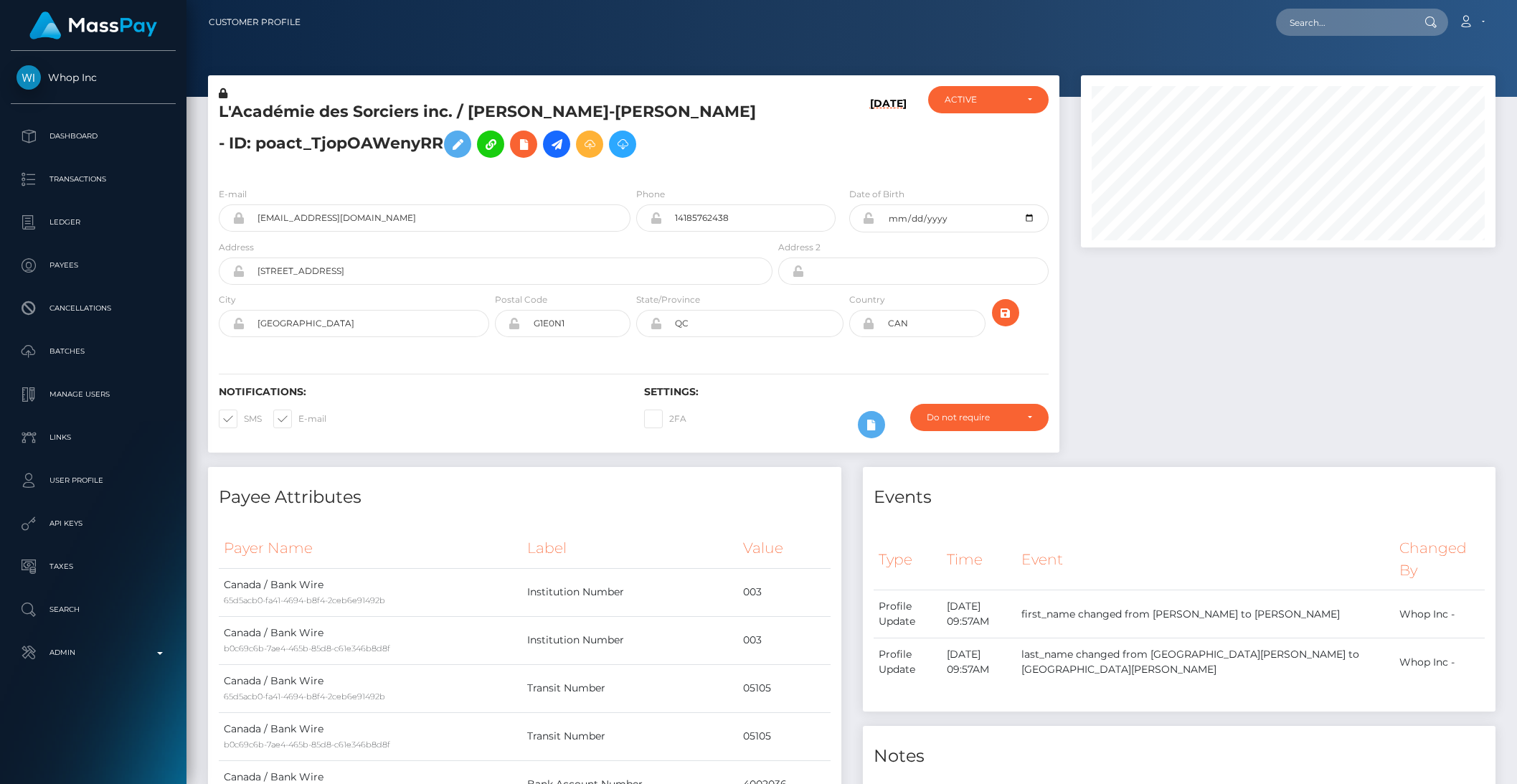
scroll to position [172, 414]
click at [365, 108] on h5 "L'Académie des Sorciers inc. / RAPHAËL ST-CYR - ID: poact_TjopOAWenyRR" at bounding box center [491, 133] width 546 height 64
click at [534, 233] on div "E-mail support@wizardacademy.io" at bounding box center [420, 213] width 426 height 53
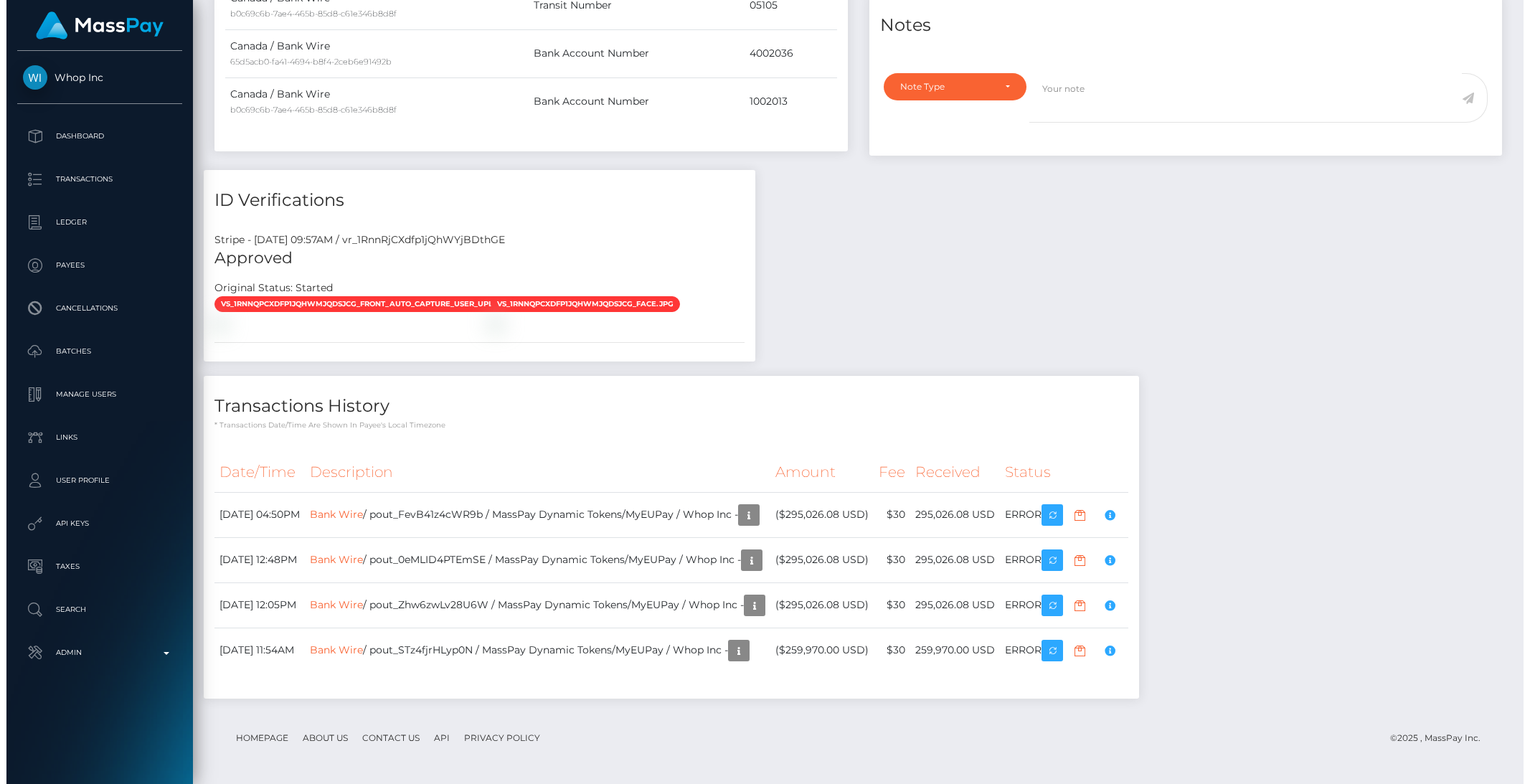
scroll to position [963, 0]
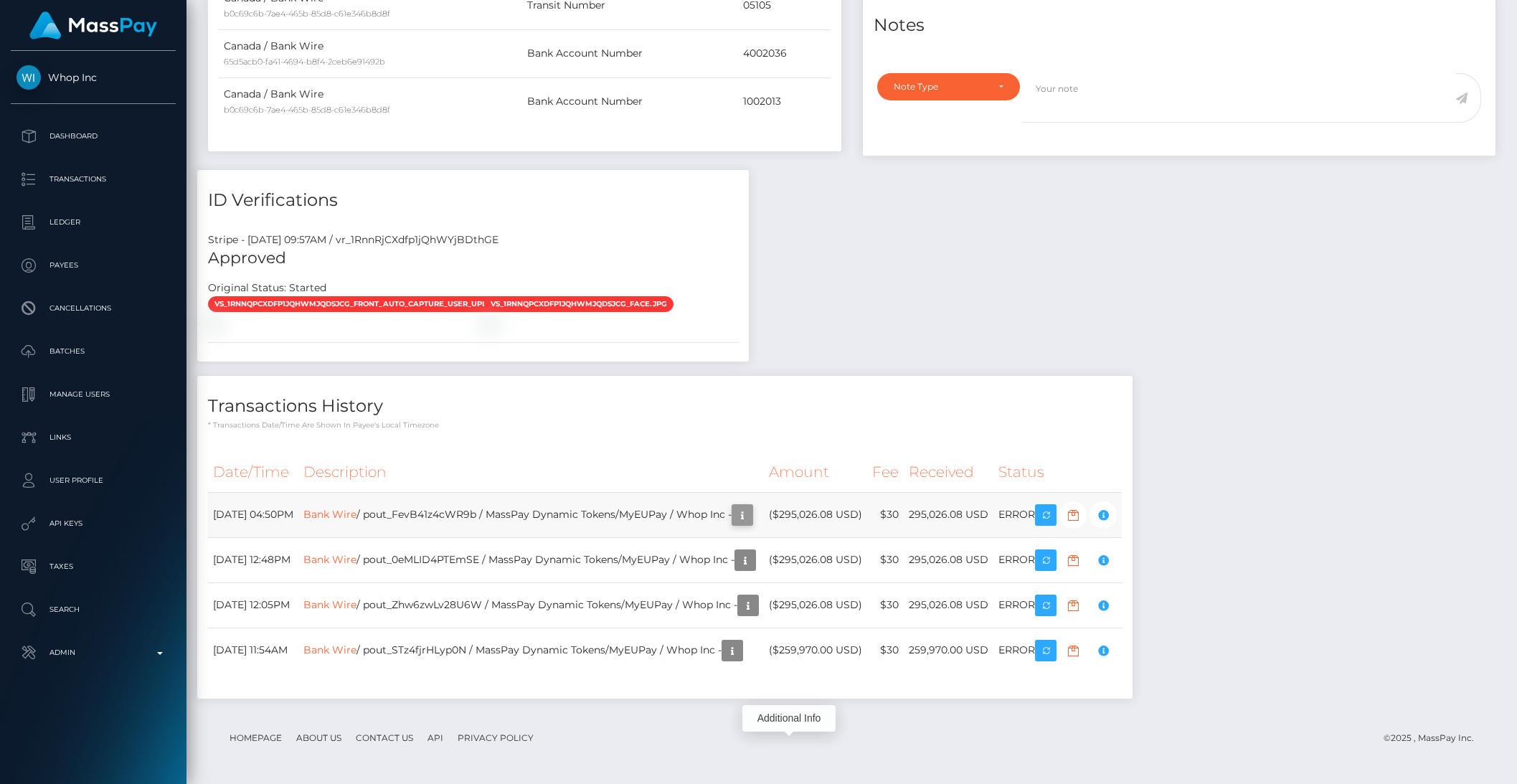
click at [751, 513] on icon "button" at bounding box center [742, 515] width 17 height 18
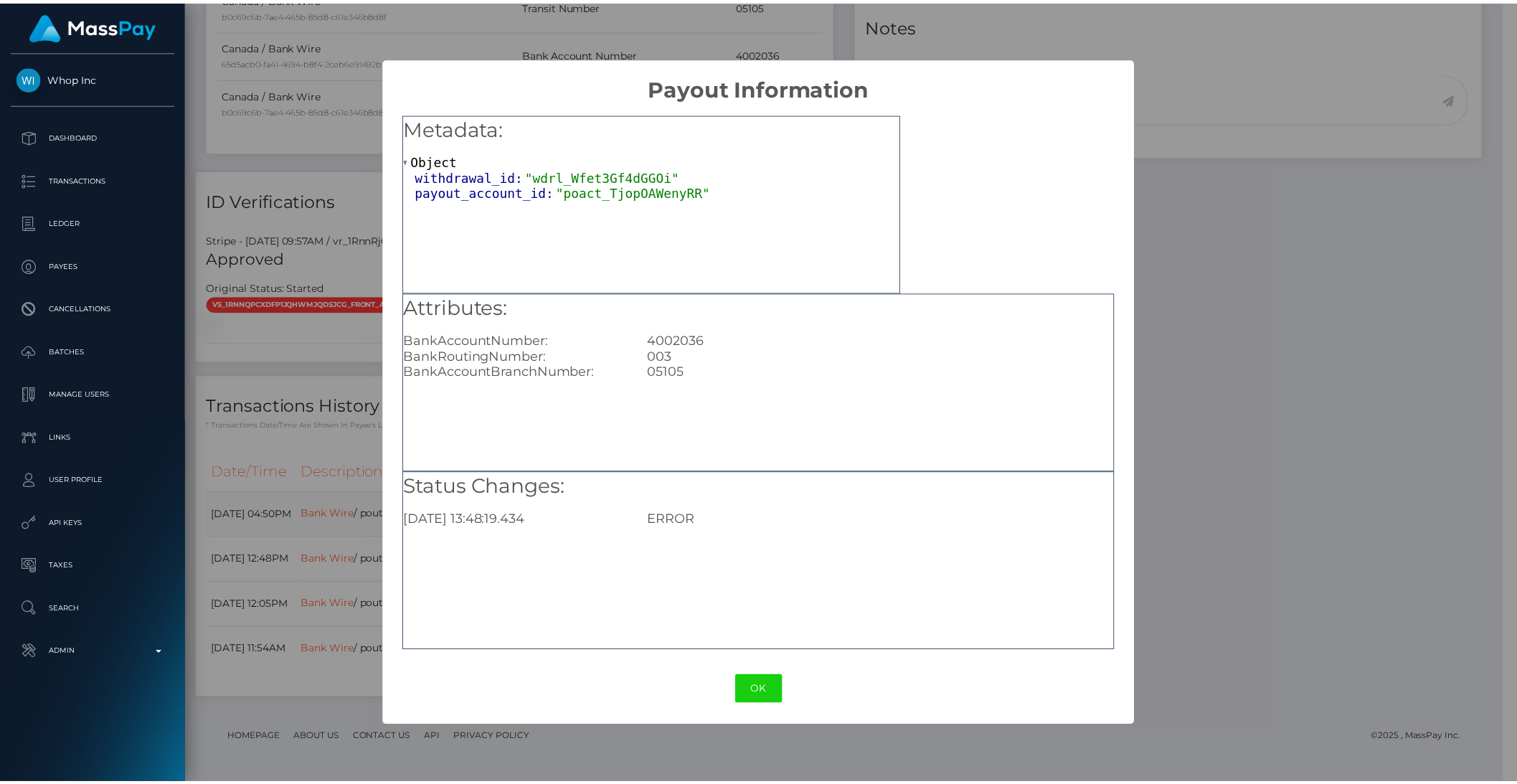
scroll to position [716909, 716919]
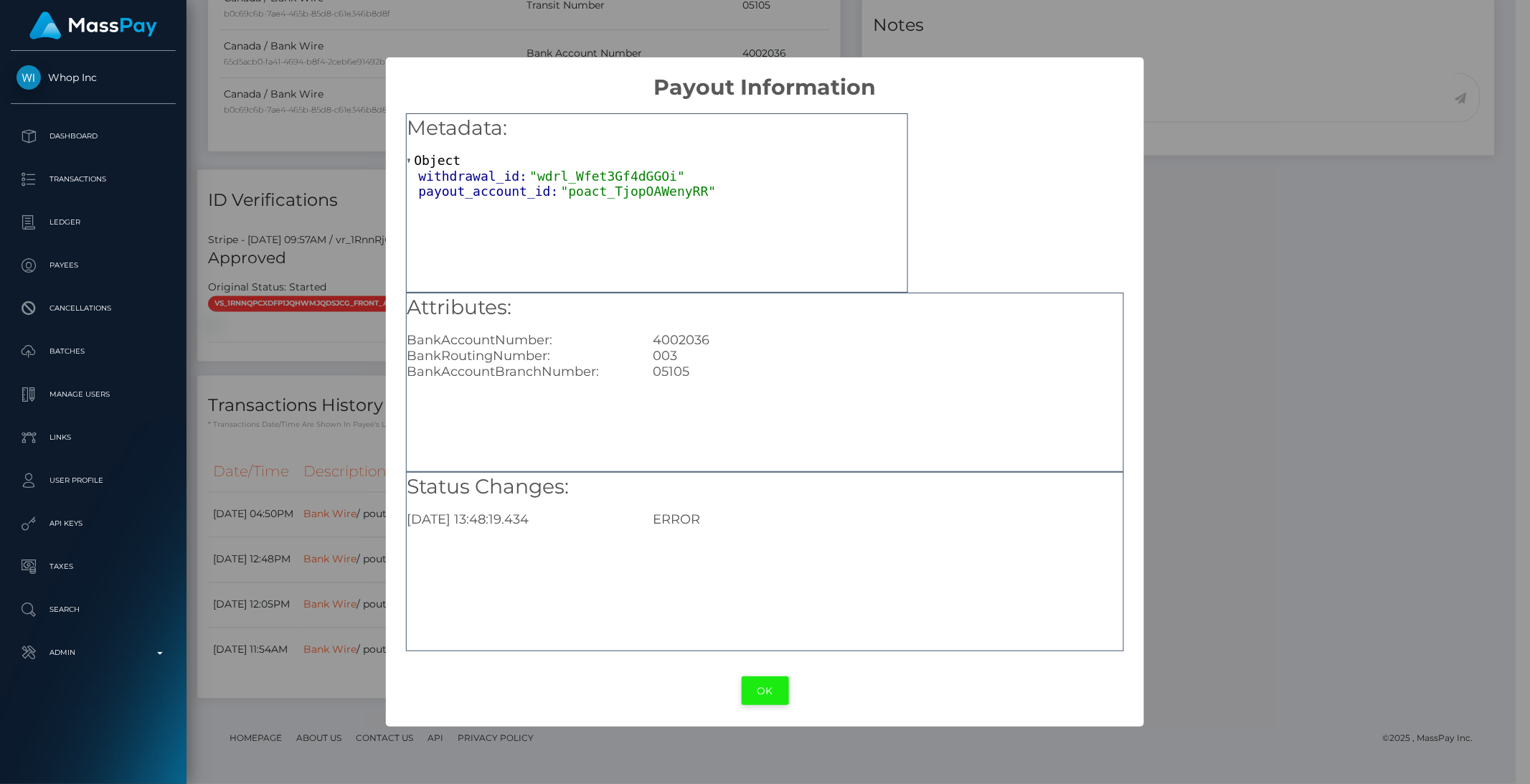
click at [780, 690] on button "OK" at bounding box center [765, 691] width 48 height 30
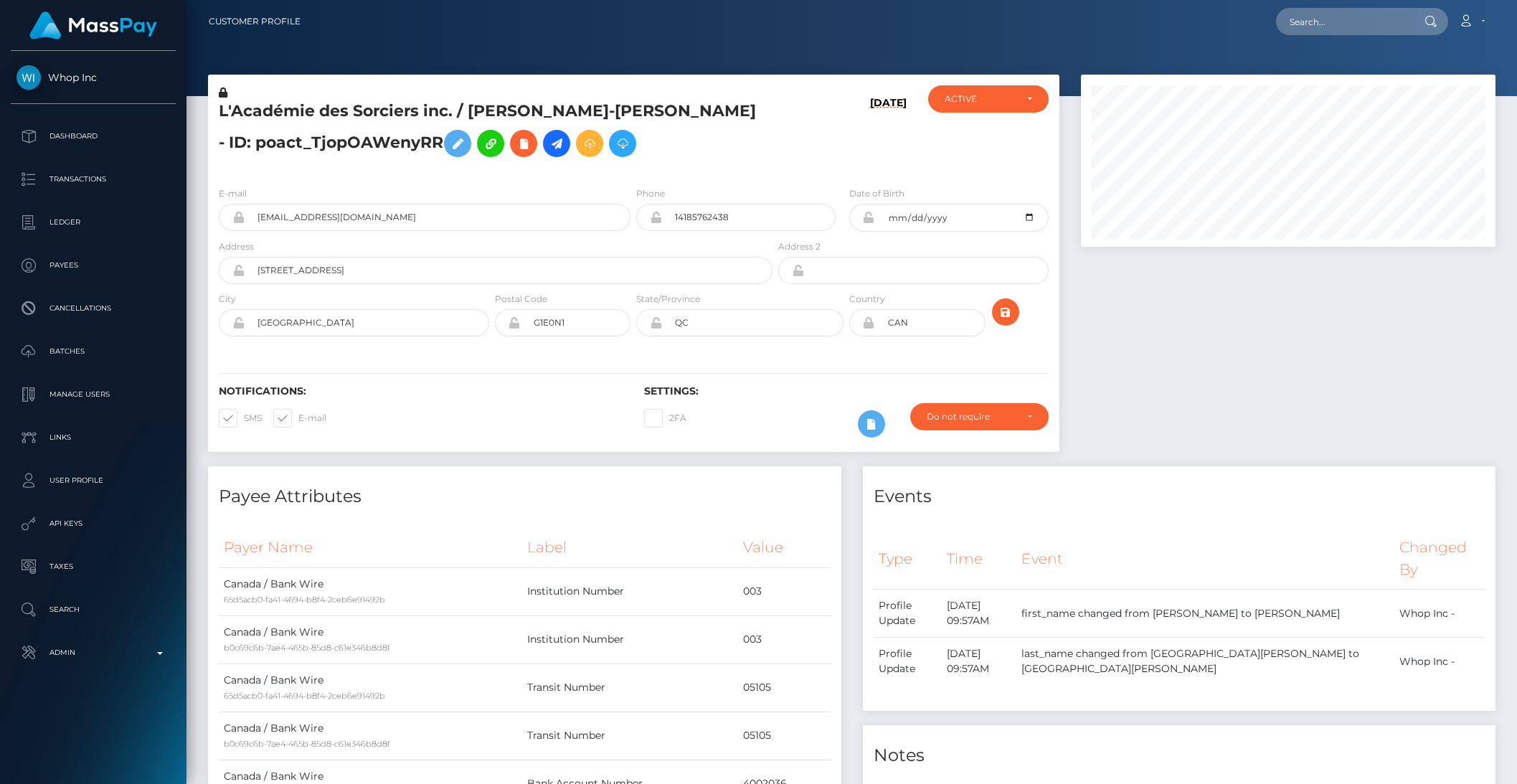
scroll to position [0, 0]
click at [548, 141] on icon at bounding box center [557, 144] width 17 height 18
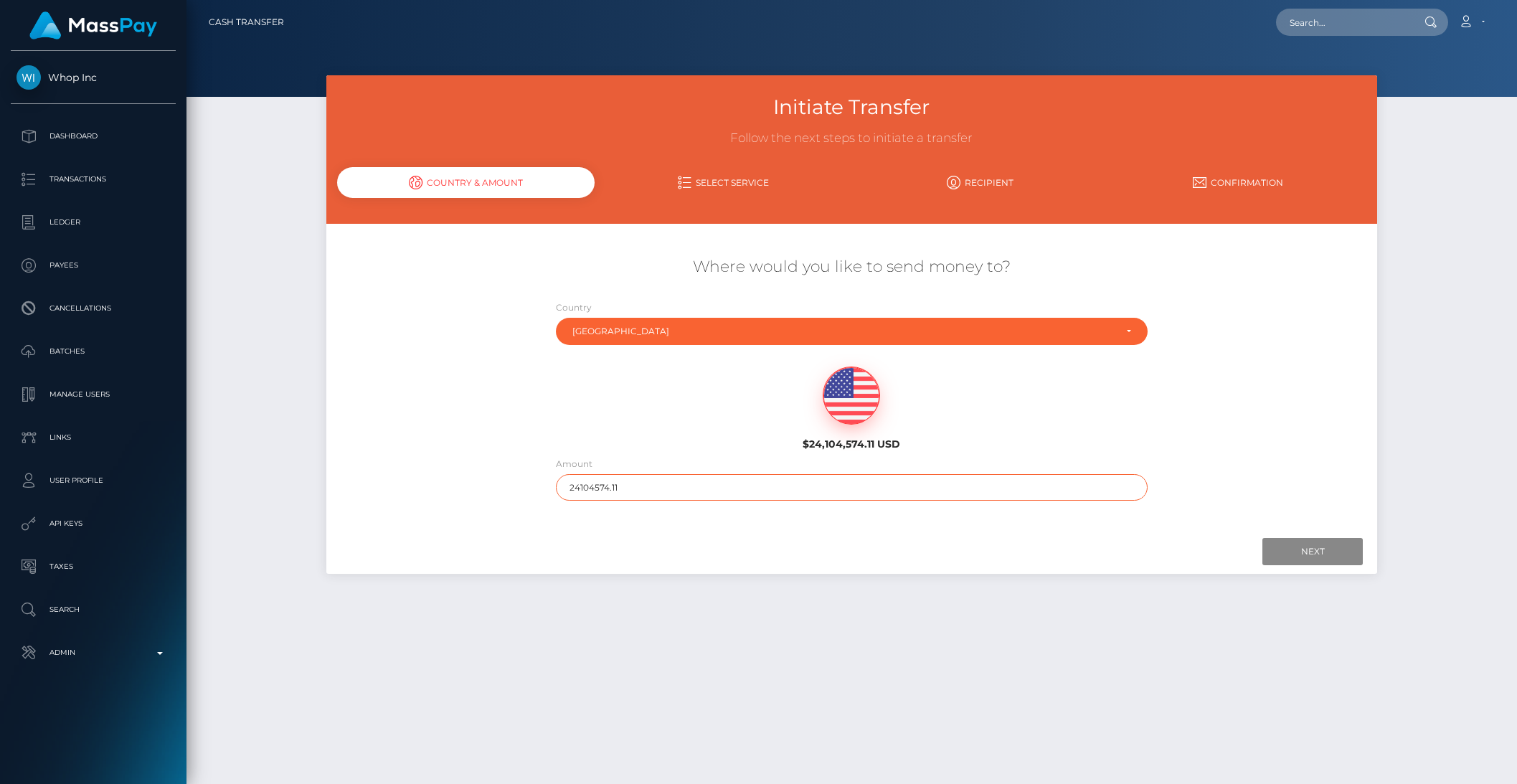
drag, startPoint x: 595, startPoint y: 488, endPoint x: 709, endPoint y: 481, distance: 114.2
click at [709, 481] on input "24104574.11" at bounding box center [852, 487] width 592 height 27
type input "55574.11"
click at [1283, 543] on input "Next" at bounding box center [1312, 551] width 101 height 27
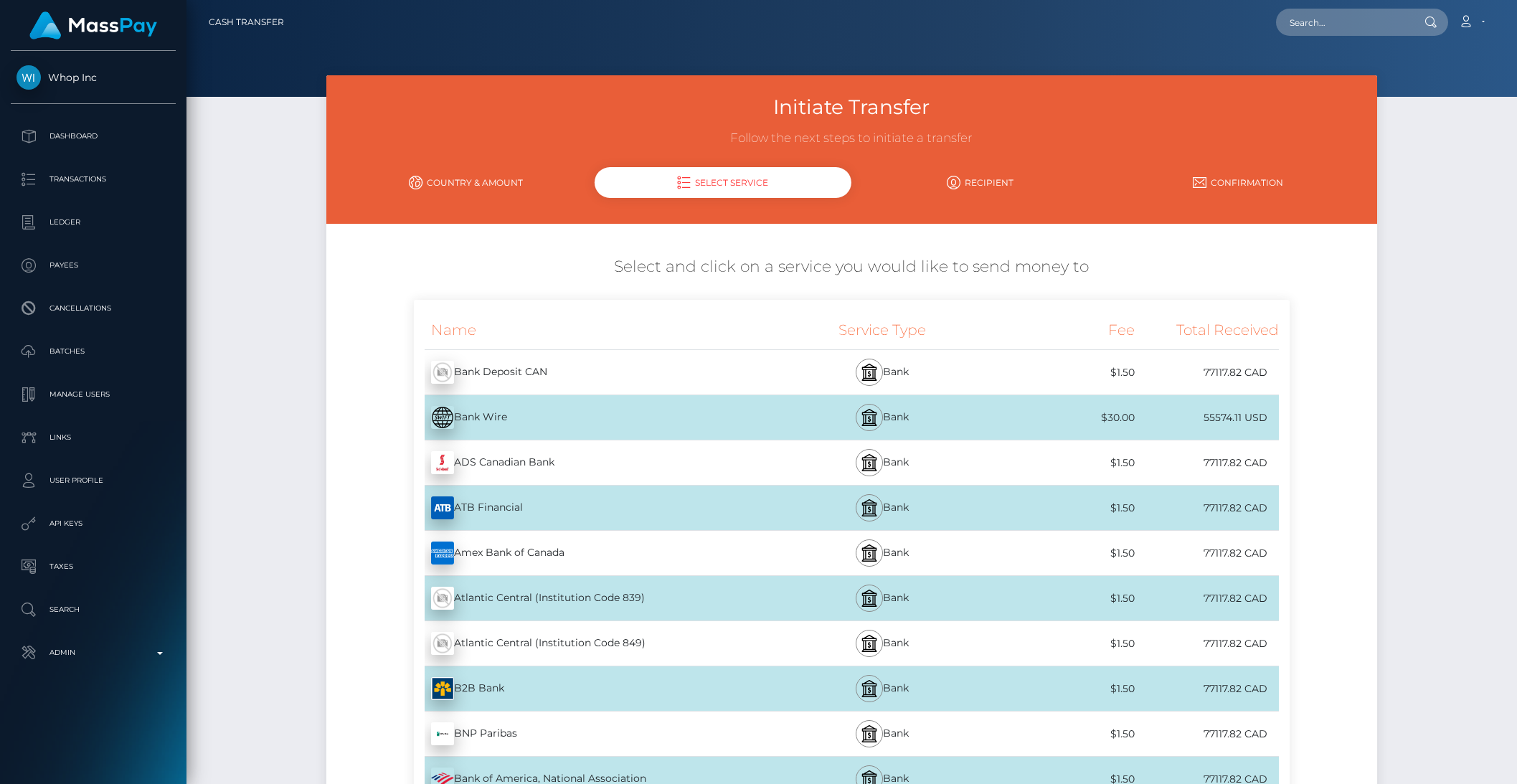
click at [607, 428] on div "Bank Wire - USD" at bounding box center [594, 417] width 361 height 40
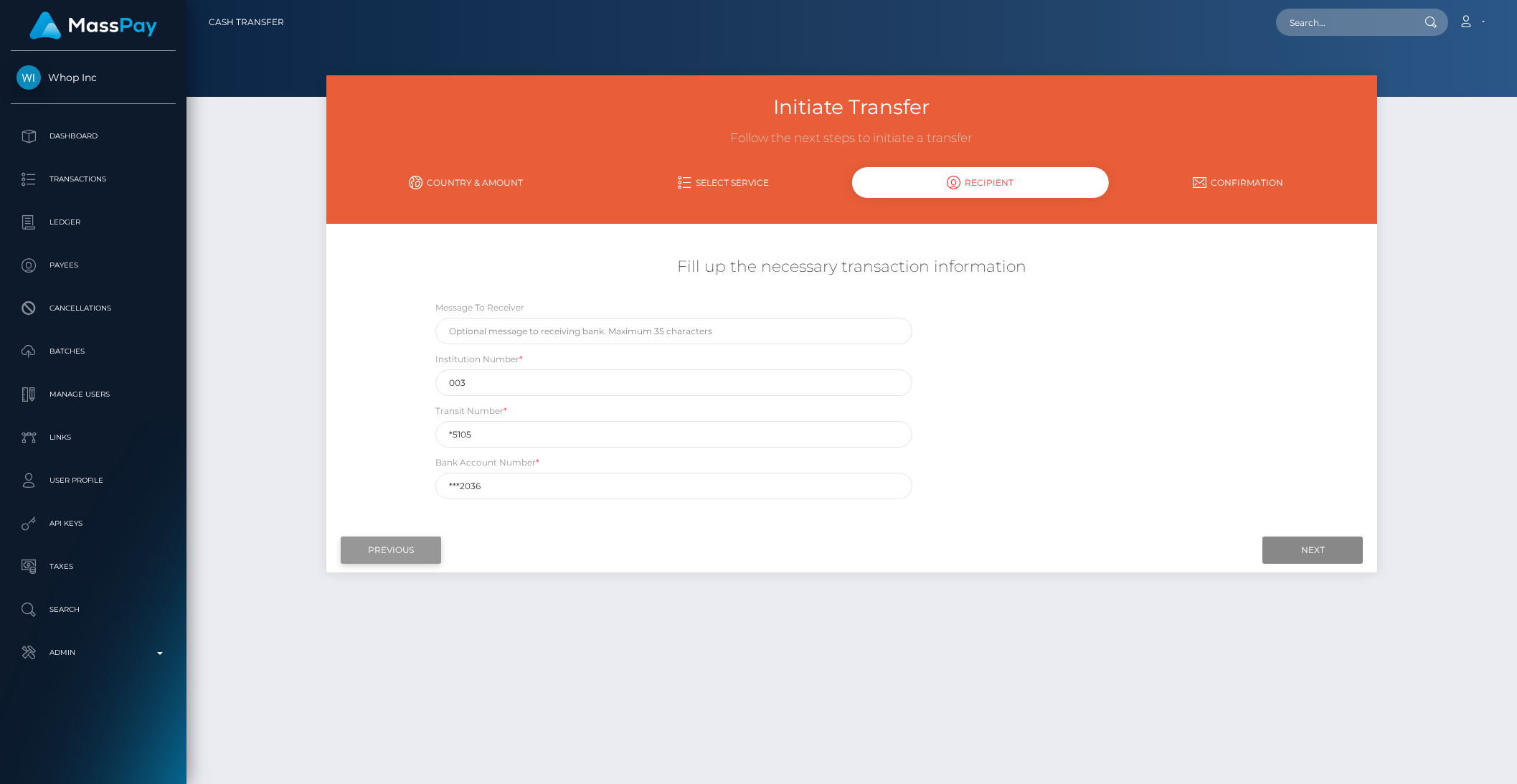
click at [373, 554] on input "Previous" at bounding box center [391, 550] width 101 height 27
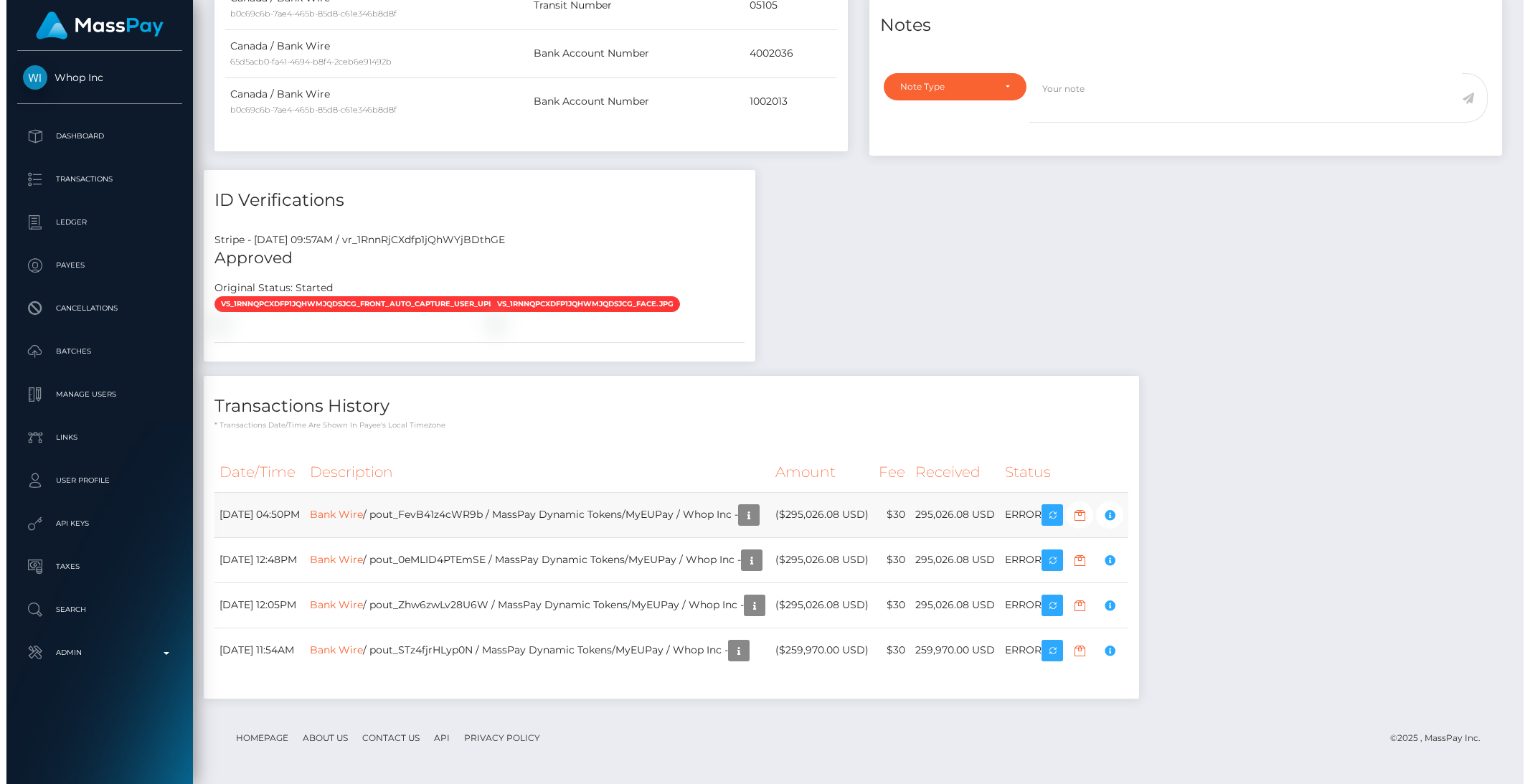
scroll to position [172, 414]
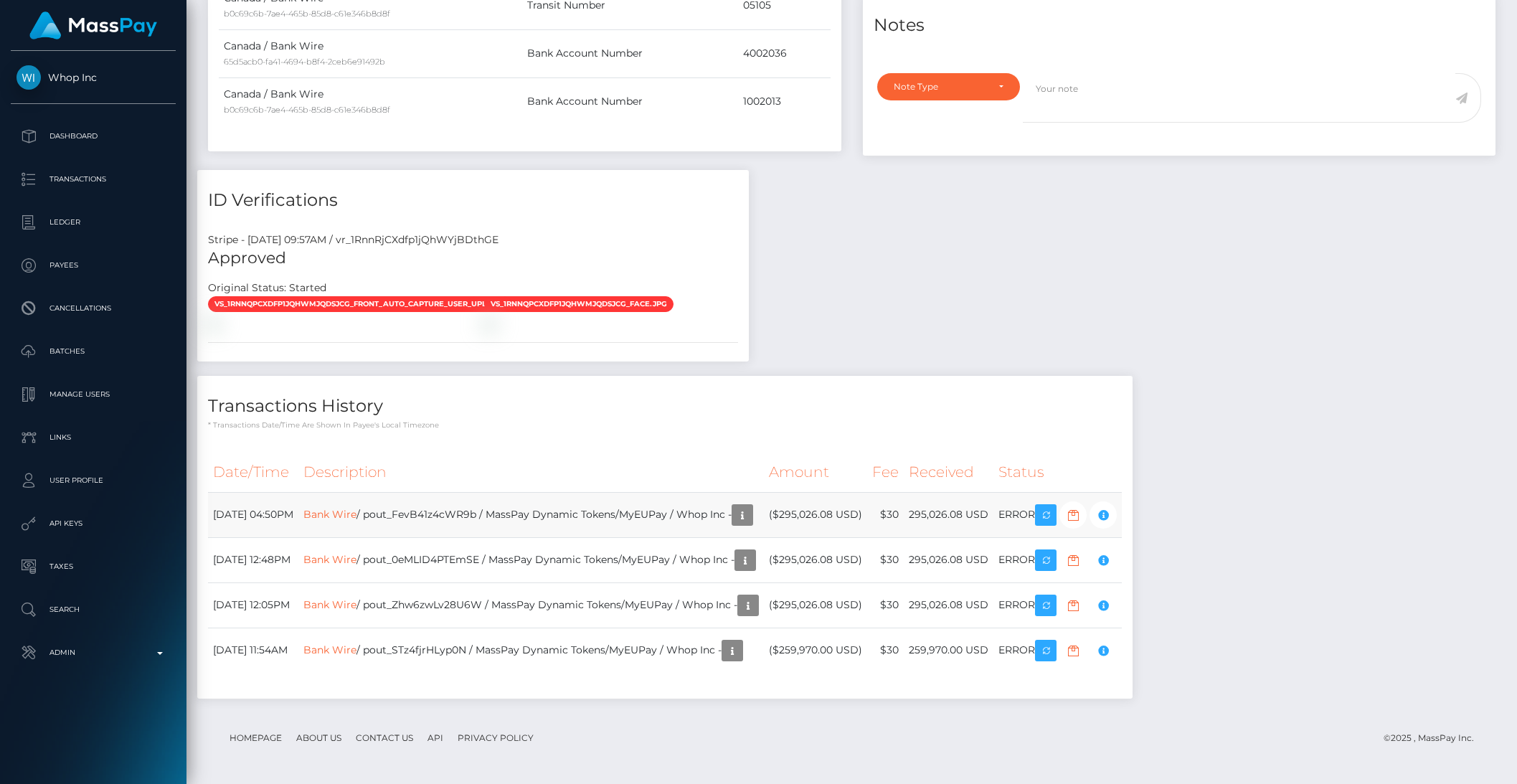
click at [358, 522] on td "Bank Wire / pout_FevB41z4cWR9b / MassPay Dynamic Tokens/MyEUPay / Whop Inc -" at bounding box center [531, 515] width 466 height 45
click at [356, 517] on link "Bank Wire" at bounding box center [330, 513] width 53 height 13
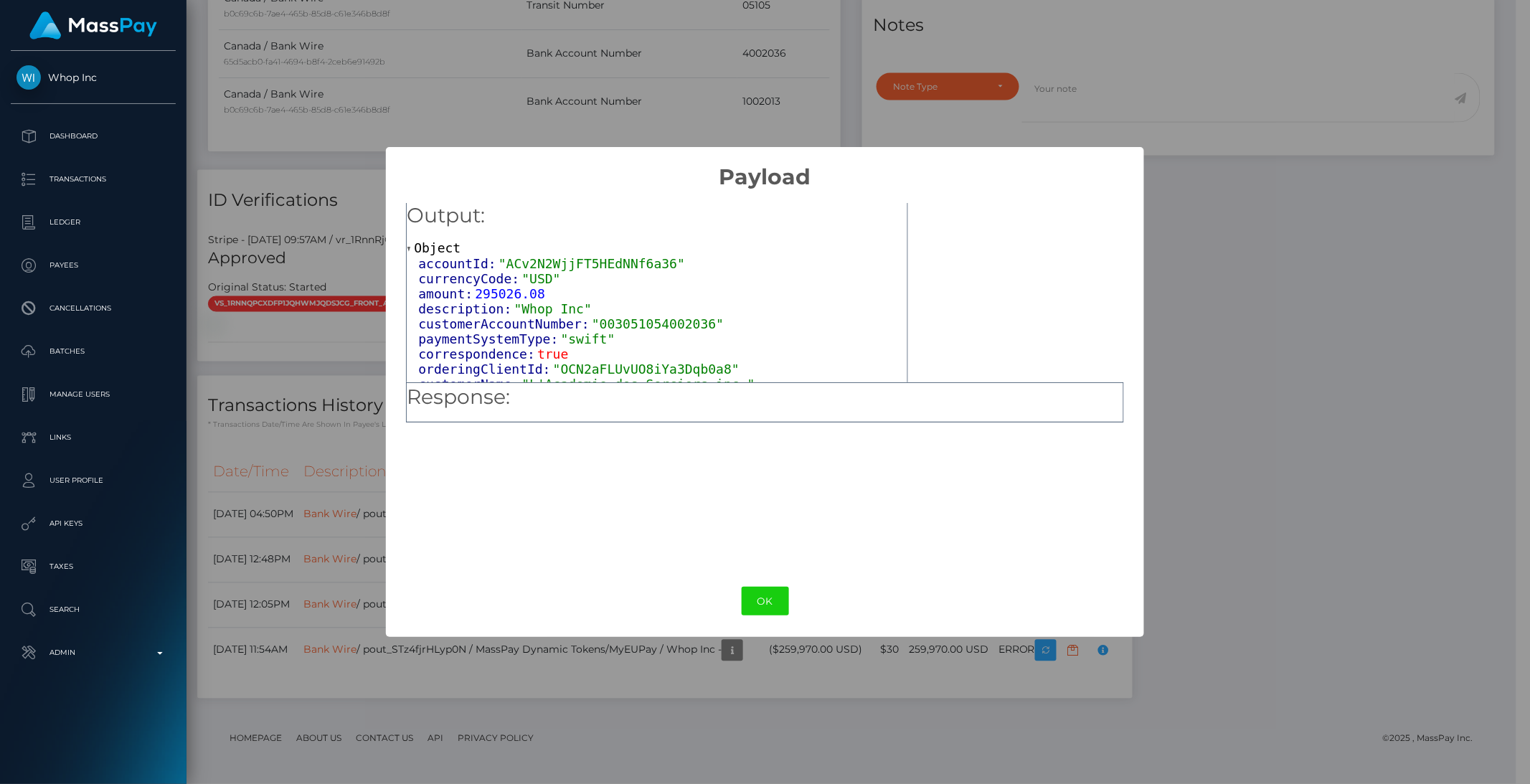
scroll to position [0, 0]
click at [408, 251] on span at bounding box center [410, 251] width 7 height 9
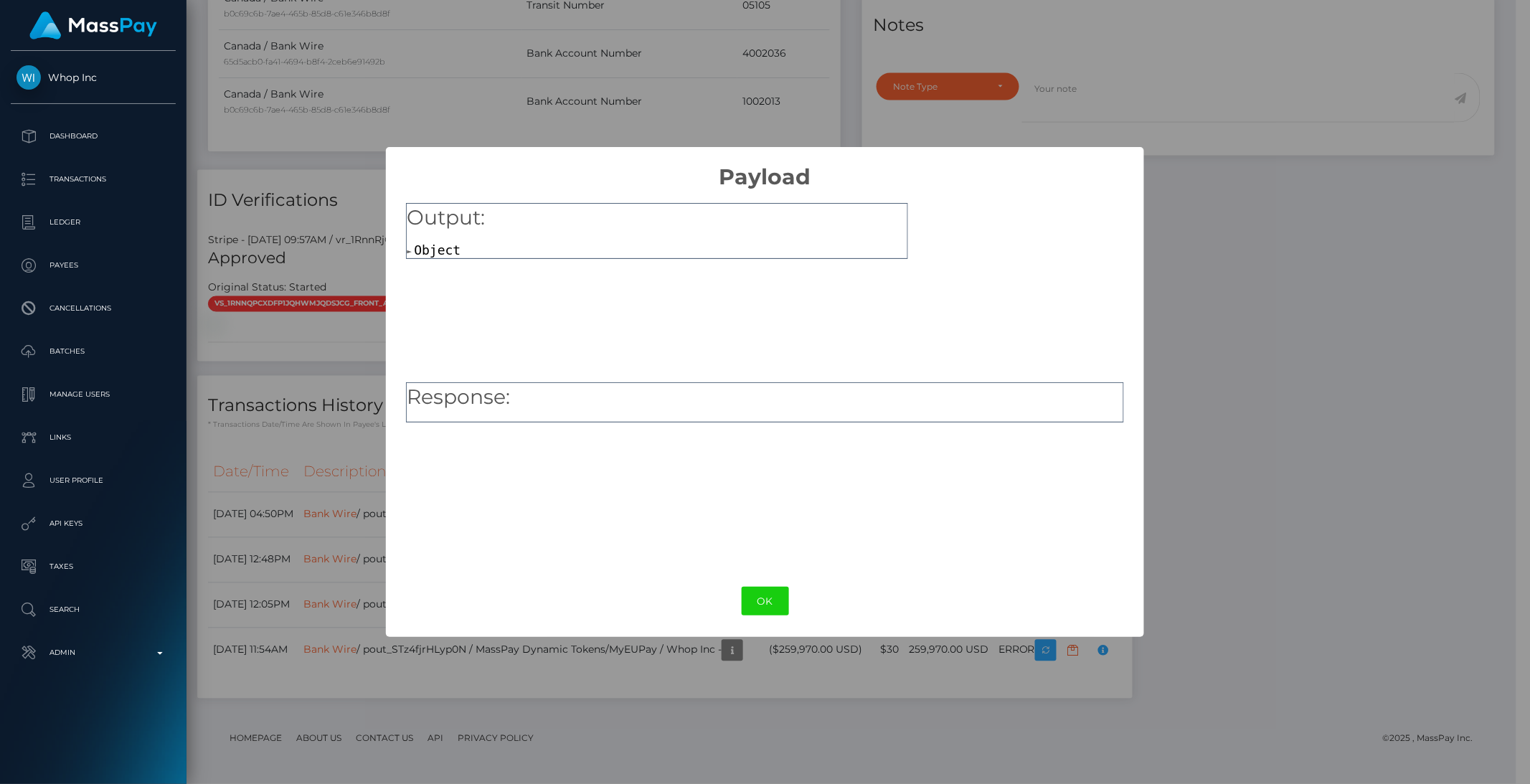
click at [408, 251] on span at bounding box center [410, 251] width 7 height 9
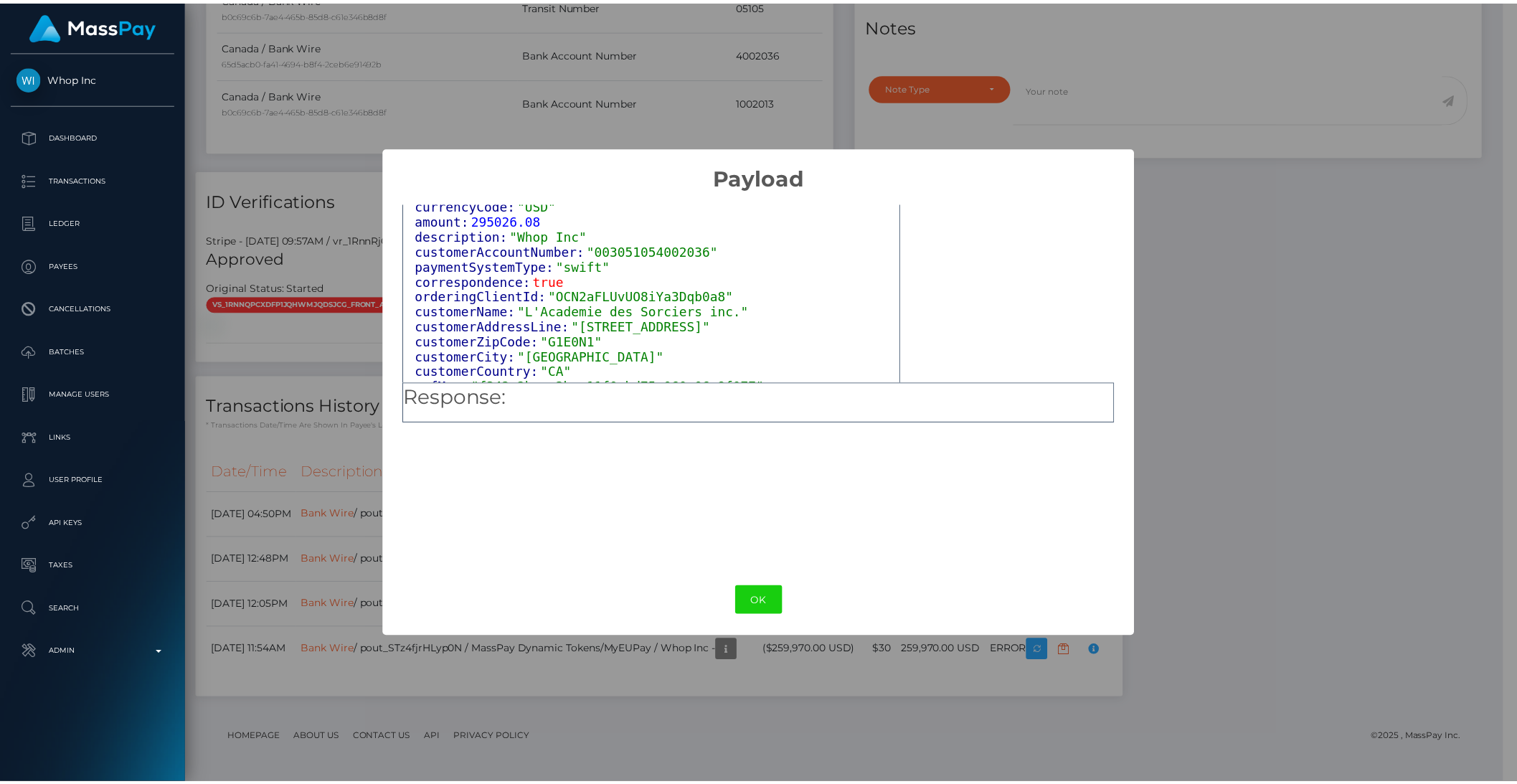
scroll to position [77, 0]
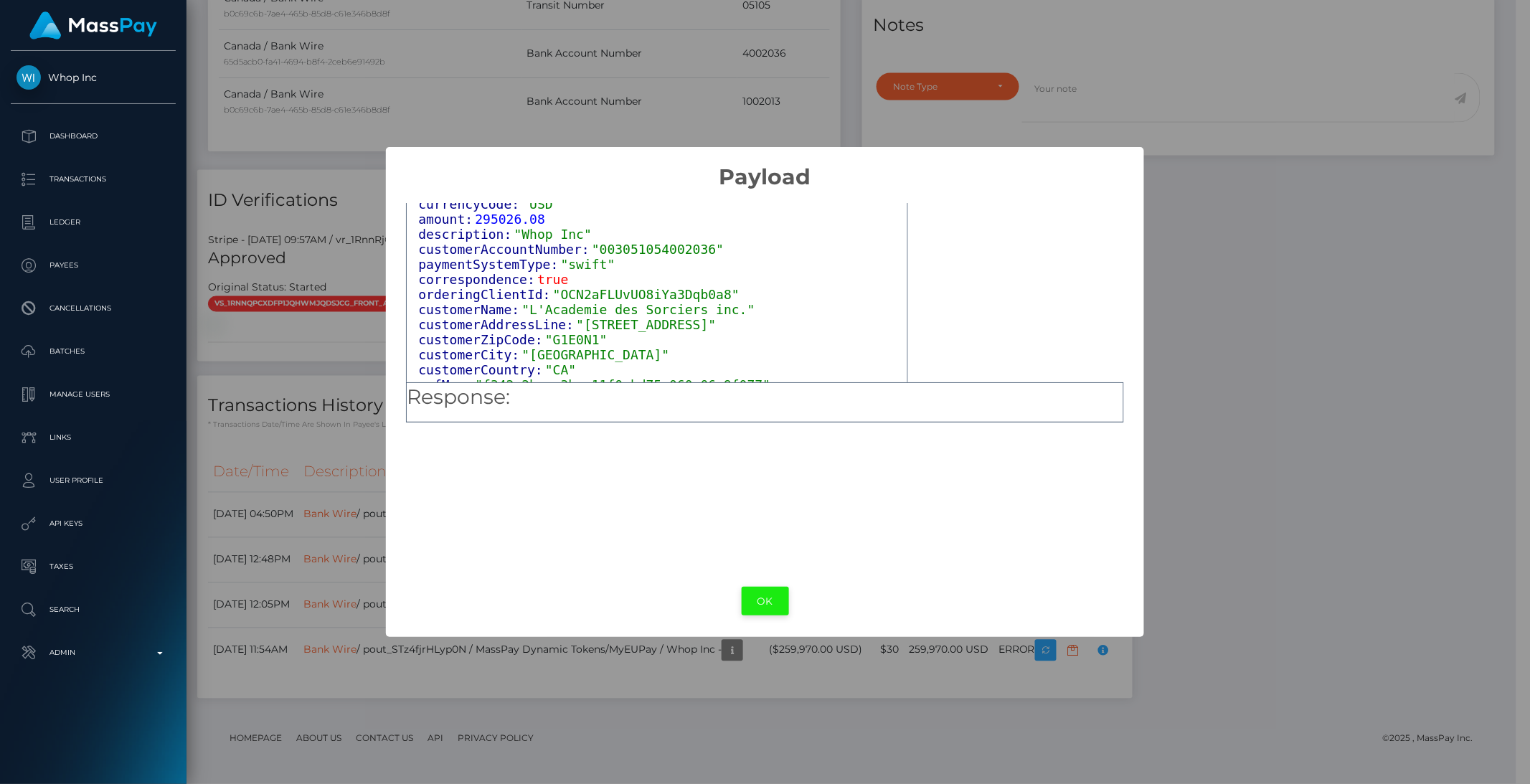
click at [767, 599] on button "OK" at bounding box center [765, 601] width 48 height 30
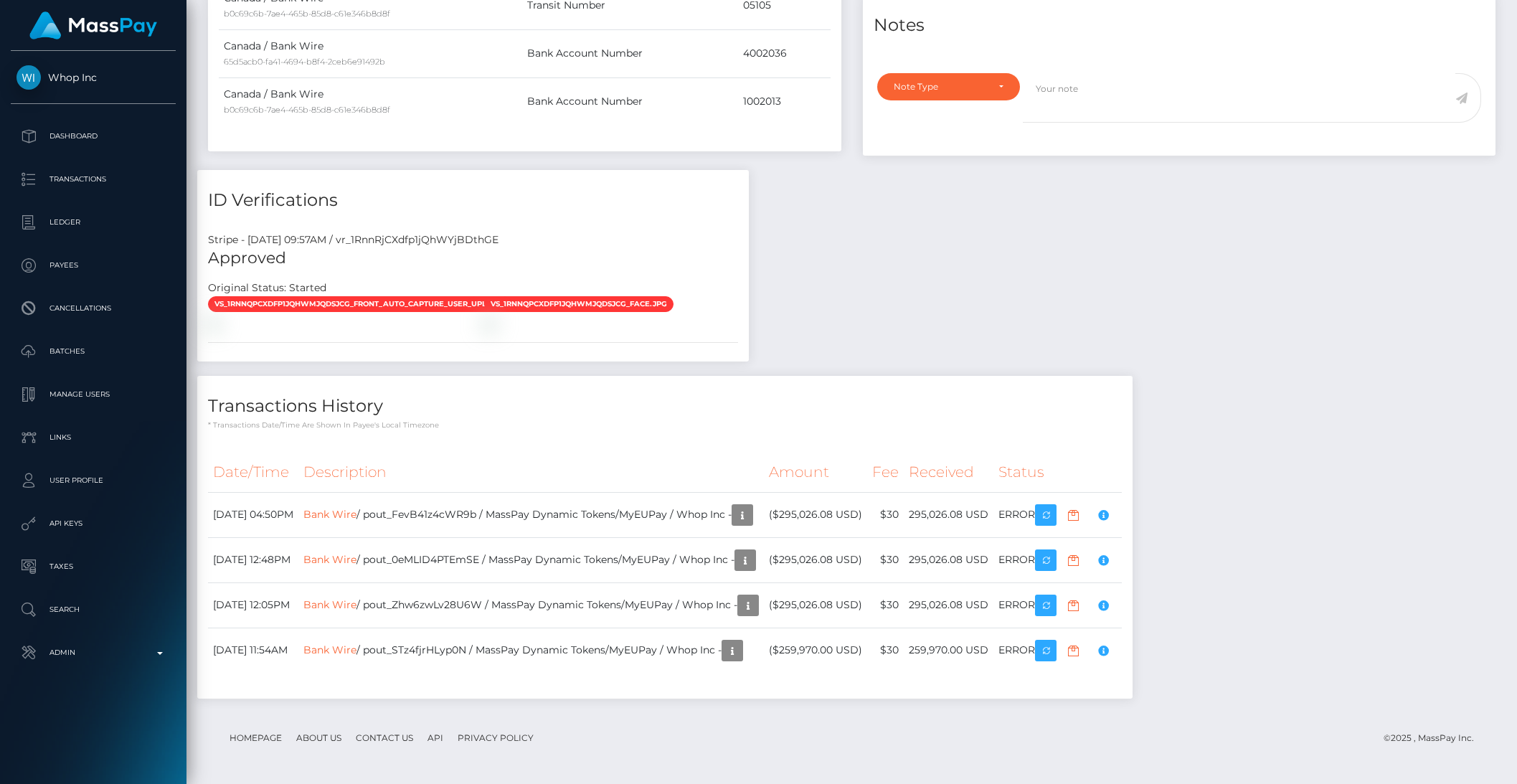
scroll to position [716909, 716919]
click at [839, 201] on div "Payee Attributes Payer Name Label Value Canada / Bank Wire 65d5acb0-fa41-4694-b…" at bounding box center [852, 224] width 1309 height 977
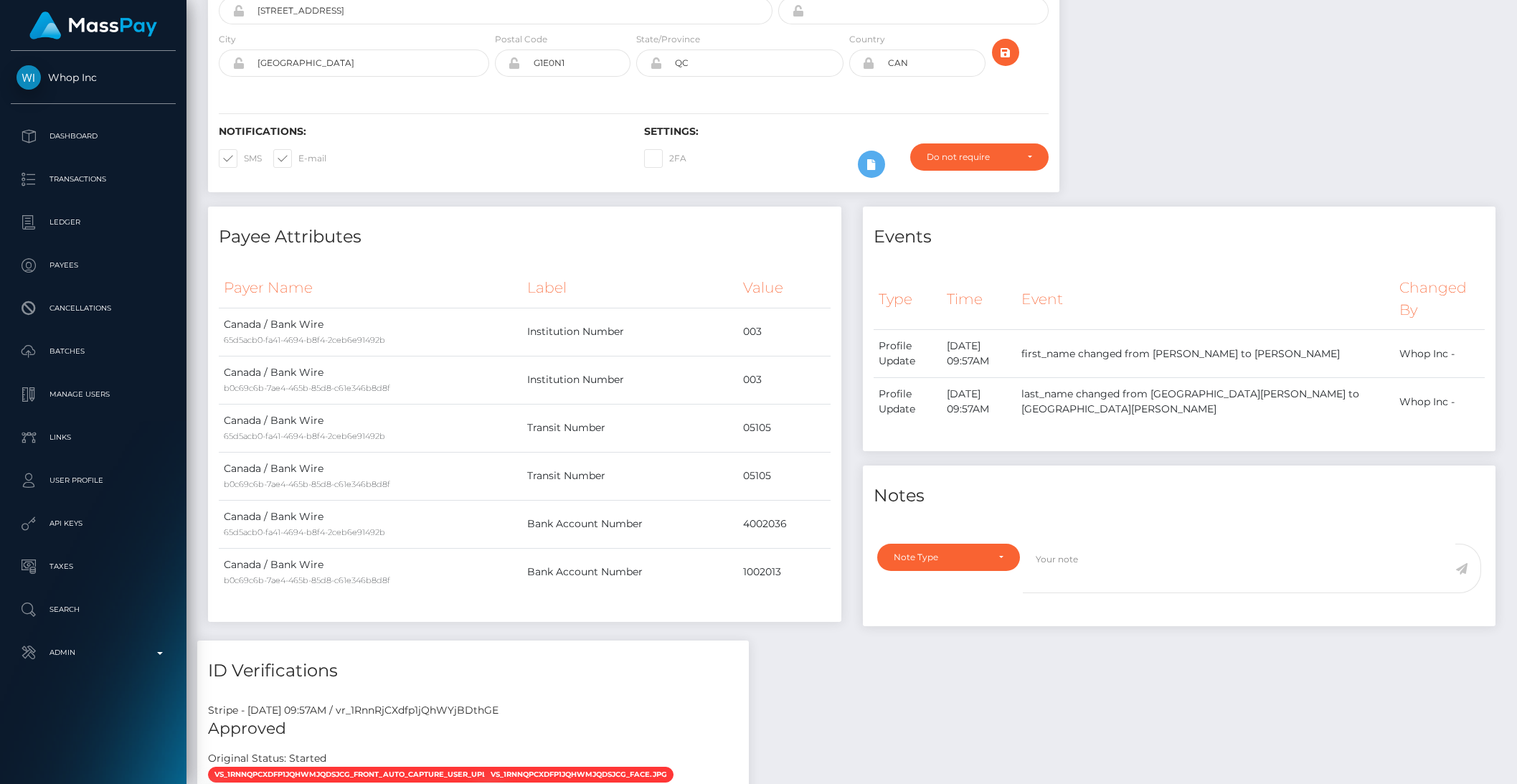
scroll to position [0, 0]
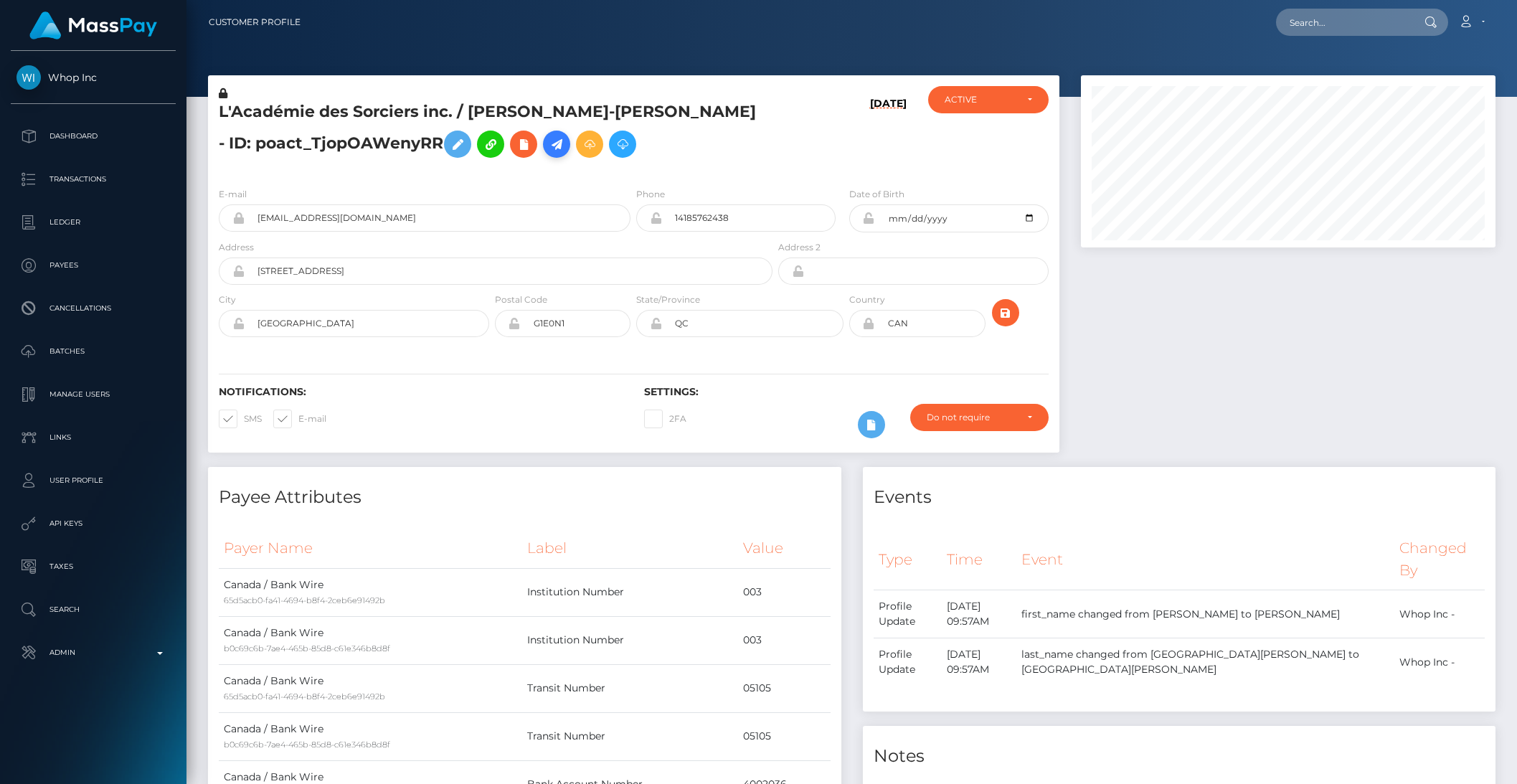
click at [548, 146] on icon at bounding box center [557, 144] width 17 height 18
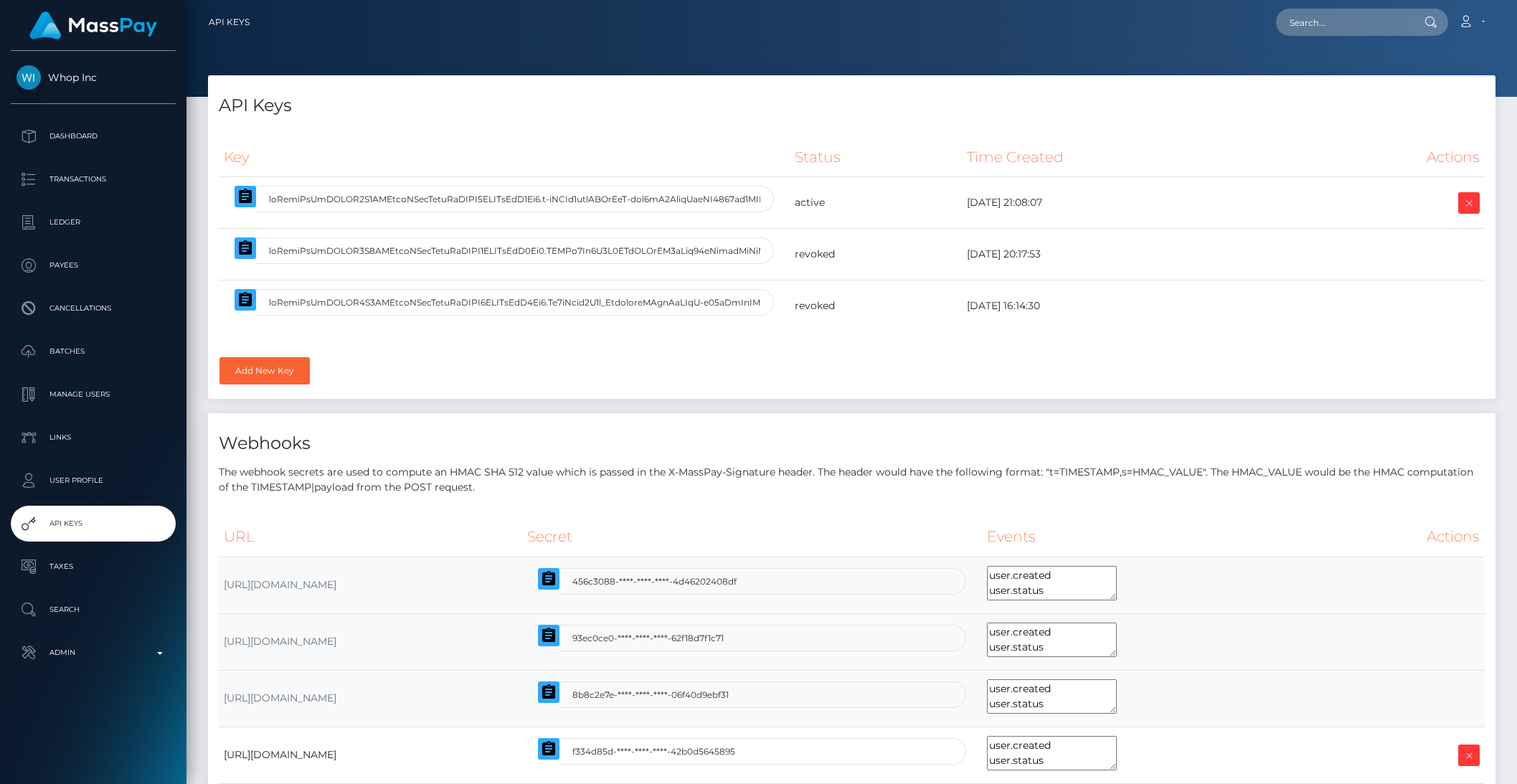
select select
click at [244, 197] on icon "button" at bounding box center [245, 197] width 17 height 17
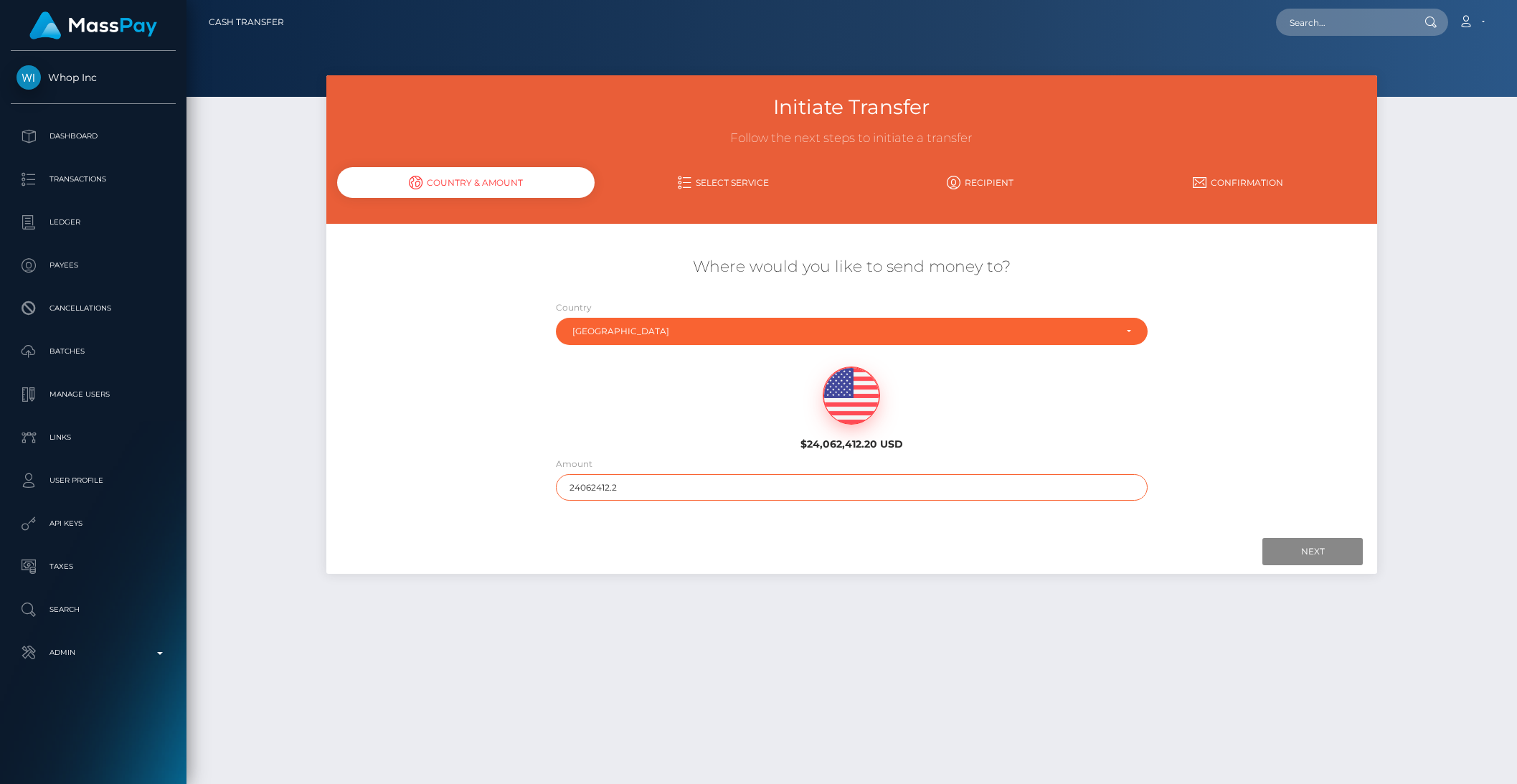
drag, startPoint x: 599, startPoint y: 487, endPoint x: 663, endPoint y: 487, distance: 64.0
click at [663, 487] on input "24062412.2" at bounding box center [852, 487] width 592 height 27
type input "240624"
click at [1326, 540] on input "Next" at bounding box center [1312, 551] width 101 height 27
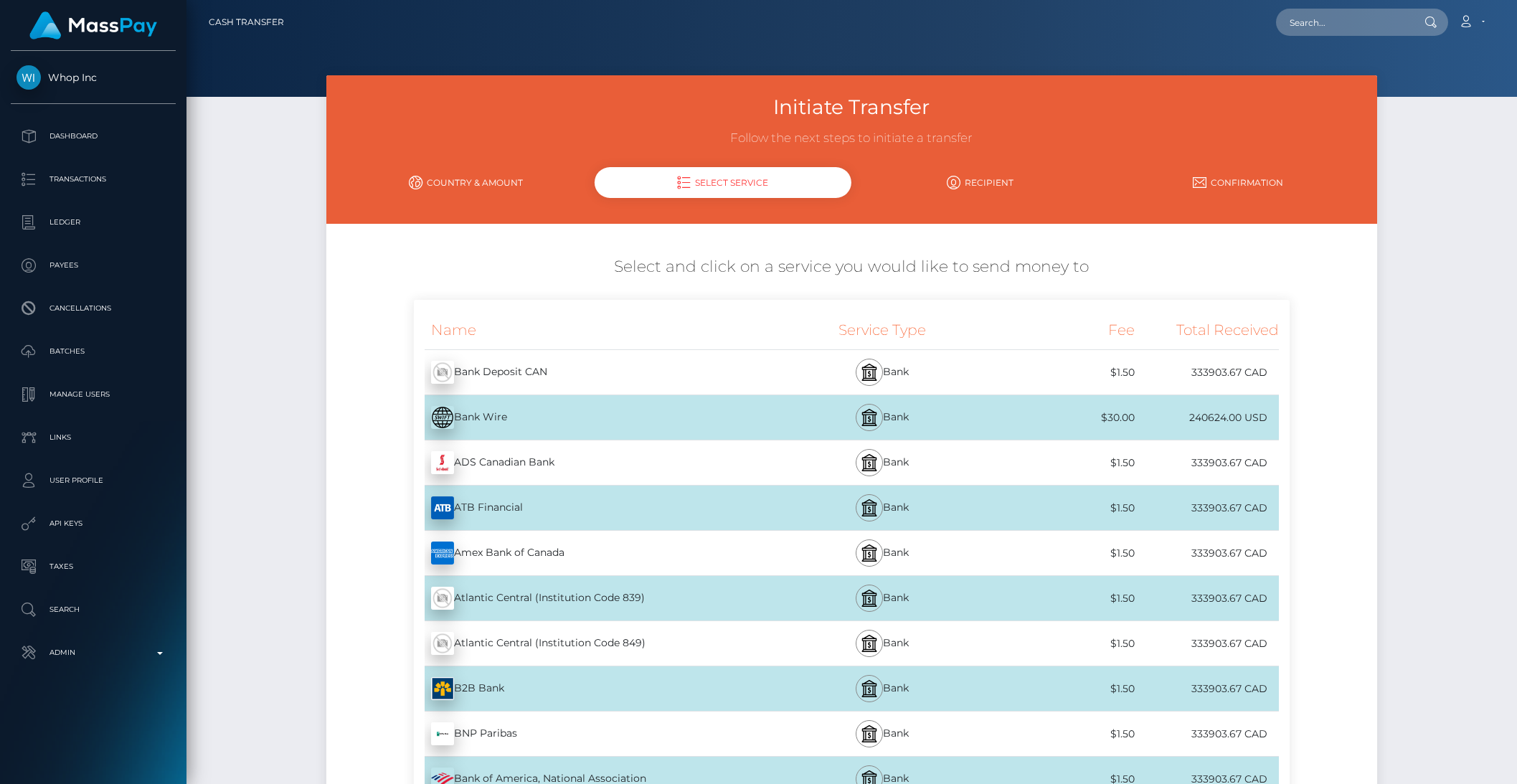
click at [544, 404] on div "Bank Wire - USD" at bounding box center [594, 417] width 361 height 40
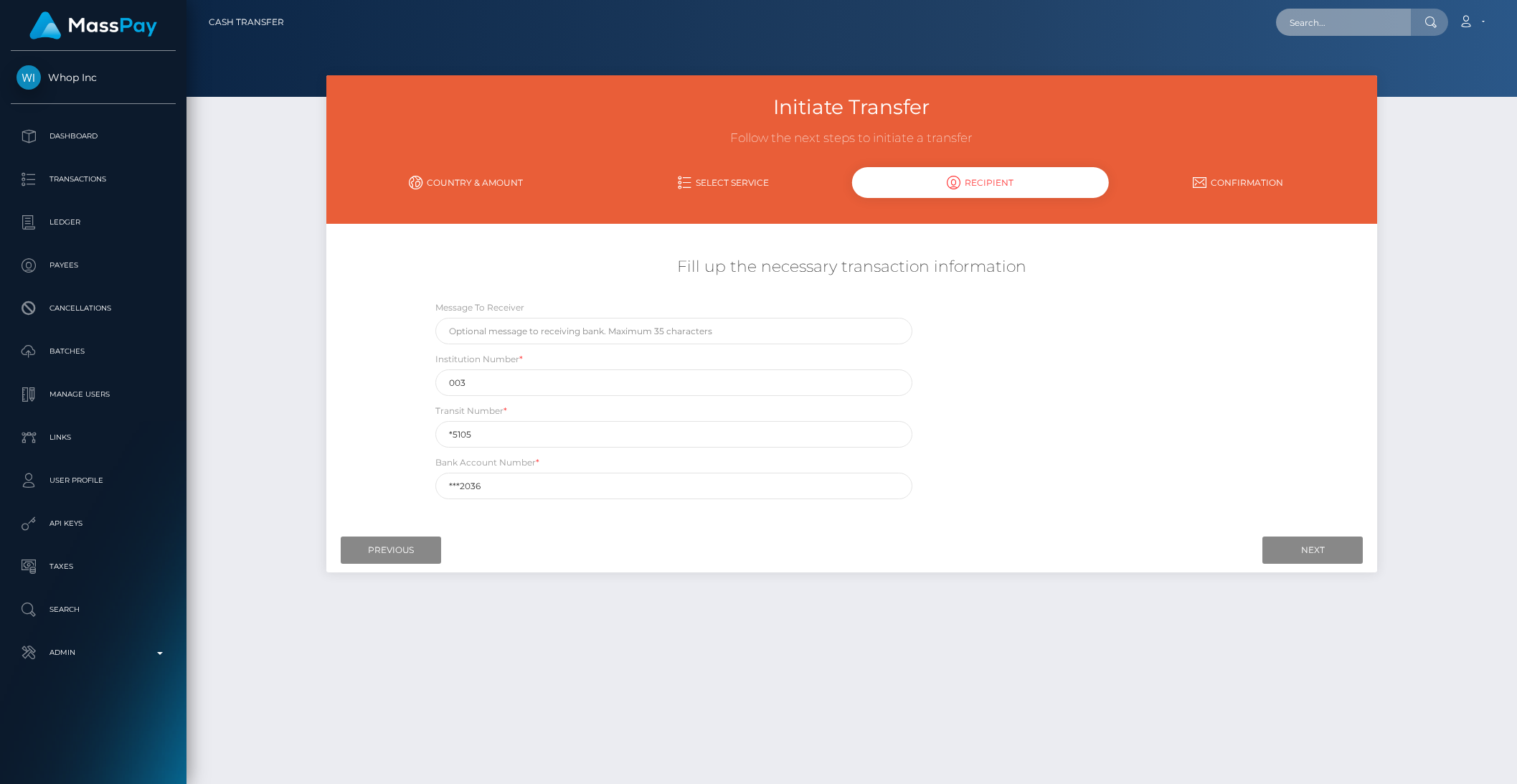
click at [1347, 21] on input "text" at bounding box center [1344, 22] width 135 height 27
paste input "pout_8QVaowTYgts9k"
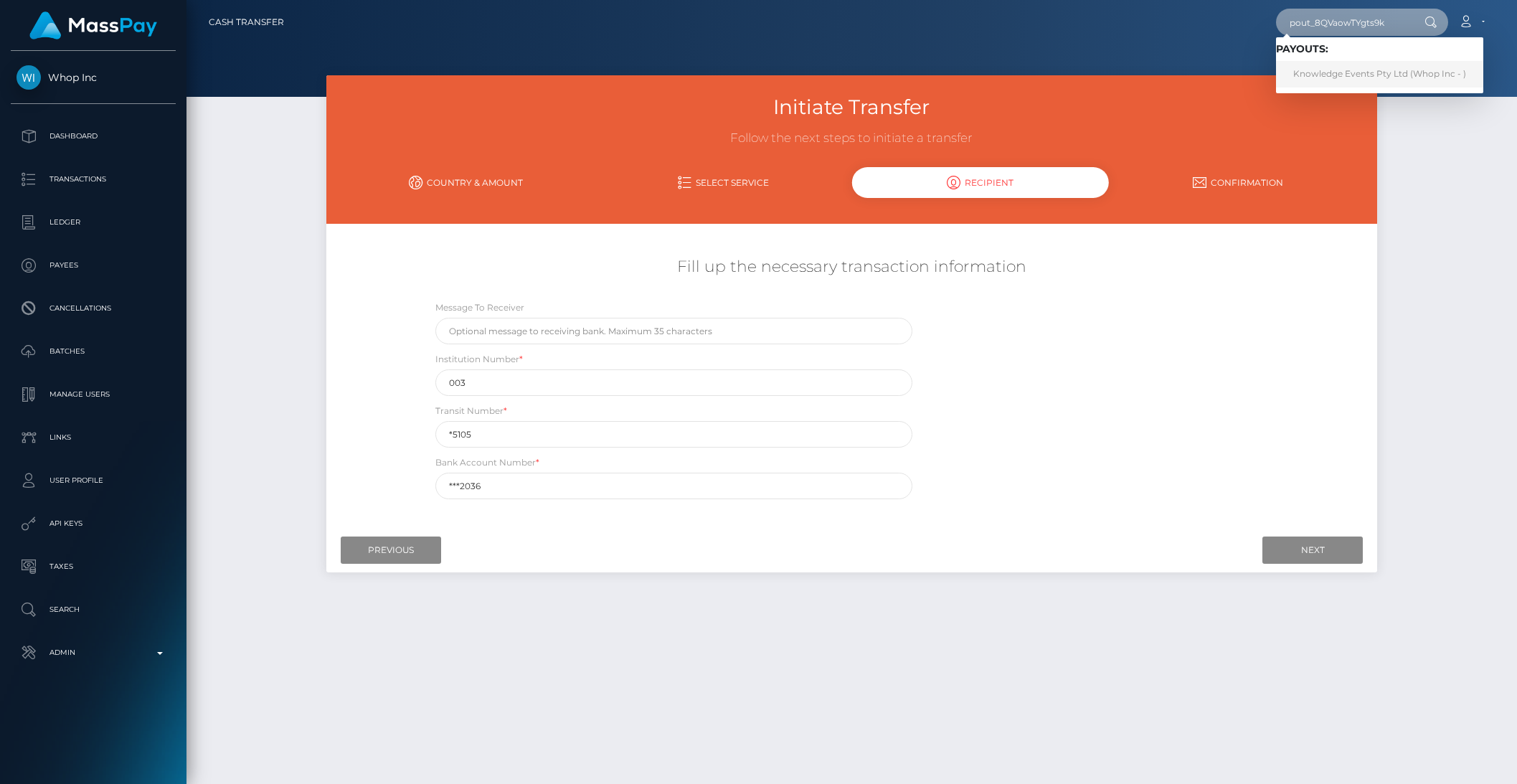
type input "pout_8QVaowTYgts9k"
click at [1349, 69] on link "Knowledge Events Pty Ltd (Whop Inc - )" at bounding box center [1380, 74] width 207 height 27
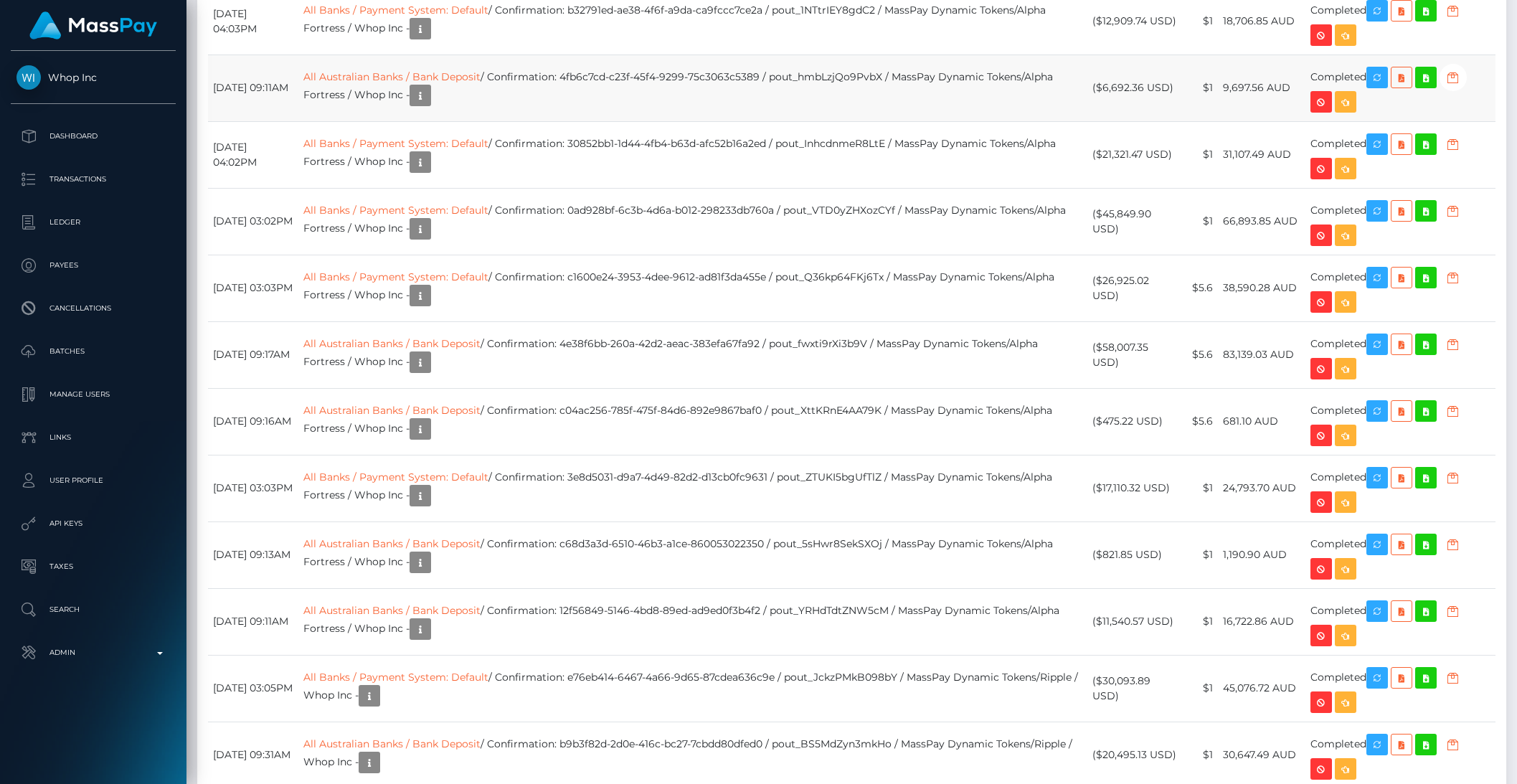
scroll to position [3145, 0]
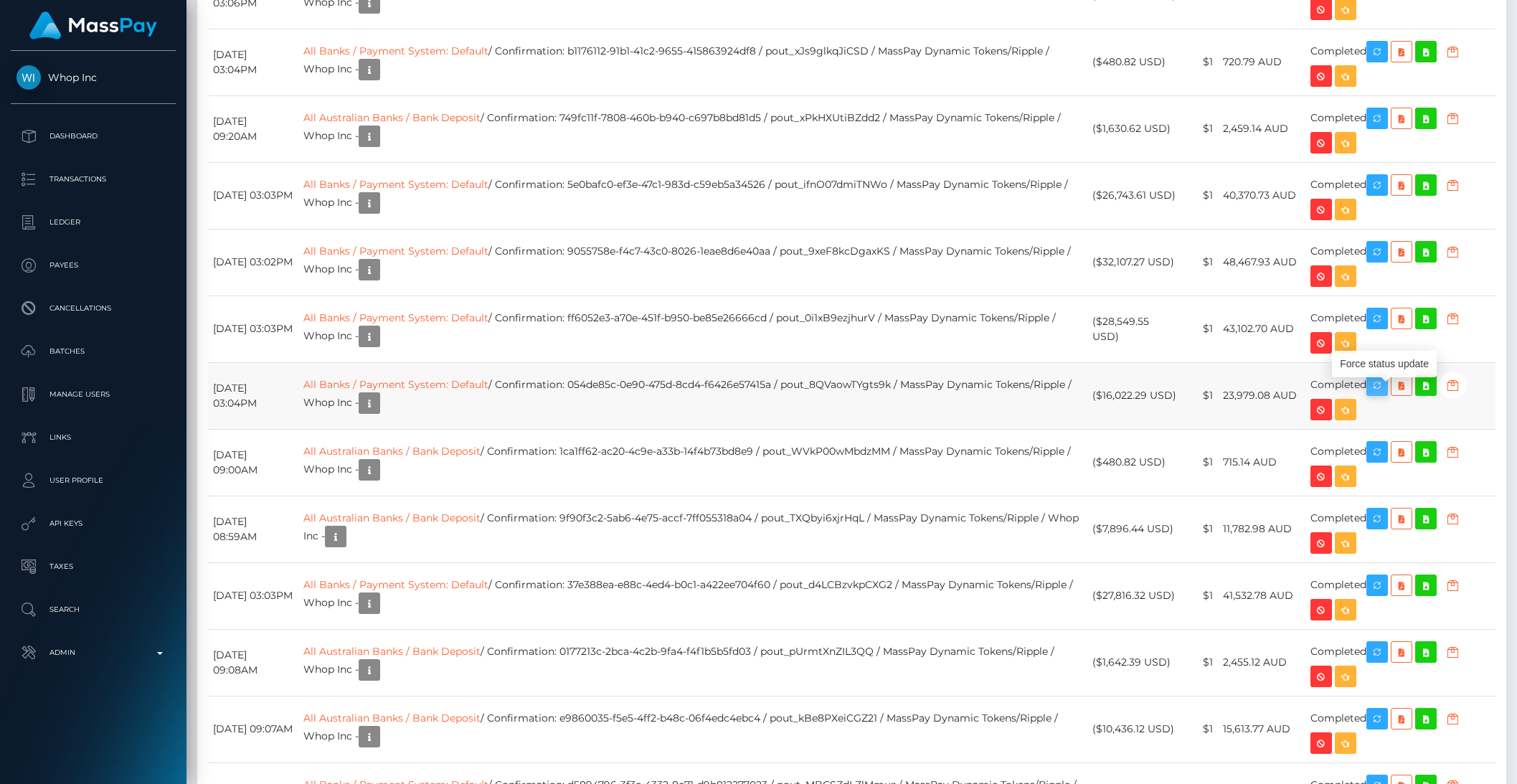
click at [1381, 390] on icon "button" at bounding box center [1377, 385] width 17 height 18
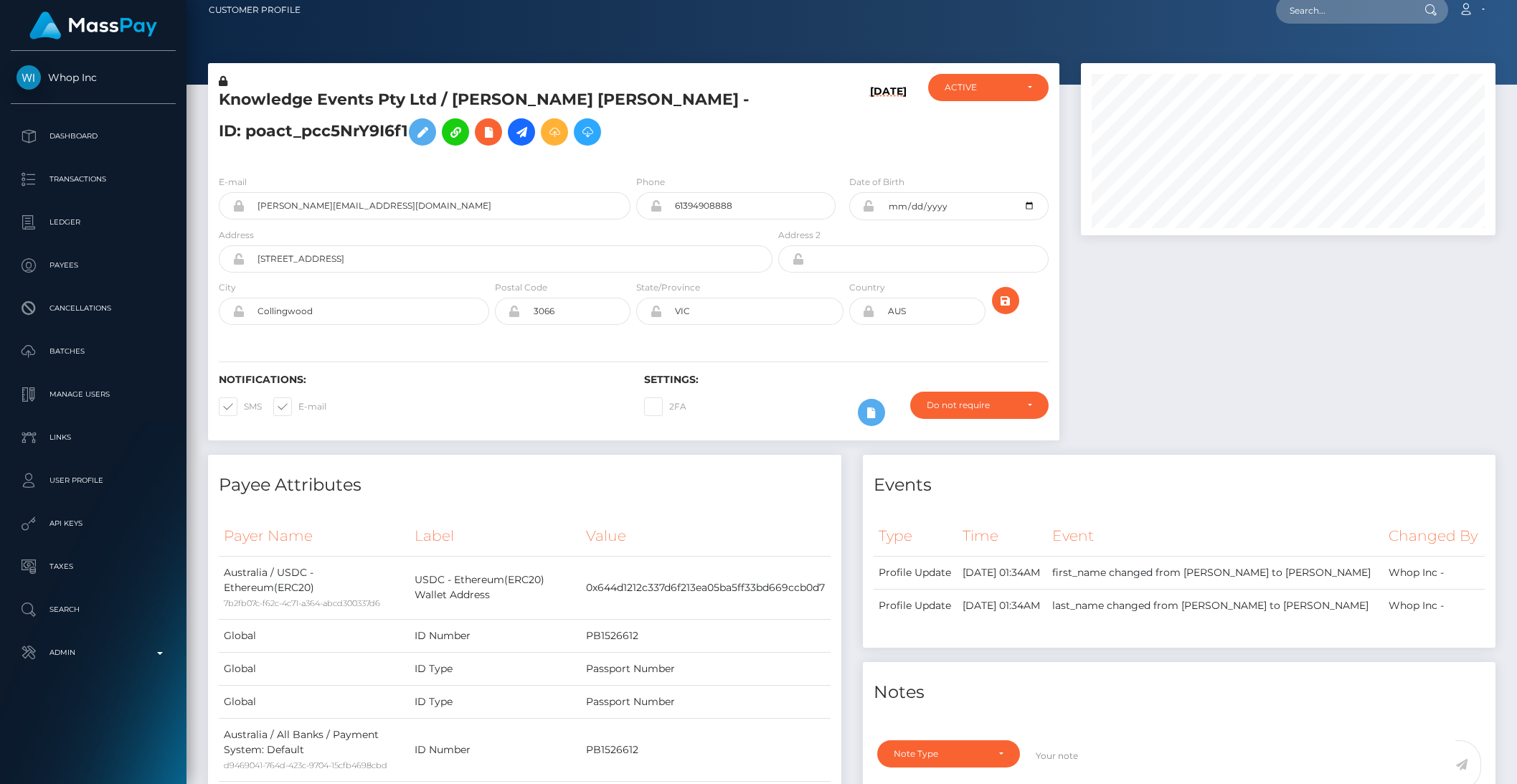
scroll to position [0, 0]
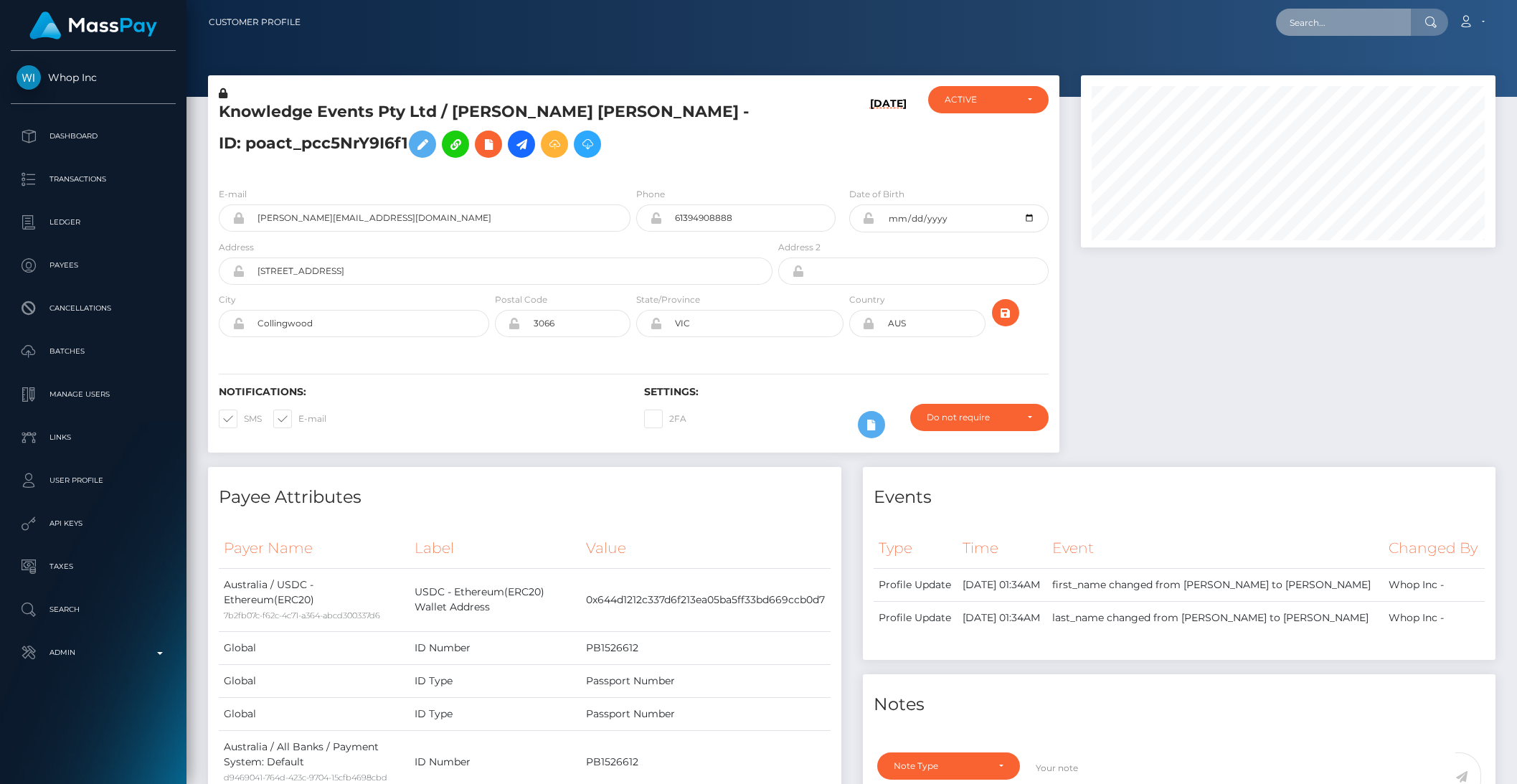
click at [1354, 22] on input "text" at bounding box center [1344, 22] width 135 height 27
paste input "pout_XxRVDe5ASetis"
type input "pout_XxRVDe5ASetis"
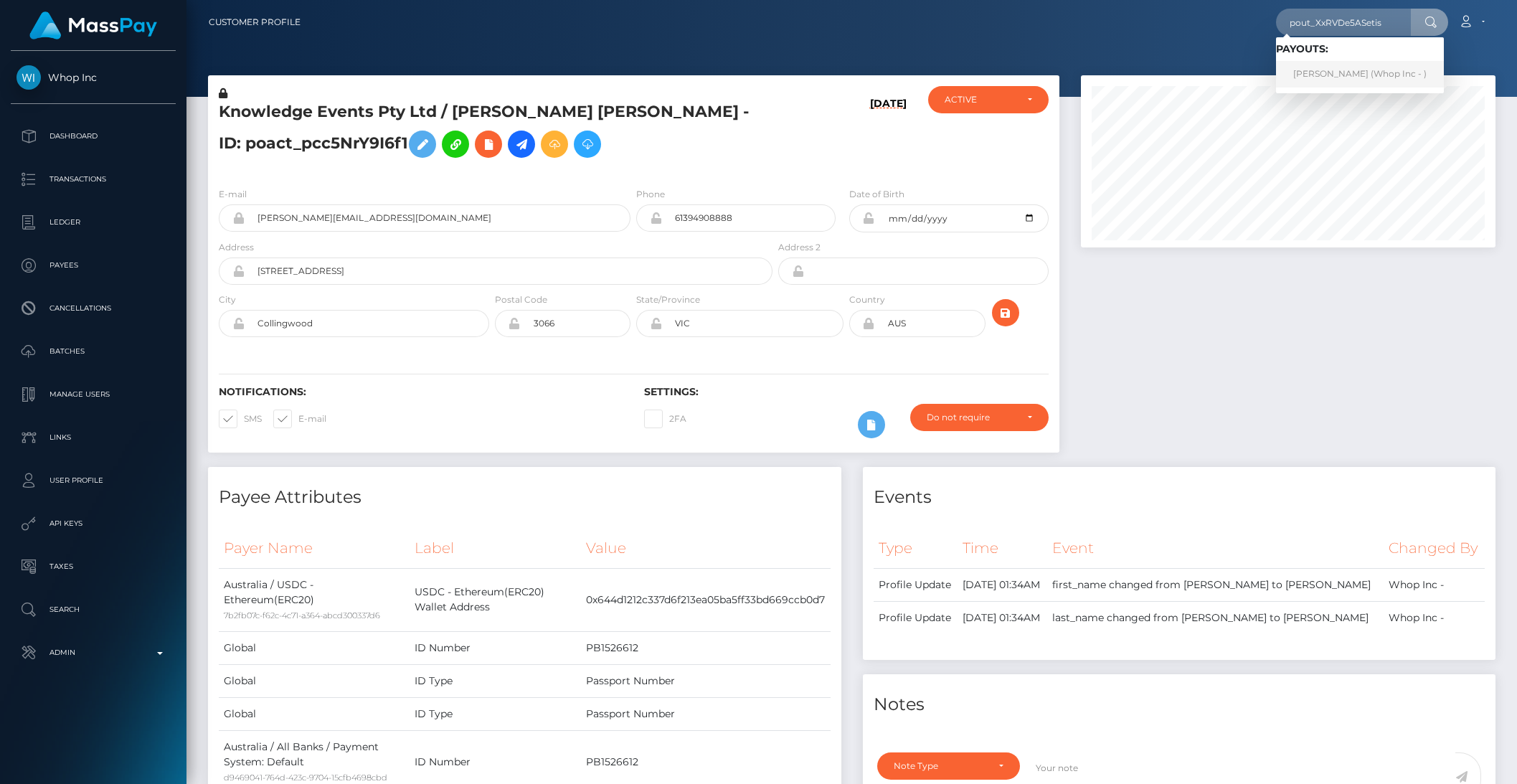
click at [1348, 66] on link "[PERSON_NAME] (Whop Inc - )" at bounding box center [1360, 74] width 168 height 27
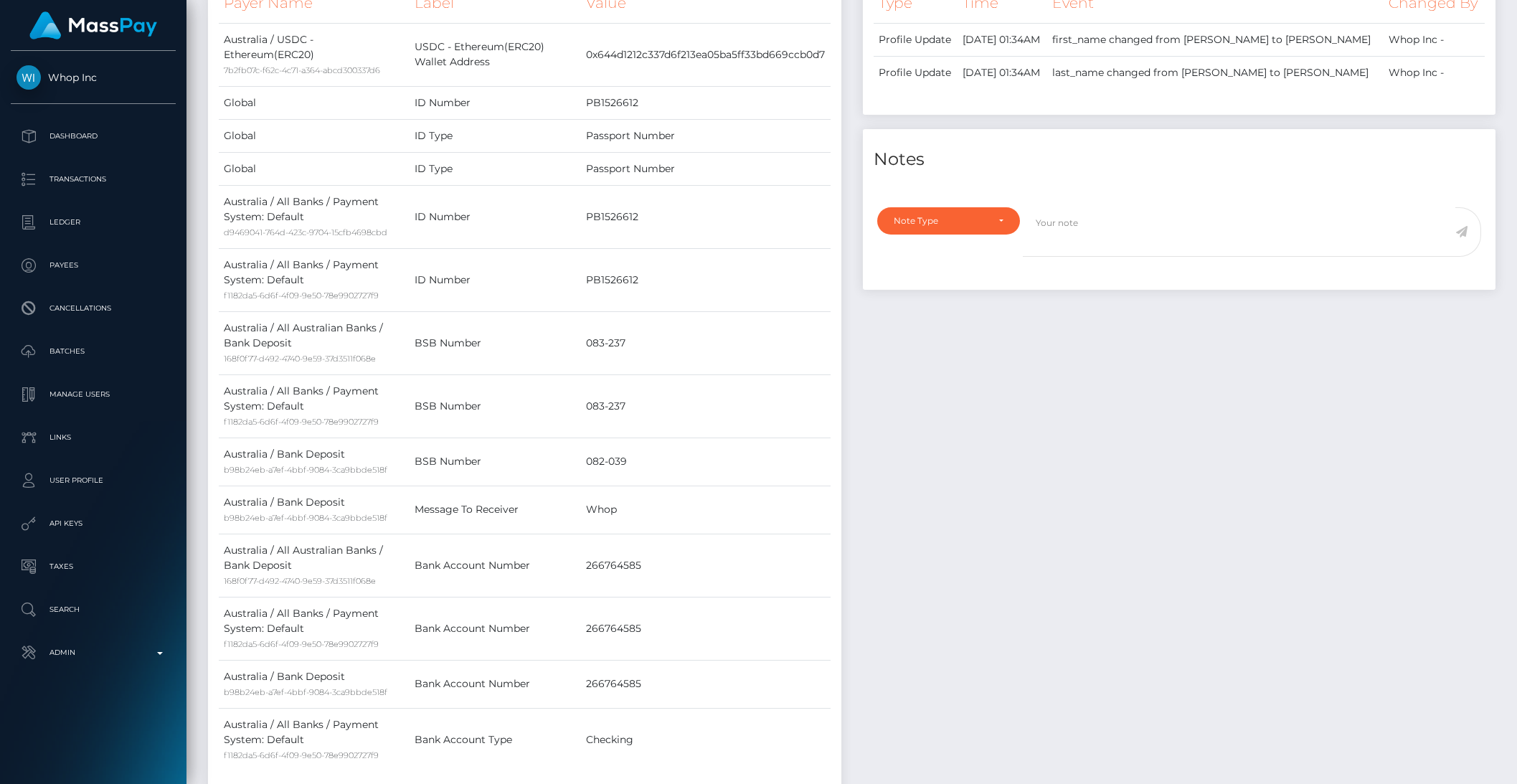
scroll to position [690, 0]
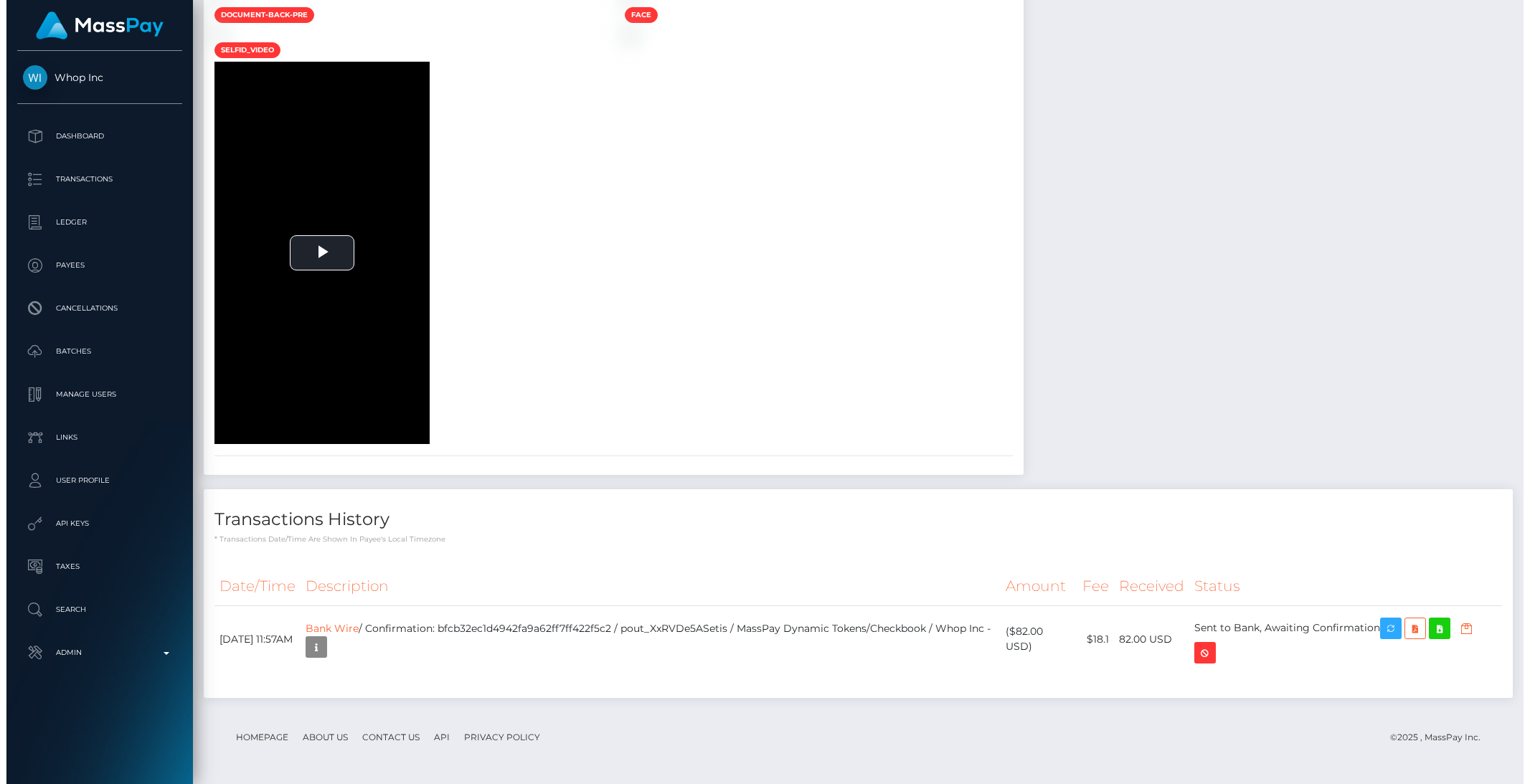
scroll to position [172, 414]
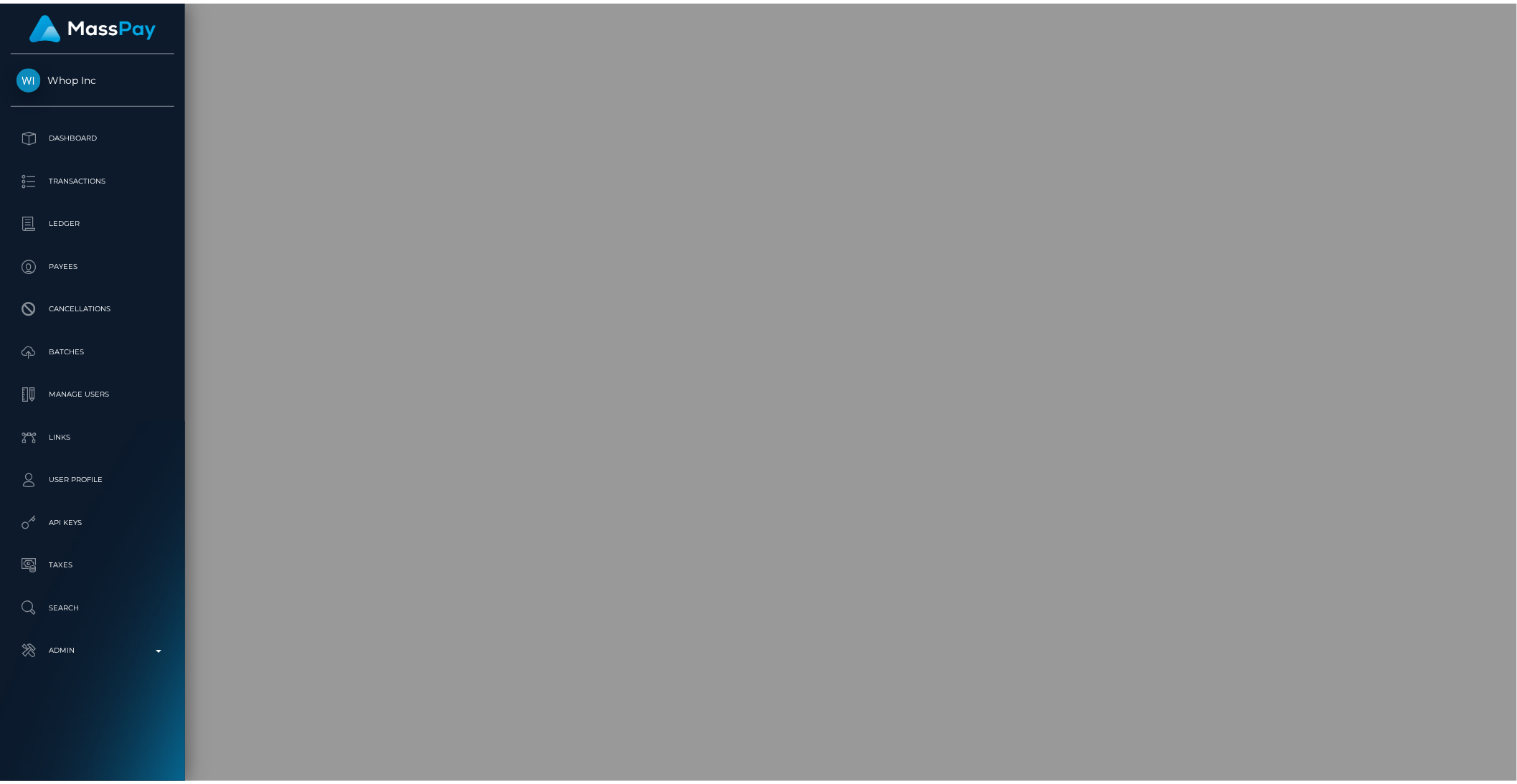
scroll to position [716909, 716919]
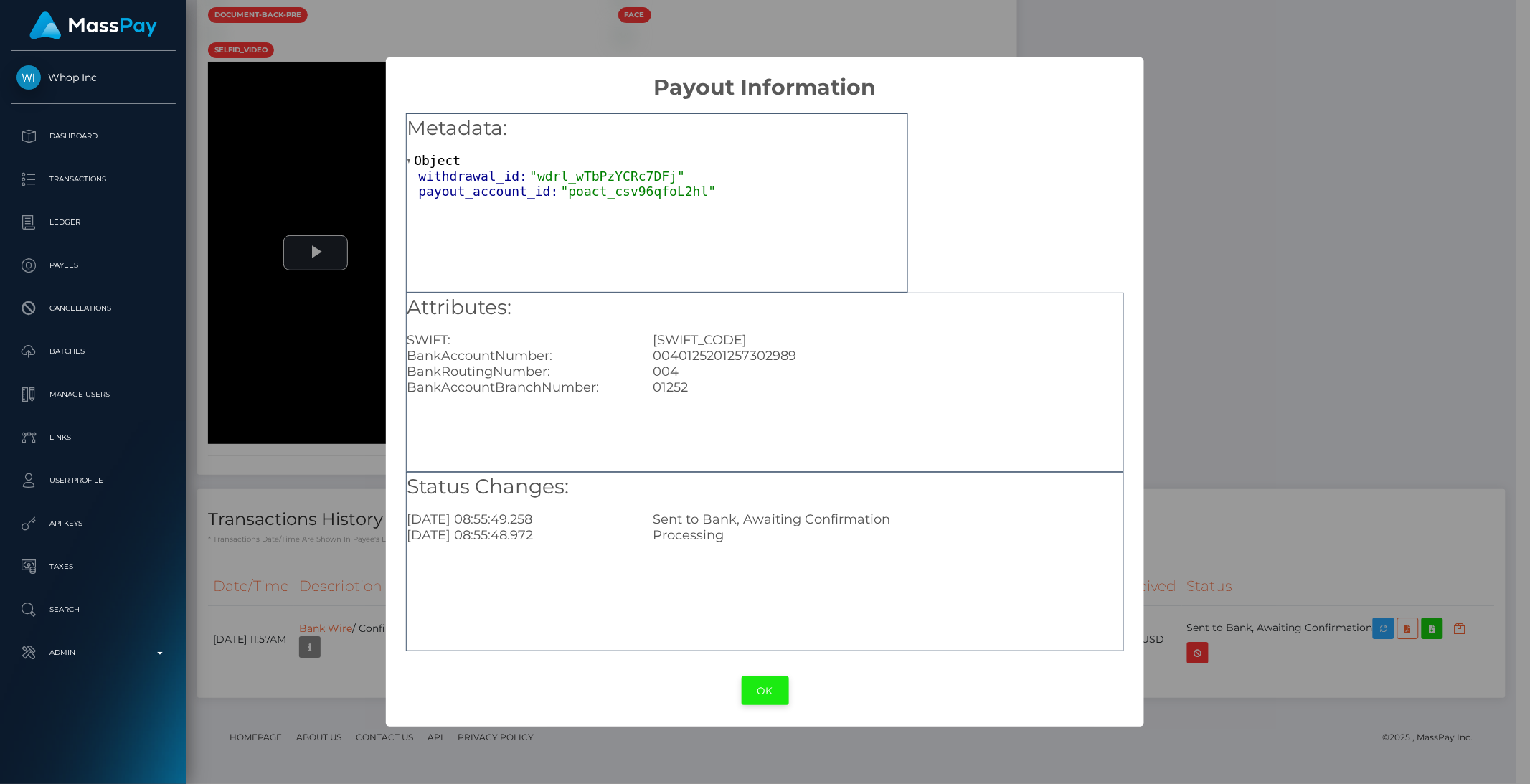
click at [754, 688] on button "OK" at bounding box center [765, 691] width 48 height 30
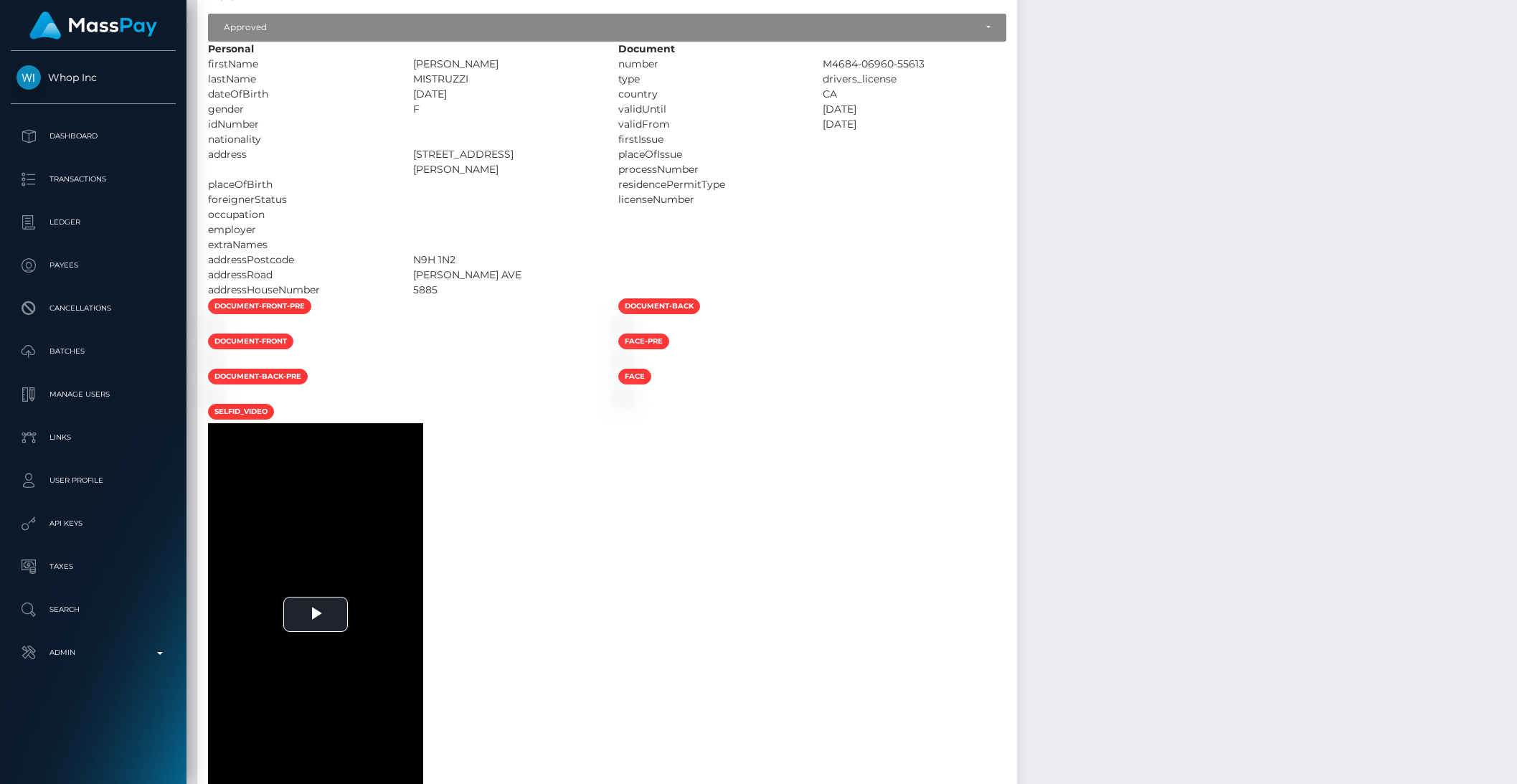
scroll to position [0, 0]
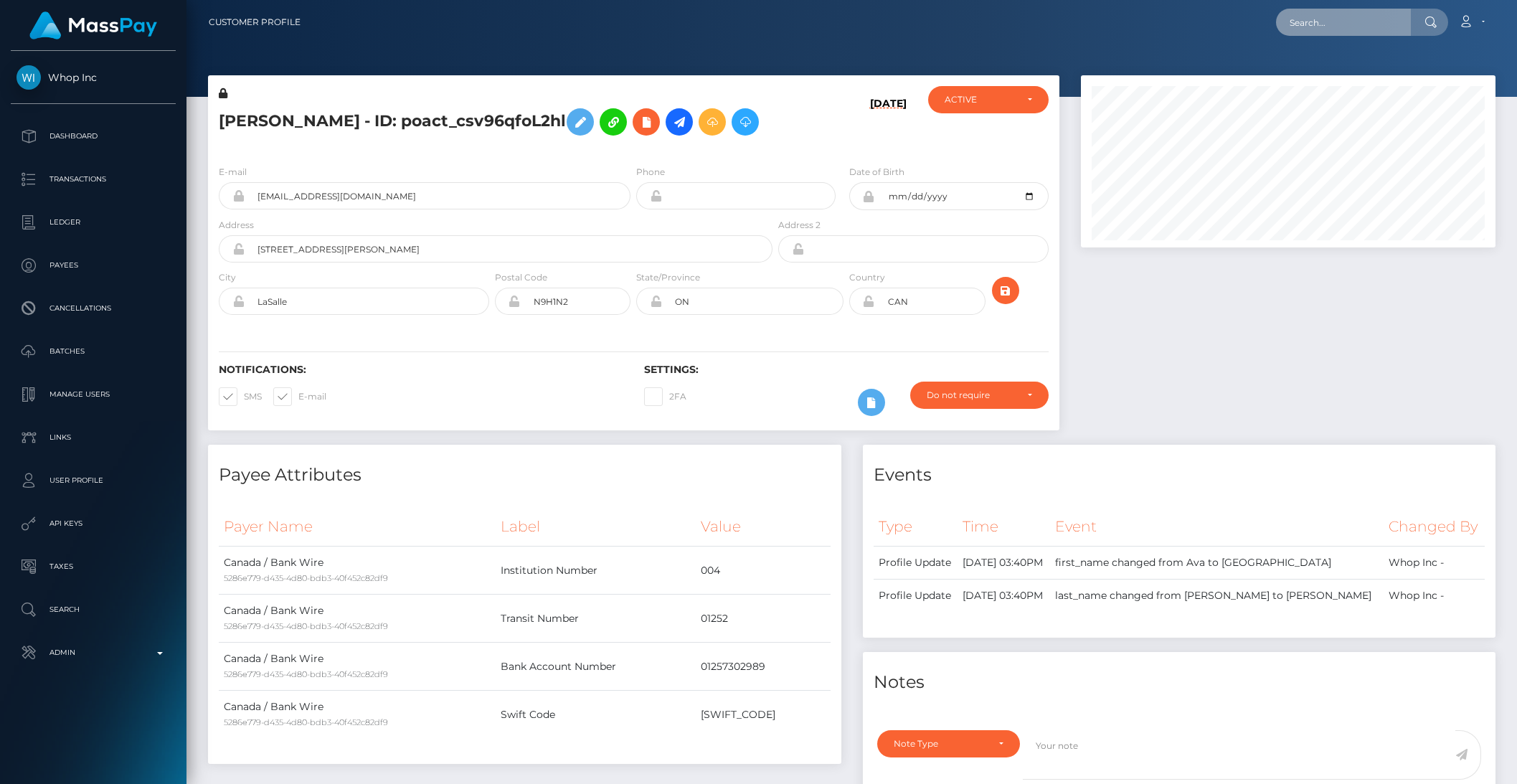
click at [1329, 20] on input "text" at bounding box center [1344, 22] width 135 height 27
paste input "pout_8QVaowTYgts9k"
type input "pout_8QVaowTYgts9k"
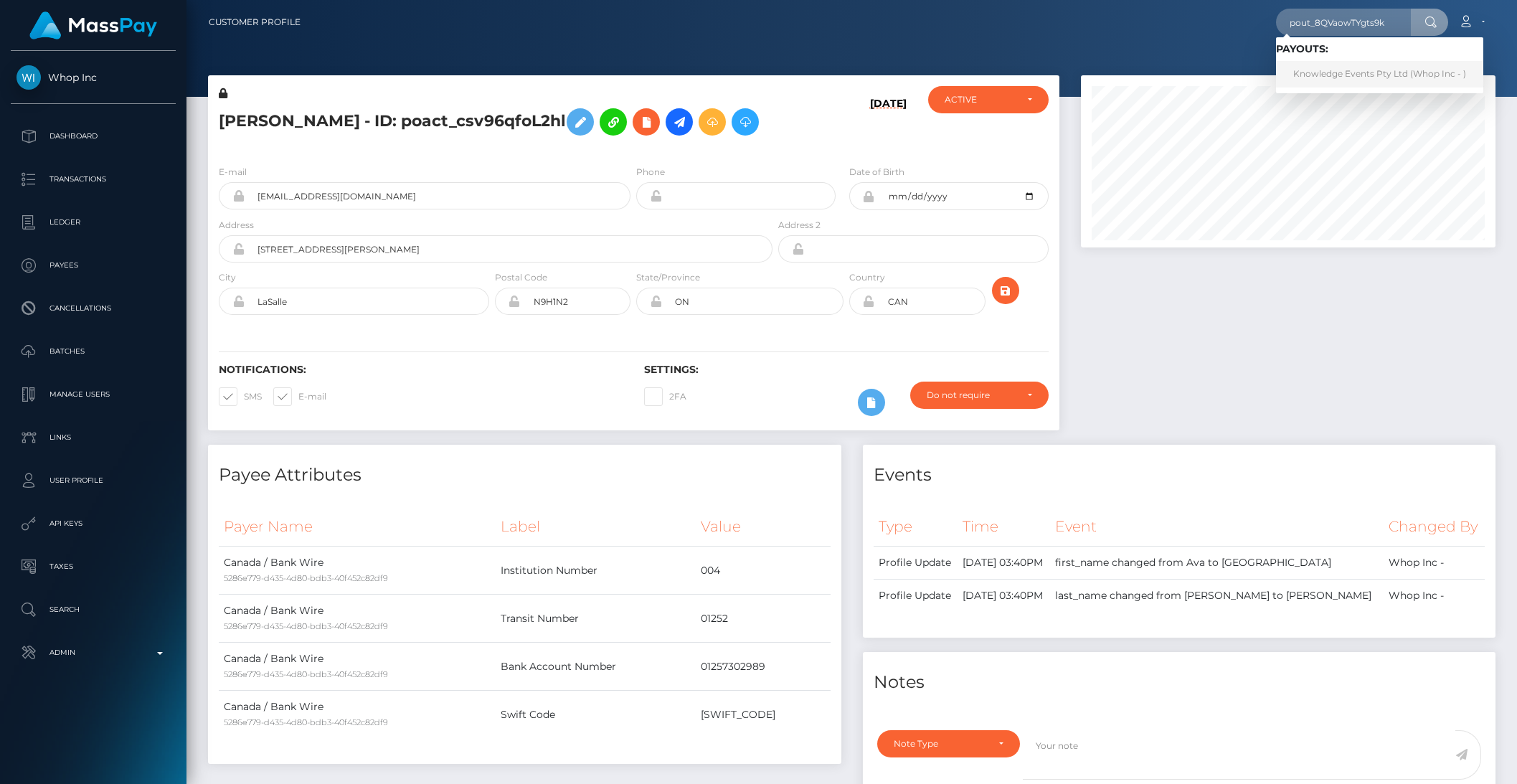
click at [1333, 68] on link "Knowledge Events Pty Ltd (Whop Inc - )" at bounding box center [1380, 74] width 207 height 27
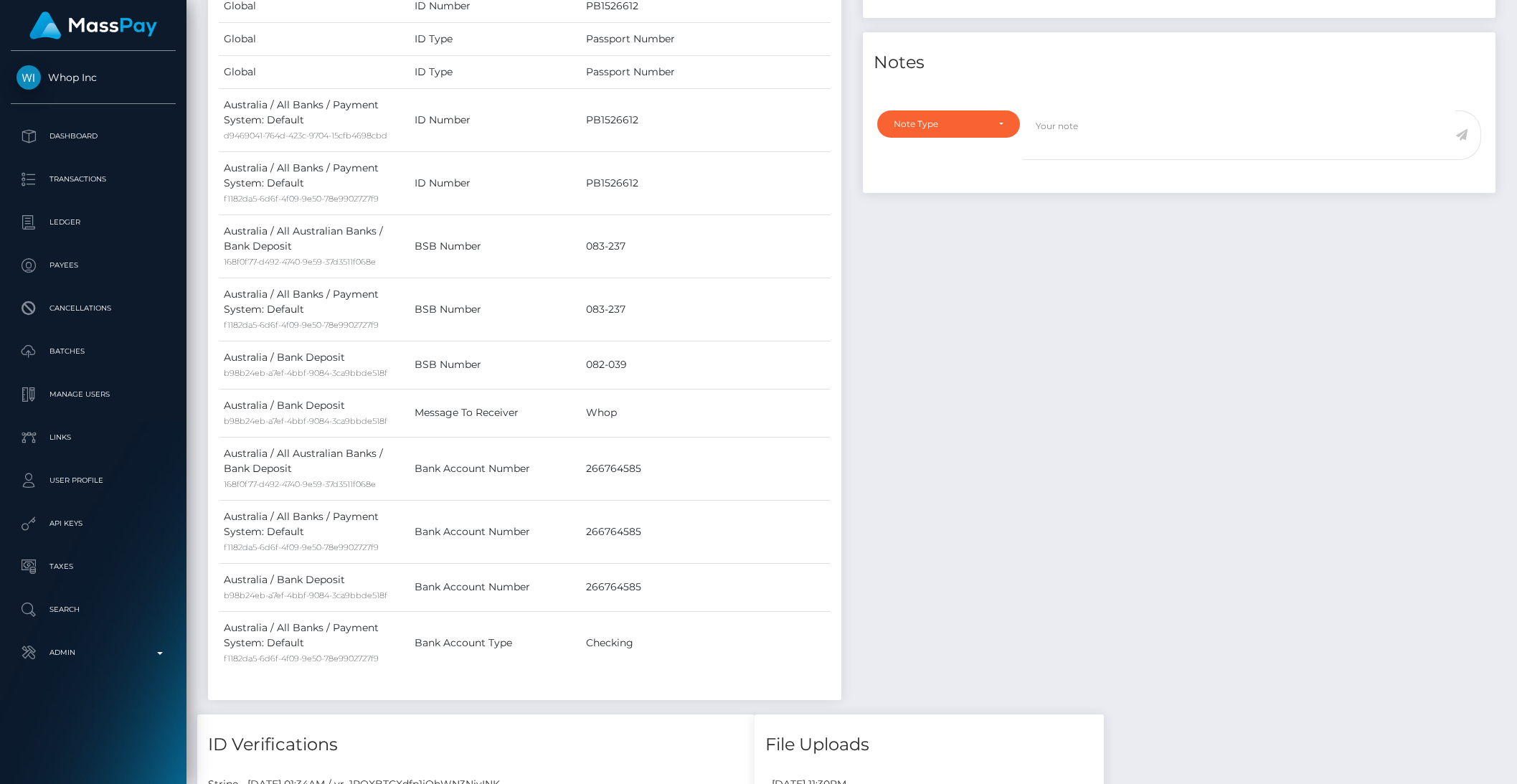
scroll to position [3145, 0]
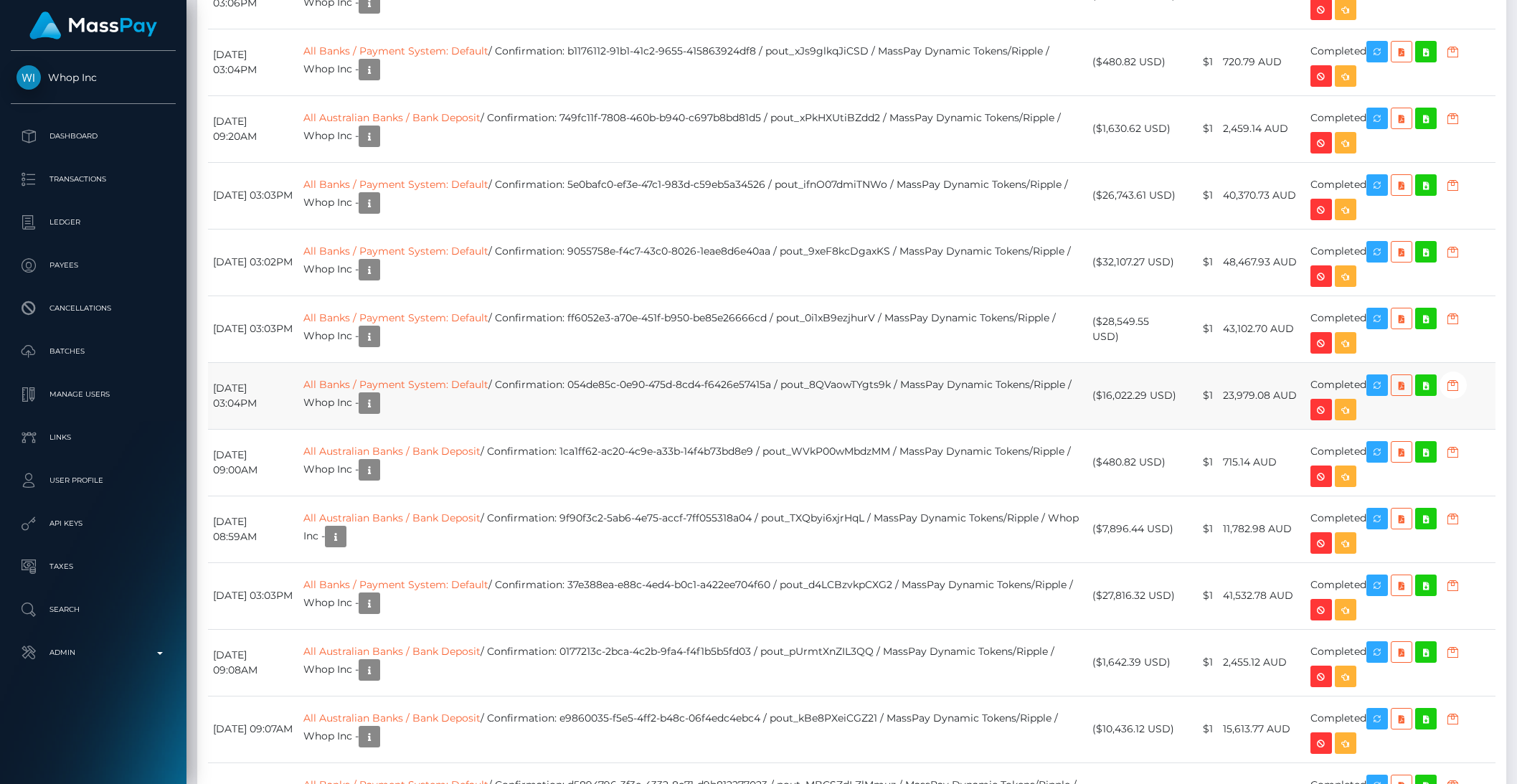
click at [647, 391] on td "All Banks / Payment System: Default / Confirmation: 054de85c-0e90-475d-8cd4-f64…" at bounding box center [693, 395] width 789 height 66
click at [614, 390] on td "All Banks / Payment System: Default / Confirmation: 054de85c-0e90-475d-8cd4-f64…" at bounding box center [693, 395] width 789 height 66
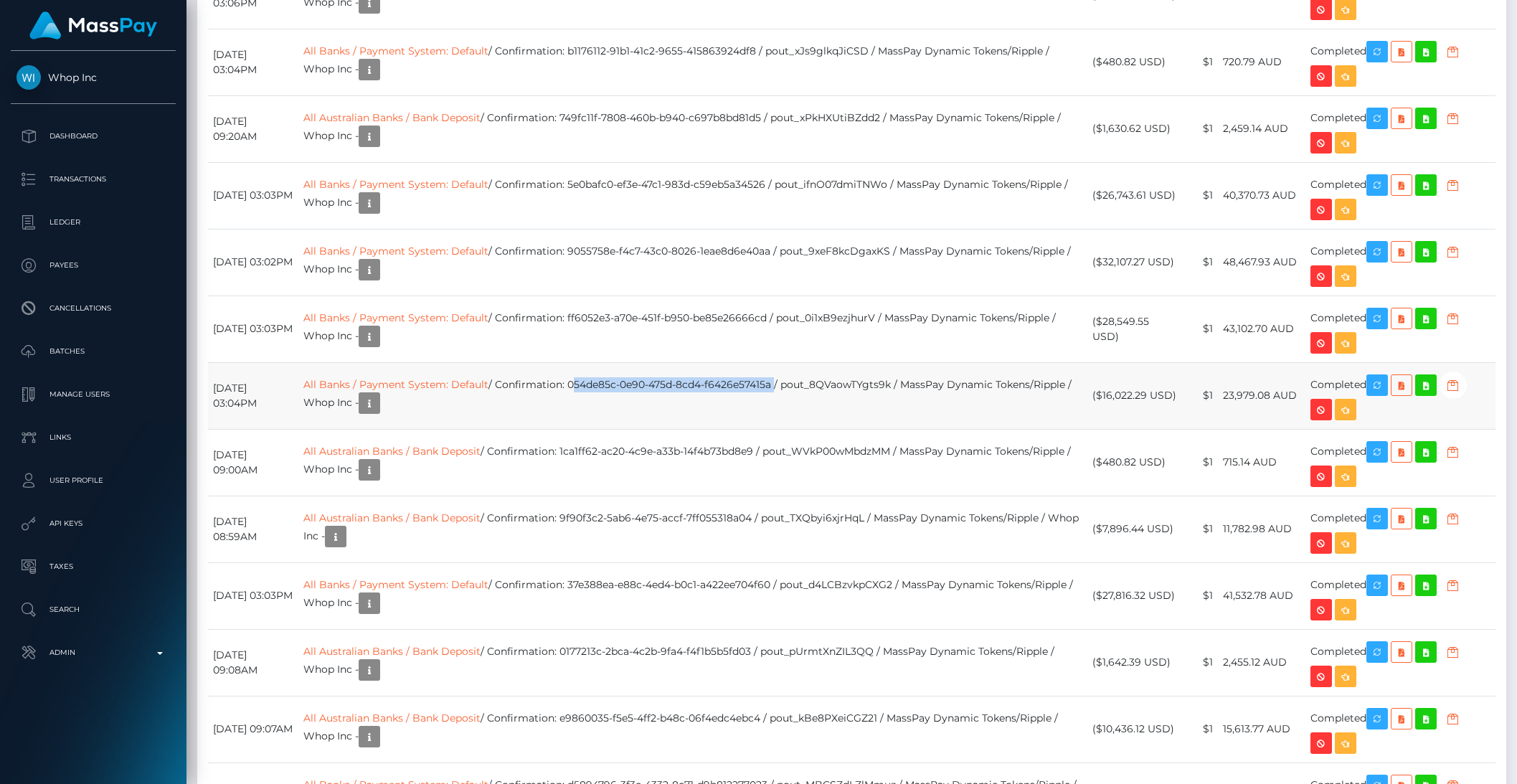
drag, startPoint x: 617, startPoint y: 390, endPoint x: 822, endPoint y: 394, distance: 205.0
click at [822, 394] on td "All Banks / Payment System: Default / Confirmation: 054de85c-0e90-475d-8cd4-f64…" at bounding box center [693, 395] width 789 height 66
copy td "054de85c-0e90-475d-8cd4-f6426e57415a"
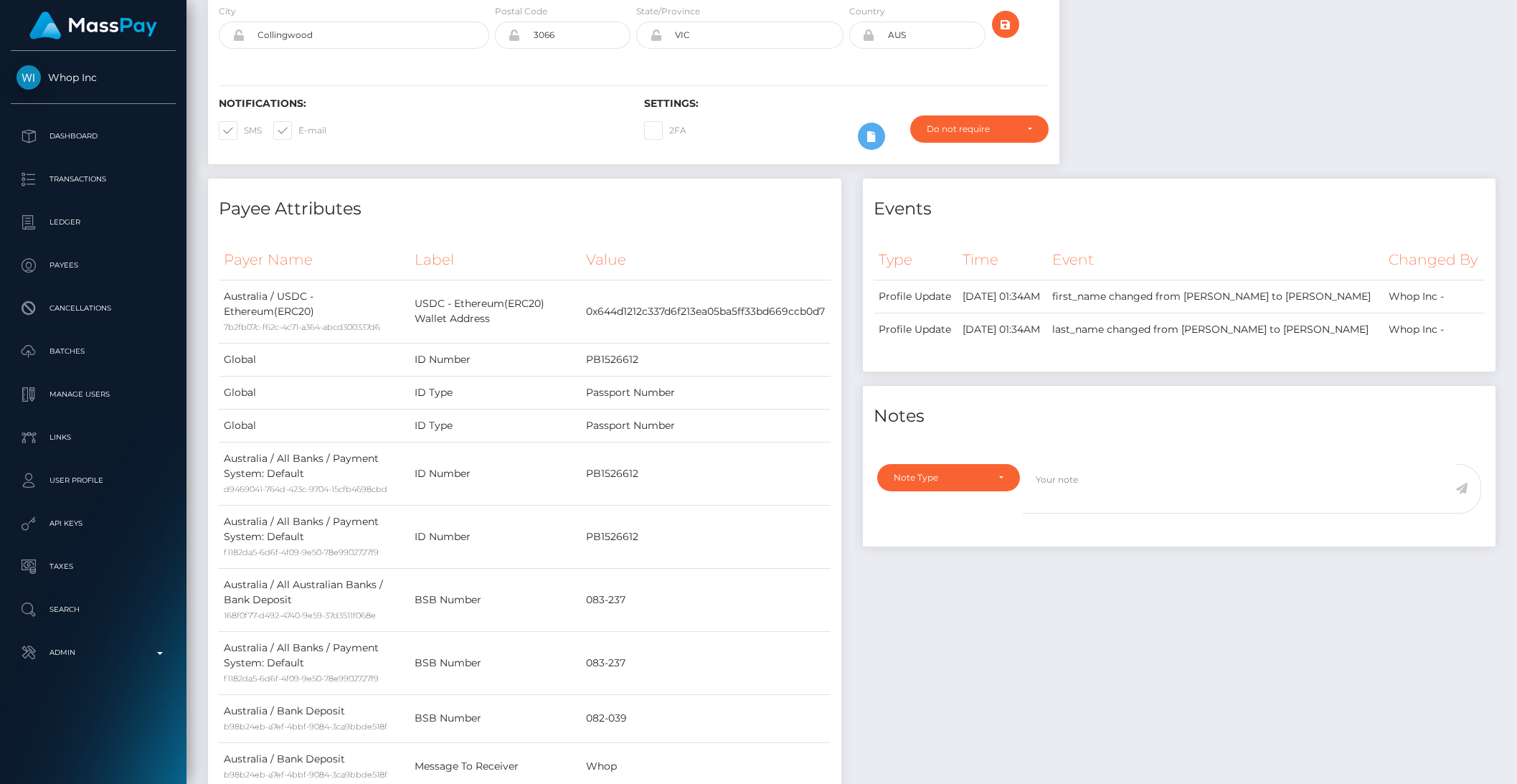
scroll to position [0, 0]
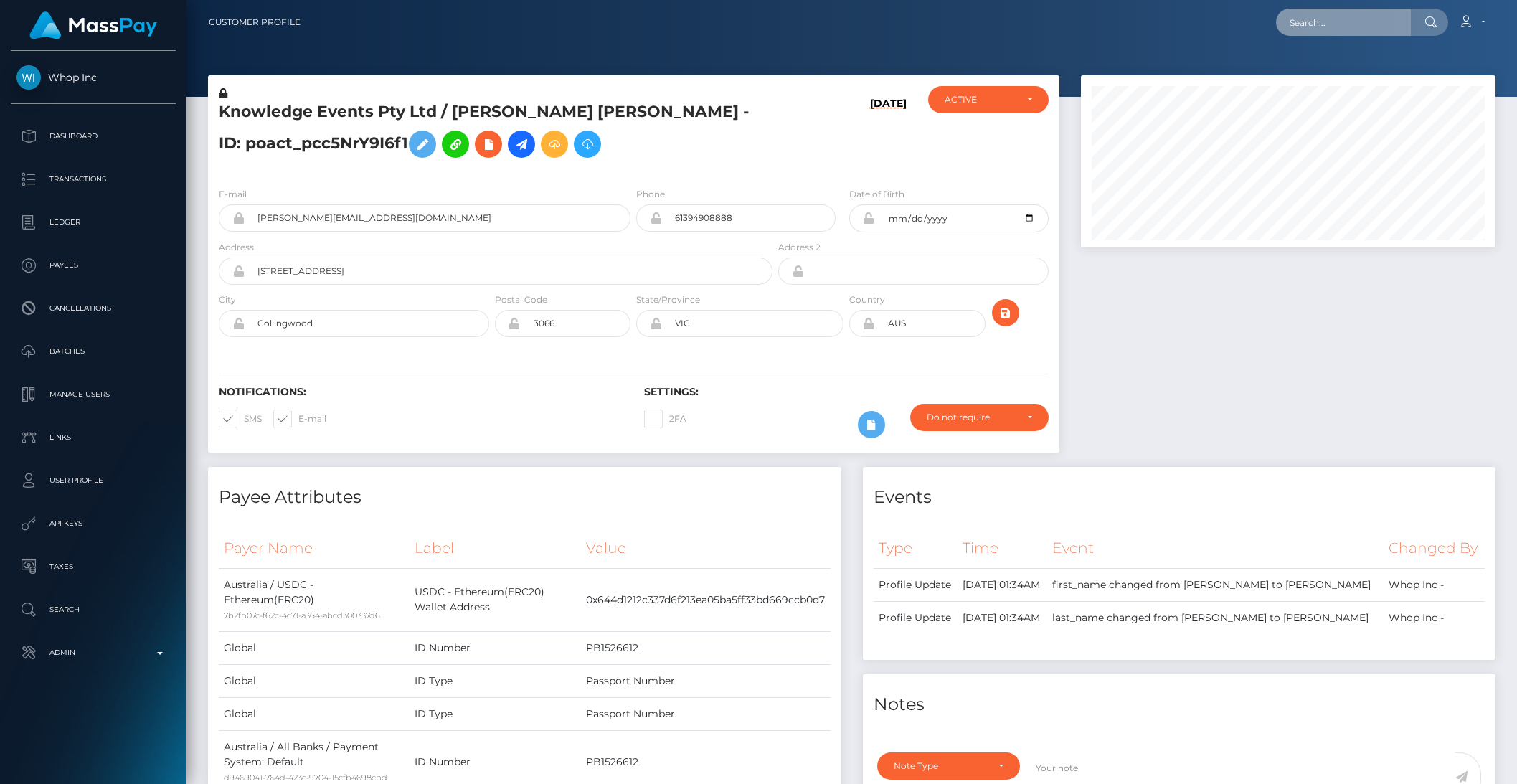
click at [1344, 26] on input "text" at bounding box center [1344, 22] width 135 height 27
click at [1343, 26] on input "text" at bounding box center [1344, 22] width 135 height 27
paste input "pout_H4tPFcahIz514"
type input "pout_H4tPFcahIz514"
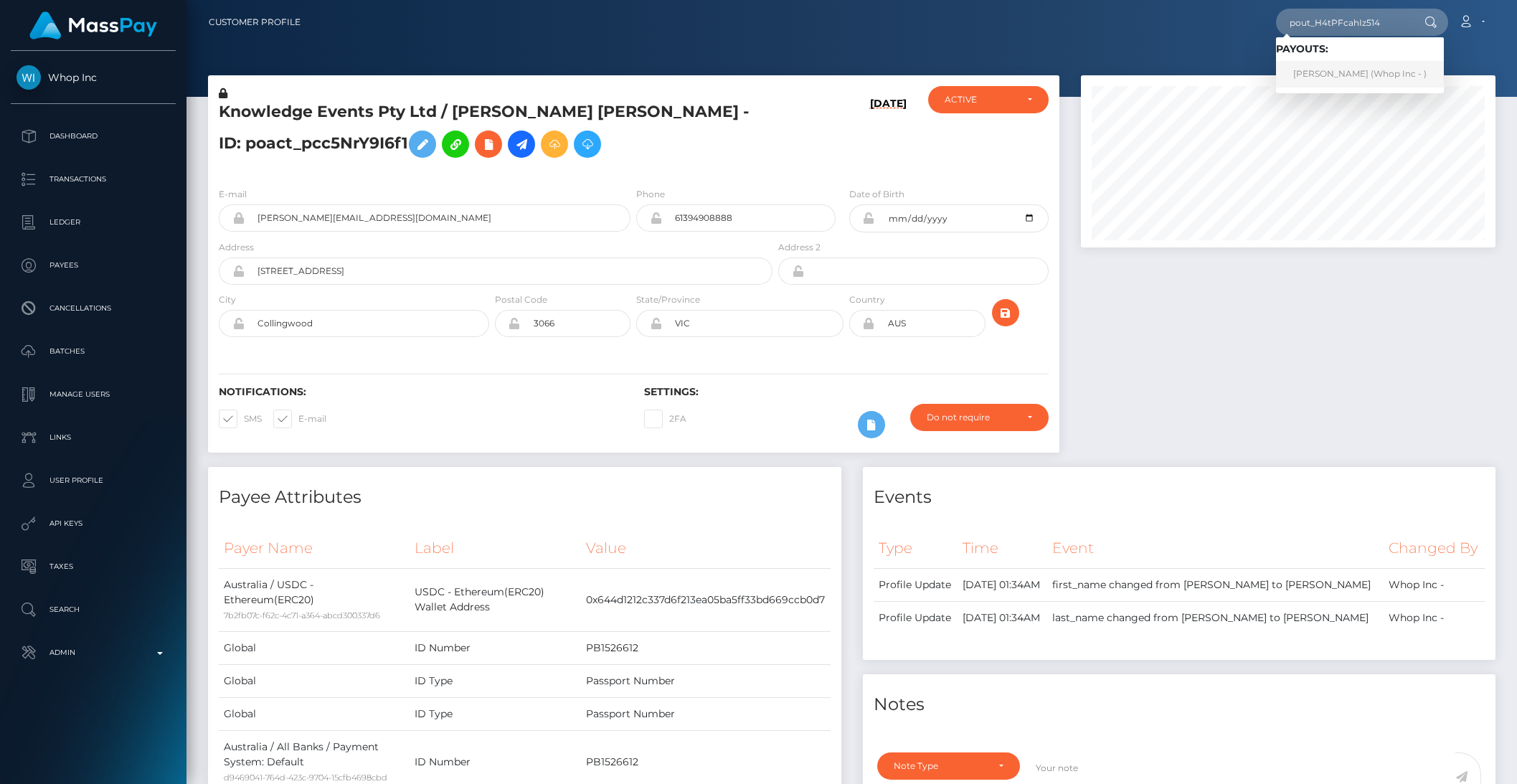
click at [1330, 72] on link "AVA LEE MISTRUZZI (Whop Inc - )" at bounding box center [1360, 74] width 168 height 27
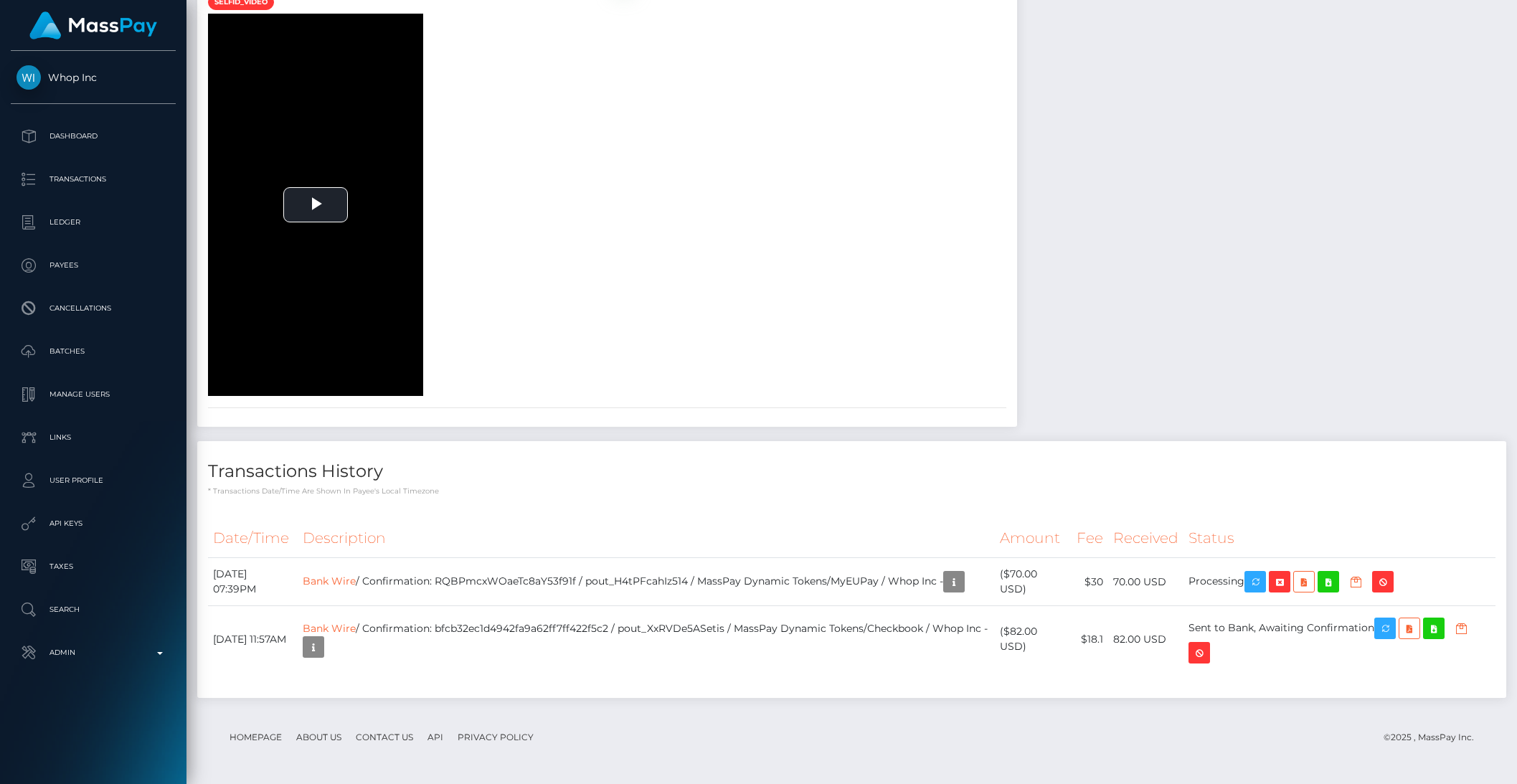
scroll to position [2471, 0]
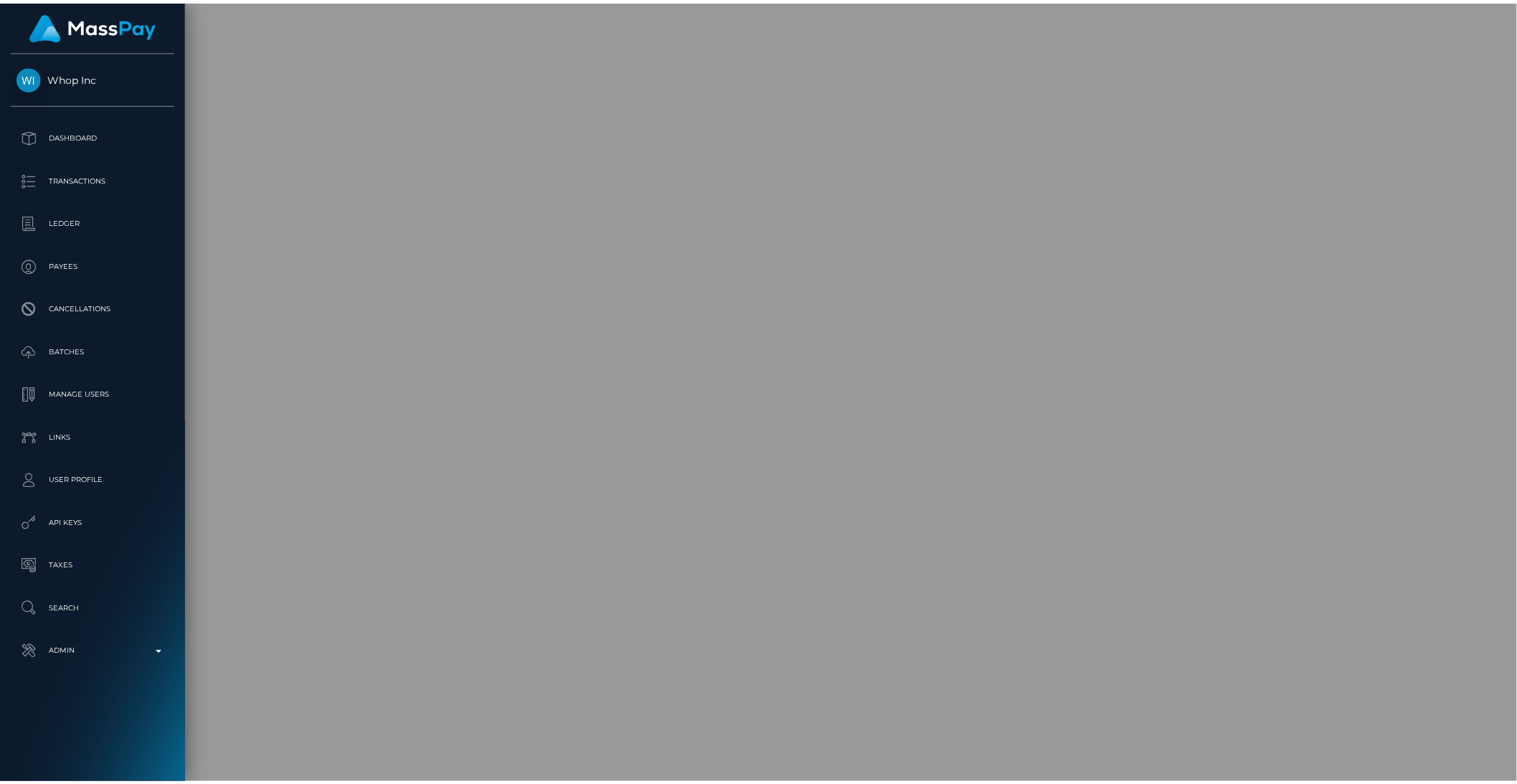
scroll to position [716909, 716919]
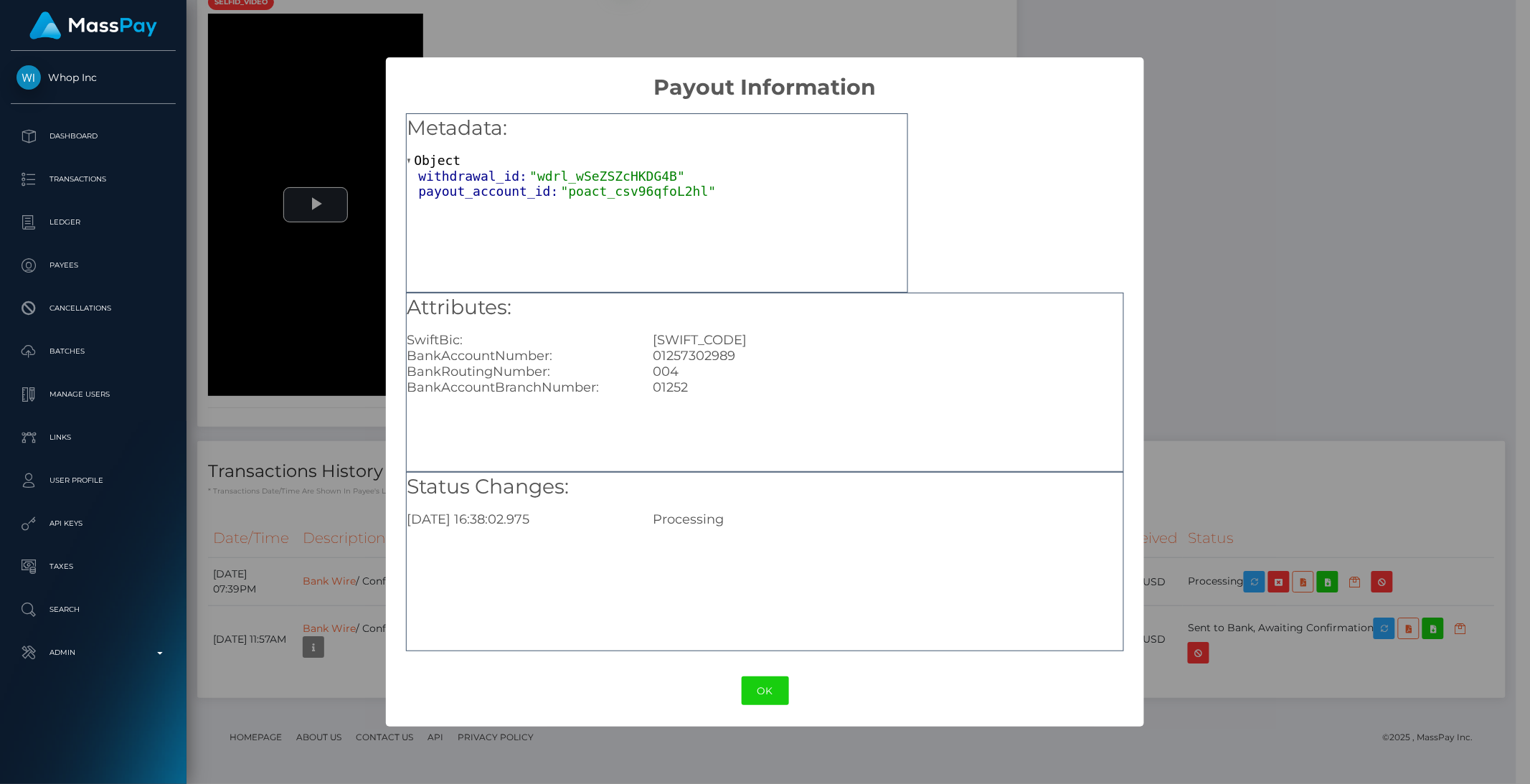
click at [1376, 260] on div "× Payout Information Metadata: Object withdrawal_id: "wdrl_wSeZSZcHKDG4B" payou…" at bounding box center [765, 392] width 1530 height 784
